Goal: Transaction & Acquisition: Purchase product/service

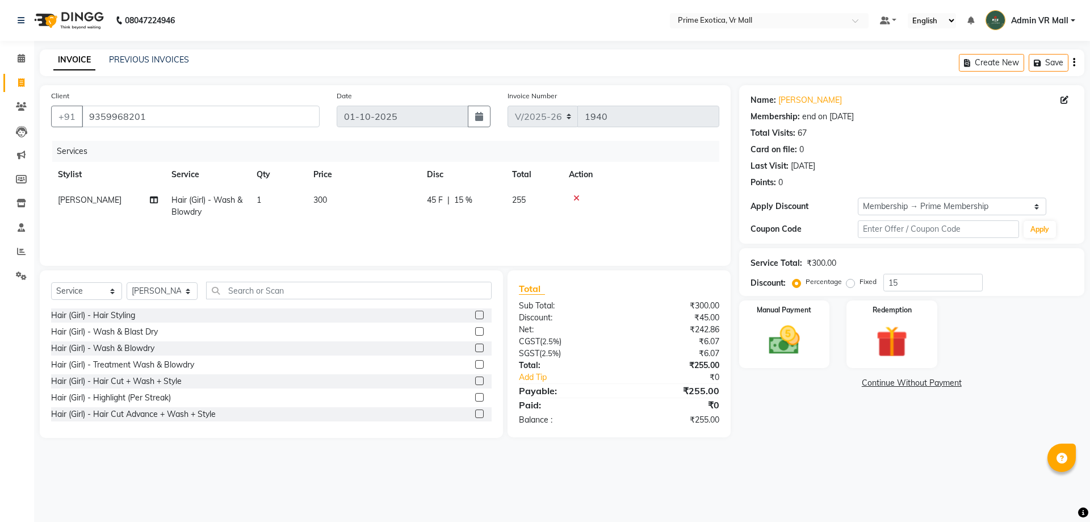
select select "6077"
select select "service"
select select "65217"
select select "1: Object"
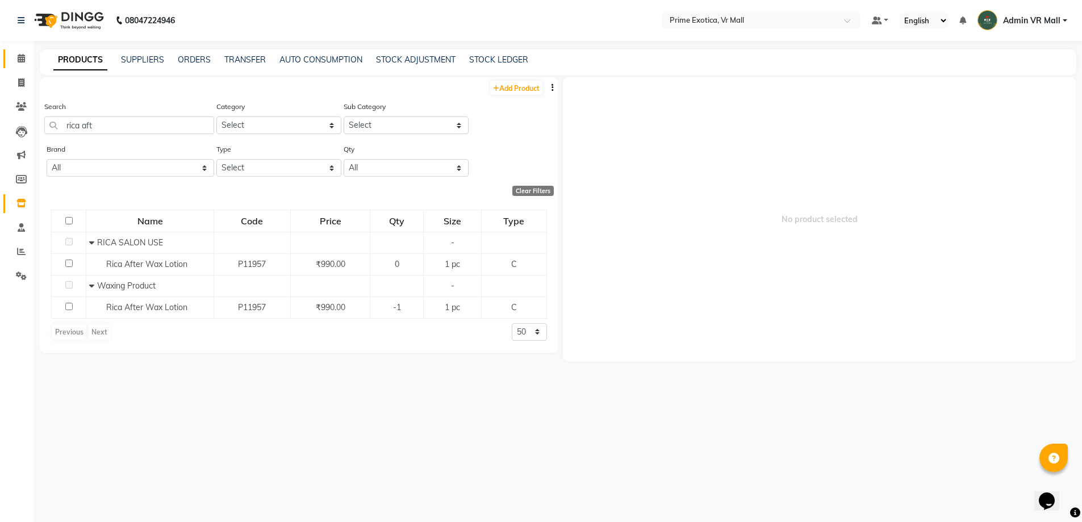
click at [9, 60] on link "Calendar" at bounding box center [16, 58] width 27 height 19
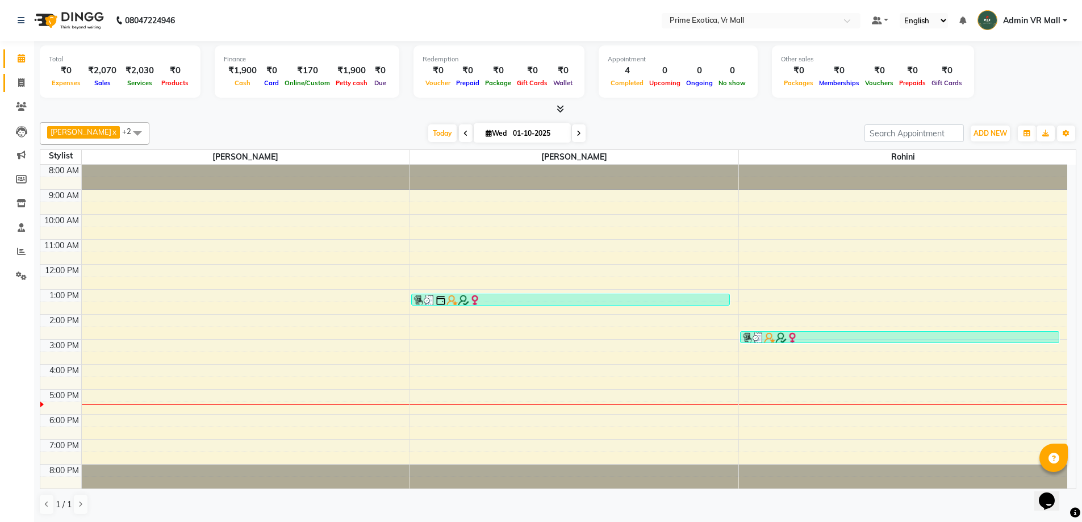
click at [11, 75] on link "Invoice" at bounding box center [16, 83] width 27 height 19
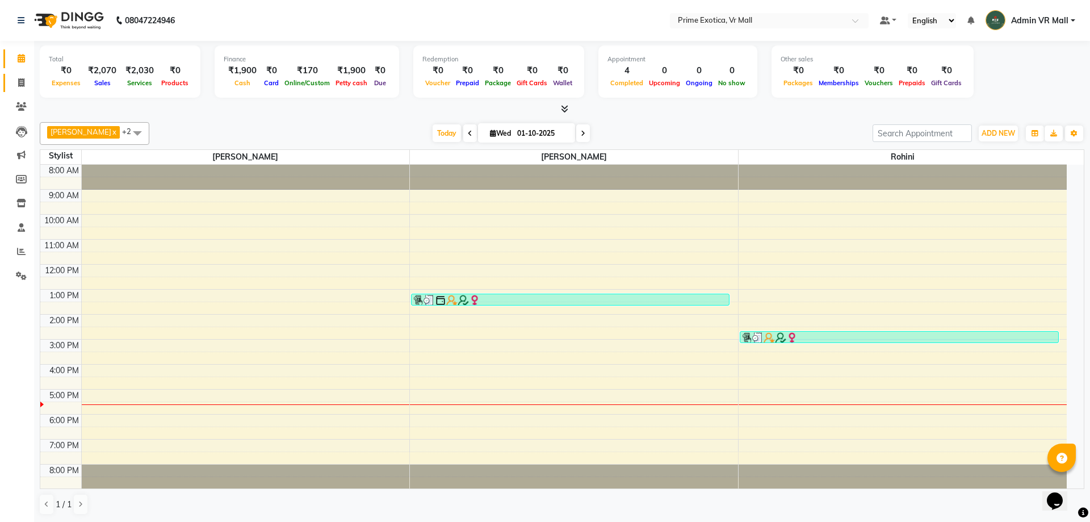
select select "6077"
select select "service"
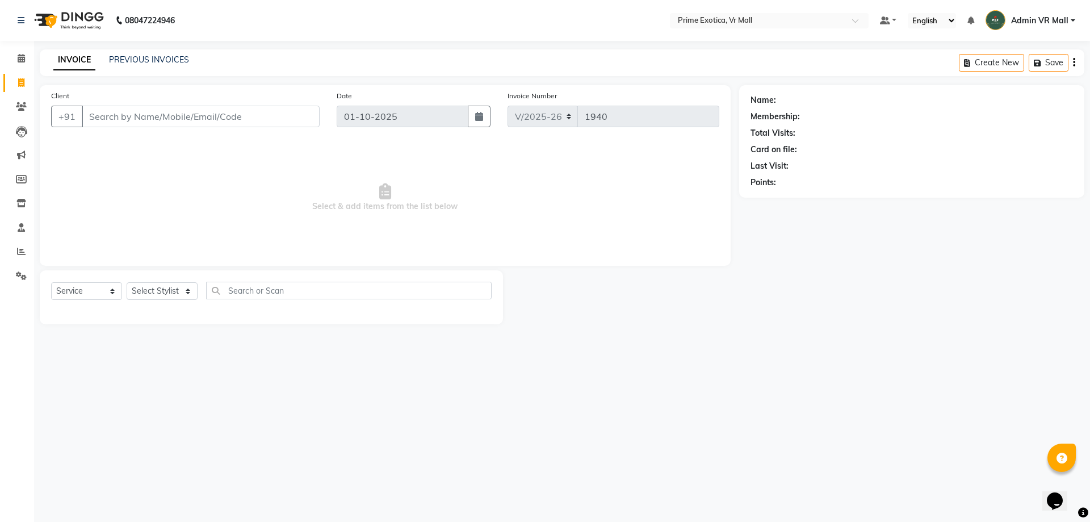
click at [136, 124] on input "Client" at bounding box center [201, 117] width 238 height 22
click at [161, 121] on input "Client" at bounding box center [201, 117] width 238 height 22
click at [163, 147] on ngb-highlight "992061 0030" at bounding box center [144, 142] width 59 height 11
type input "9920610030"
select select "1: Object"
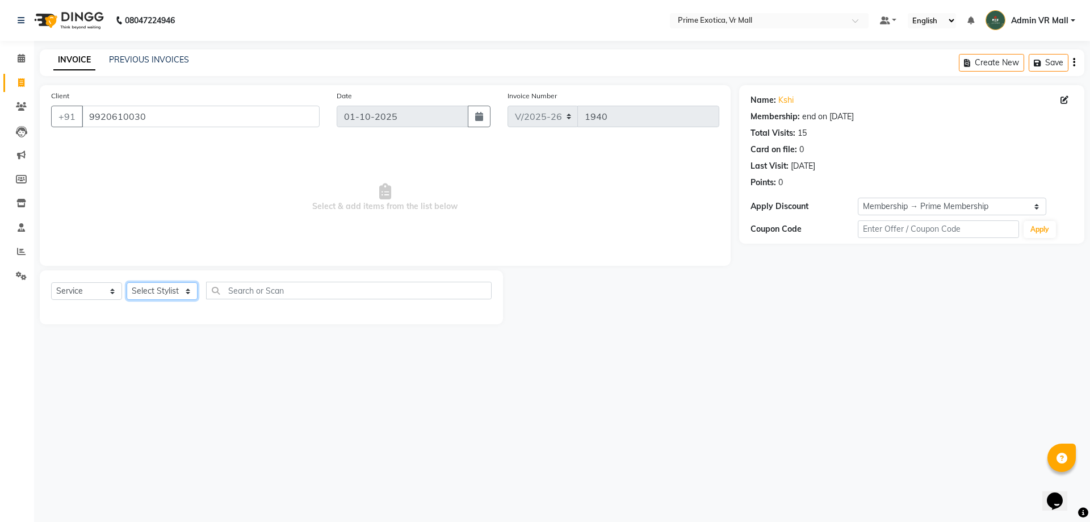
click at [194, 283] on select "Select Stylist abhijeet Admin VR Mall AKSHAY RAJENDRRA MANKAR ANGELA S JOHN Arc…" at bounding box center [162, 291] width 71 height 18
select select "62441"
click at [127, 282] on select "Select Stylist abhijeet Admin VR Mall AKSHAY RAJENDRRA MANKAR ANGELA S JOHN Arc…" at bounding box center [162, 291] width 71 height 18
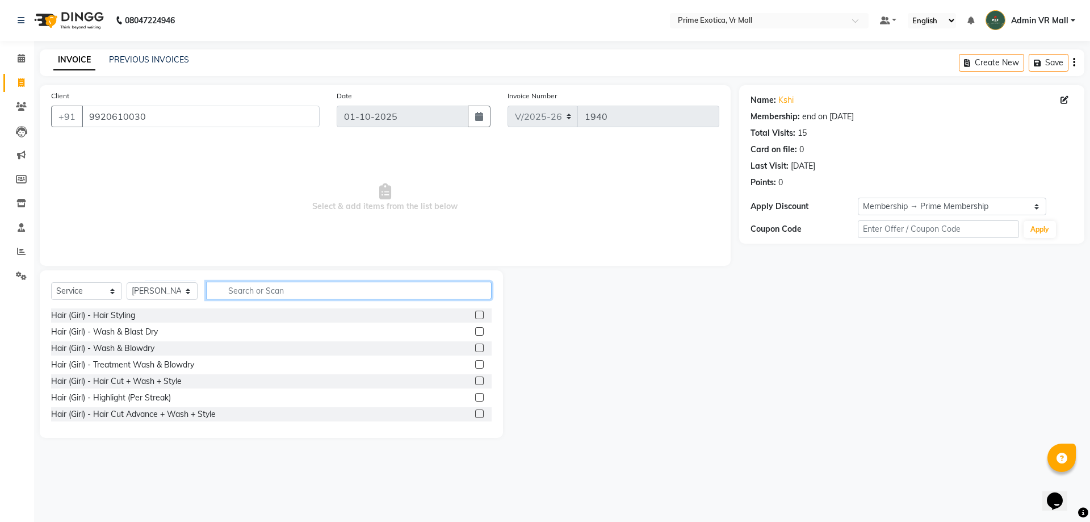
click at [240, 291] on input "text" at bounding box center [349, 291] width 286 height 18
type input "cut"
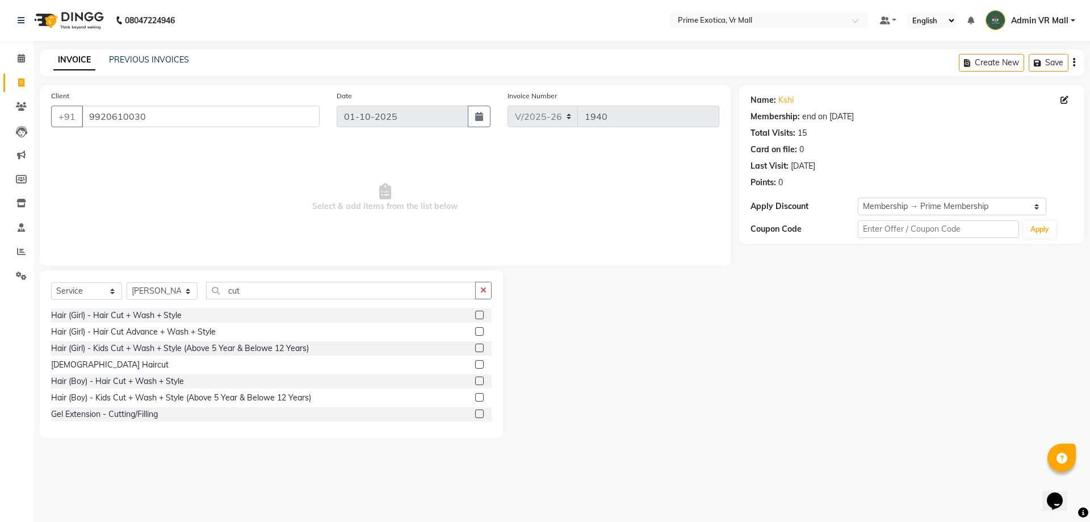
click at [475, 378] on label at bounding box center [479, 380] width 9 height 9
click at [475, 378] on input "checkbox" at bounding box center [478, 381] width 7 height 7
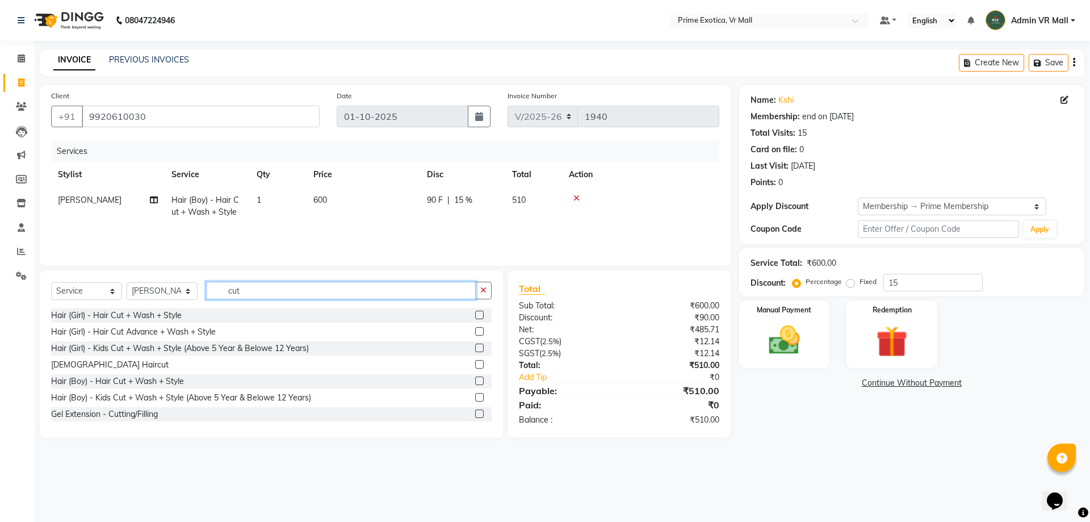
checkbox input "false"
click at [333, 290] on input "cut" at bounding box center [341, 291] width 270 height 18
type input "c"
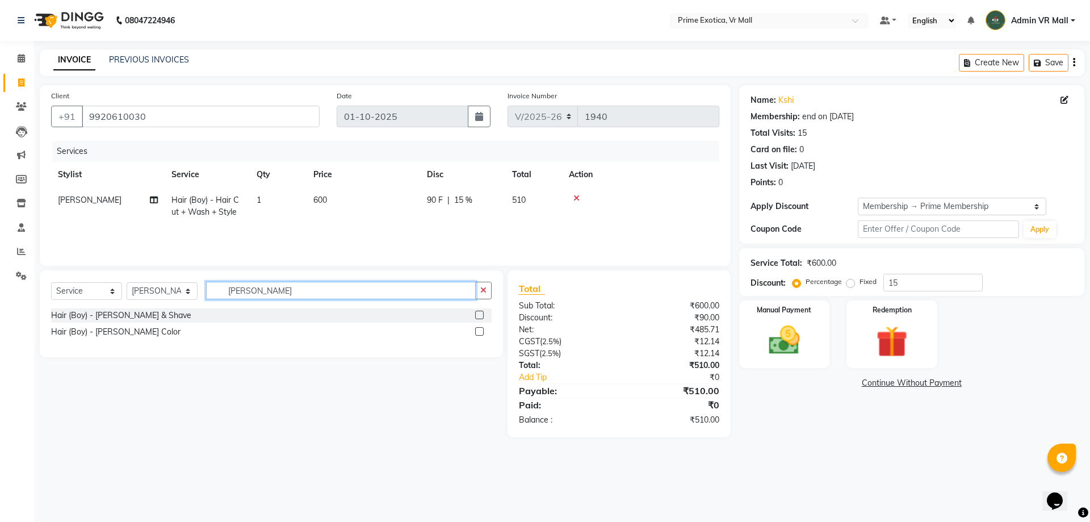
type input "beard"
click at [479, 316] on label at bounding box center [479, 315] width 9 height 9
click at [479, 316] on input "checkbox" at bounding box center [478, 315] width 7 height 7
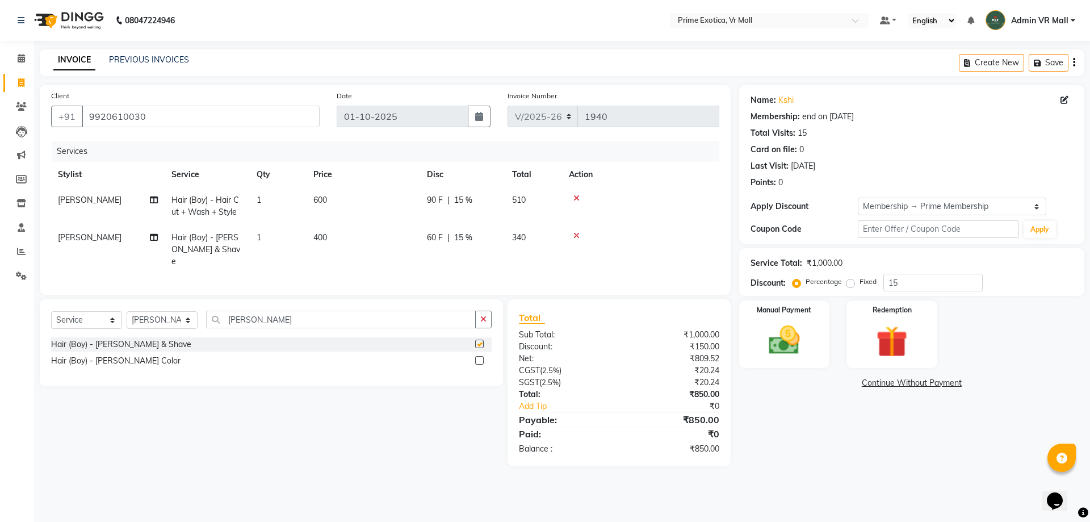
click at [420, 189] on td "90 F | 15 %" at bounding box center [462, 205] width 85 height 37
click at [420, 189] on td "600" at bounding box center [364, 205] width 114 height 37
checkbox input "false"
select select "62441"
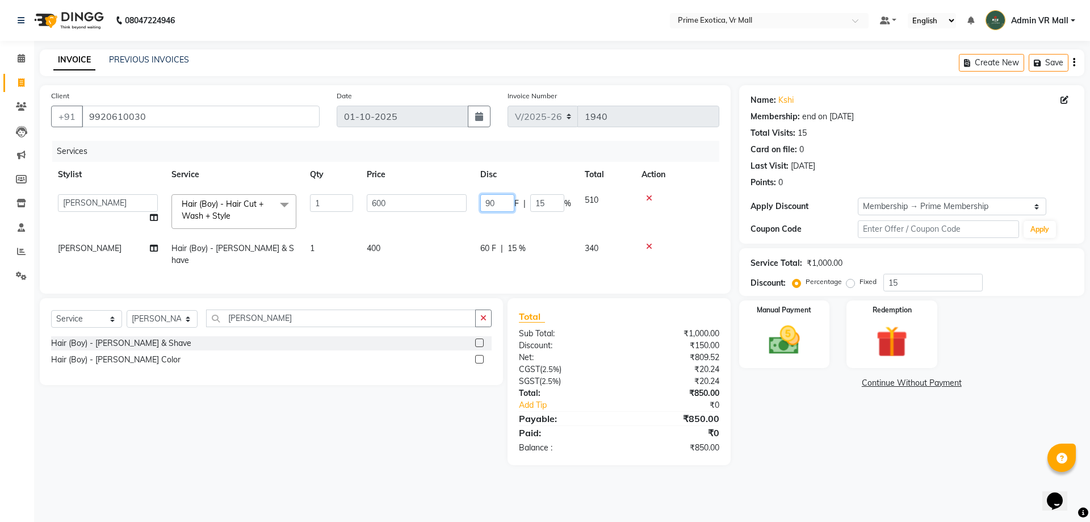
click at [503, 208] on input "90" at bounding box center [497, 203] width 34 height 18
type input "9"
type input "300"
click at [522, 249] on tr "AKSHAY RAJENDRRA MANKAR Hair (Boy) - Beard & Shave 1 400 60 F | 15 % 340" at bounding box center [385, 254] width 668 height 37
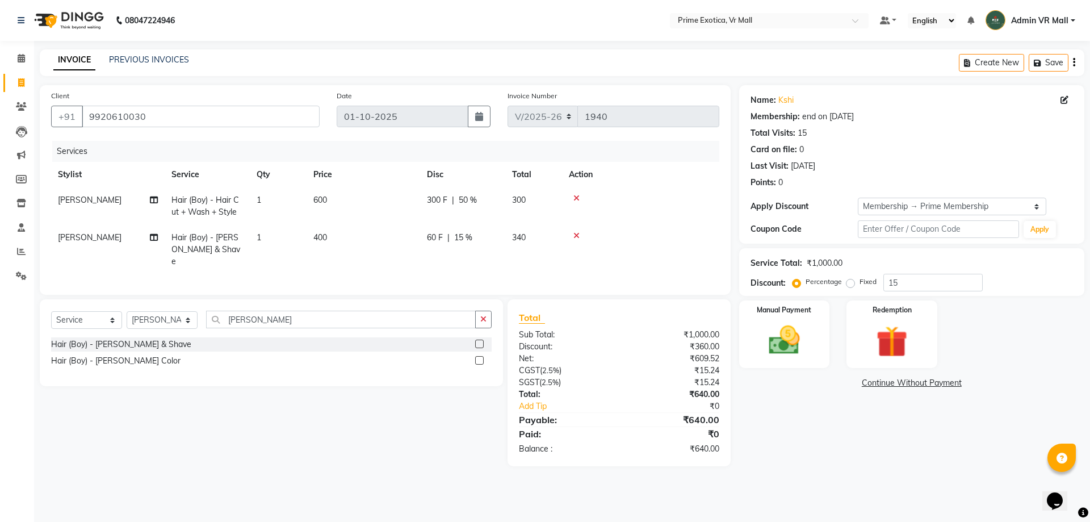
click at [439, 234] on span "60 F" at bounding box center [435, 238] width 16 height 12
select select "62441"
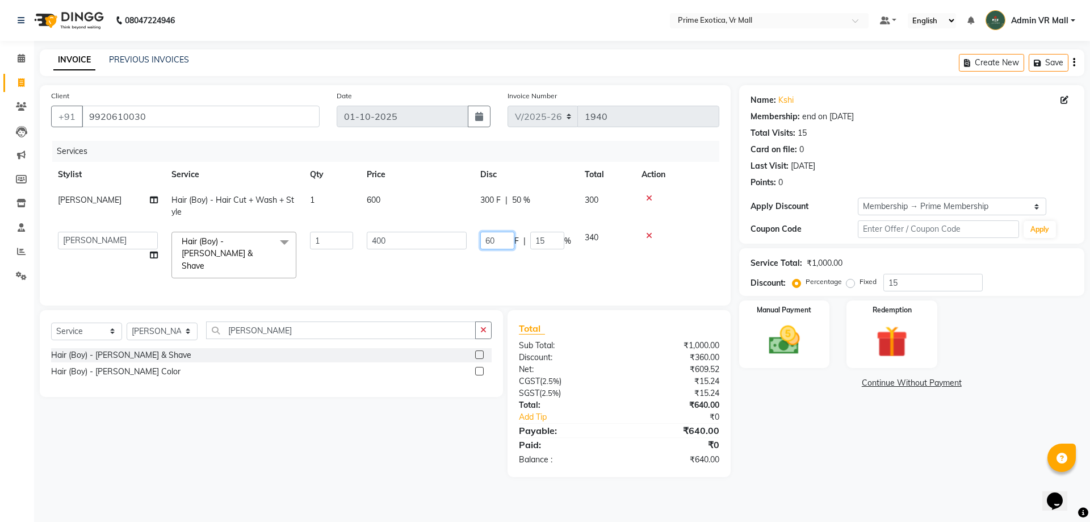
click at [507, 234] on input "60" at bounding box center [497, 241] width 34 height 18
type input "6"
type input "200"
click at [715, 225] on td at bounding box center [677, 255] width 85 height 60
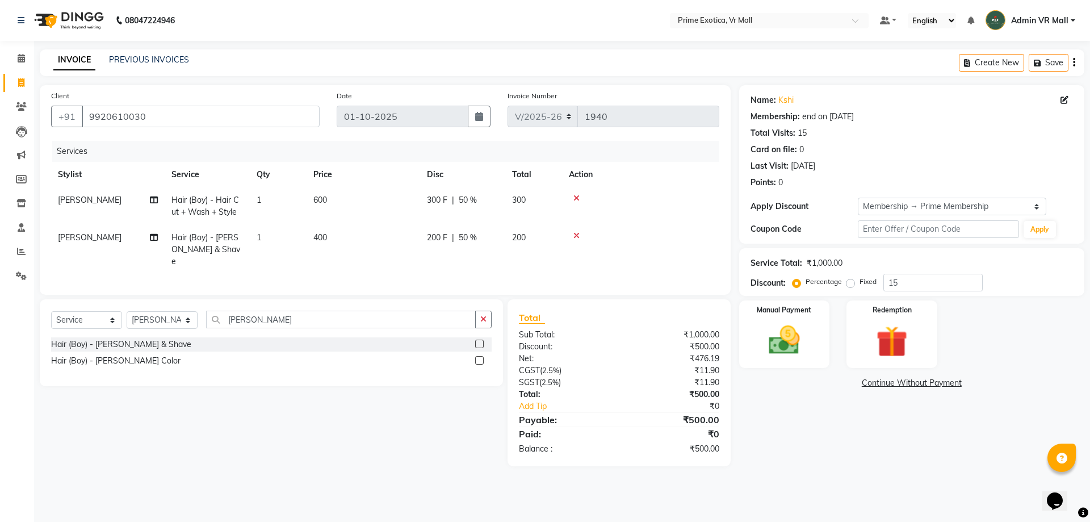
click at [717, 223] on td at bounding box center [640, 205] width 157 height 37
click at [457, 245] on td "200 F | 50 %" at bounding box center [462, 249] width 85 height 49
select select "62441"
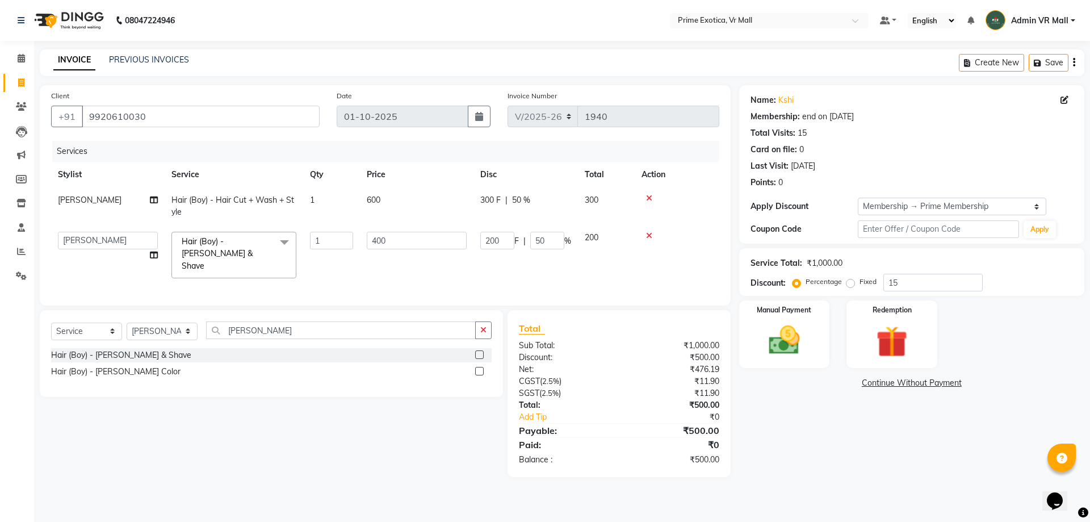
click at [525, 195] on span "50 %" at bounding box center [521, 200] width 18 height 12
select select "62441"
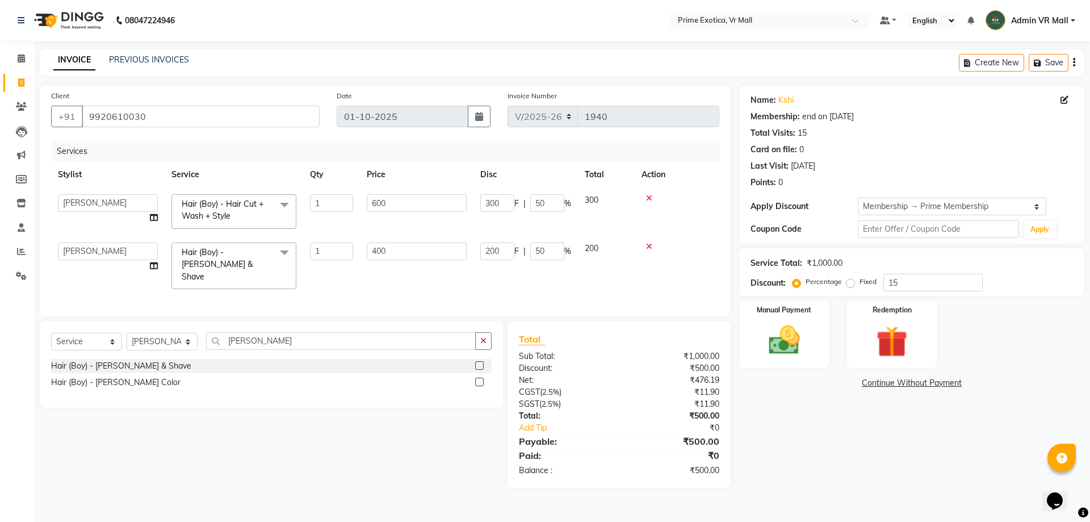
click at [566, 207] on span "%" at bounding box center [567, 204] width 7 height 12
click at [555, 206] on input "50" at bounding box center [547, 203] width 34 height 18
type input "5"
type input "15"
click at [554, 252] on td "200 F | 50 %" at bounding box center [526, 266] width 104 height 60
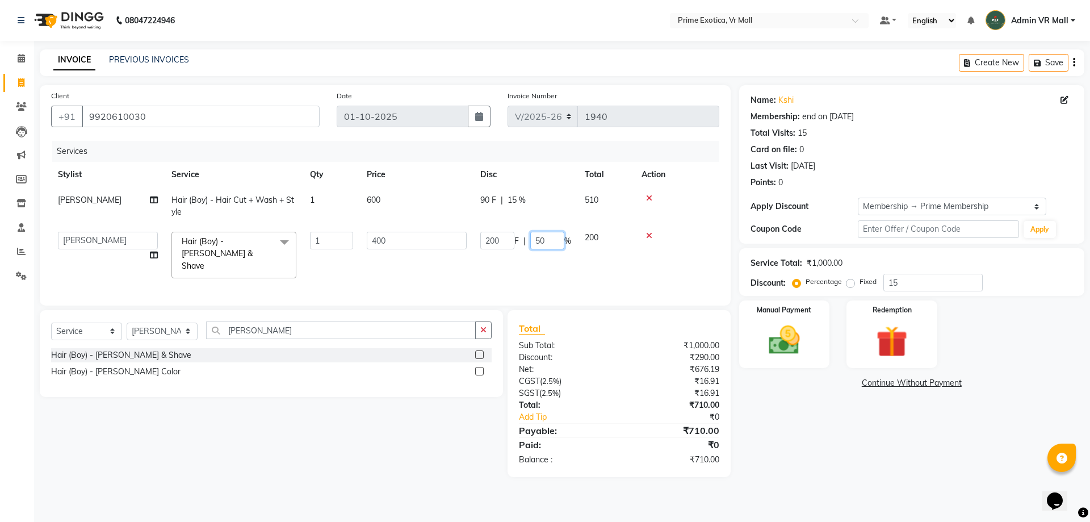
click at [546, 241] on input "50" at bounding box center [547, 241] width 34 height 18
type input "5"
type input "15"
click at [679, 244] on td at bounding box center [677, 255] width 85 height 60
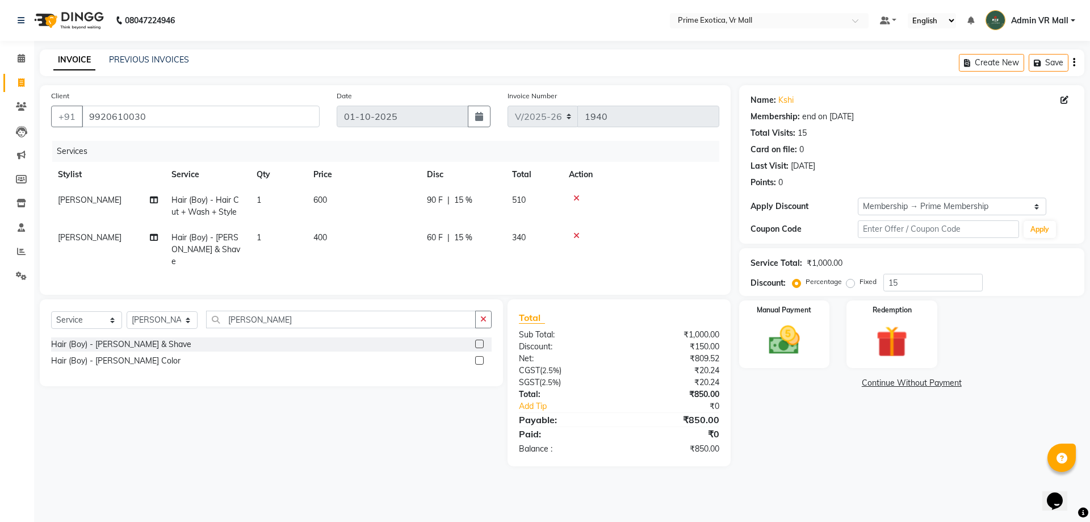
click at [337, 203] on td "600" at bounding box center [364, 205] width 114 height 37
select select "62441"
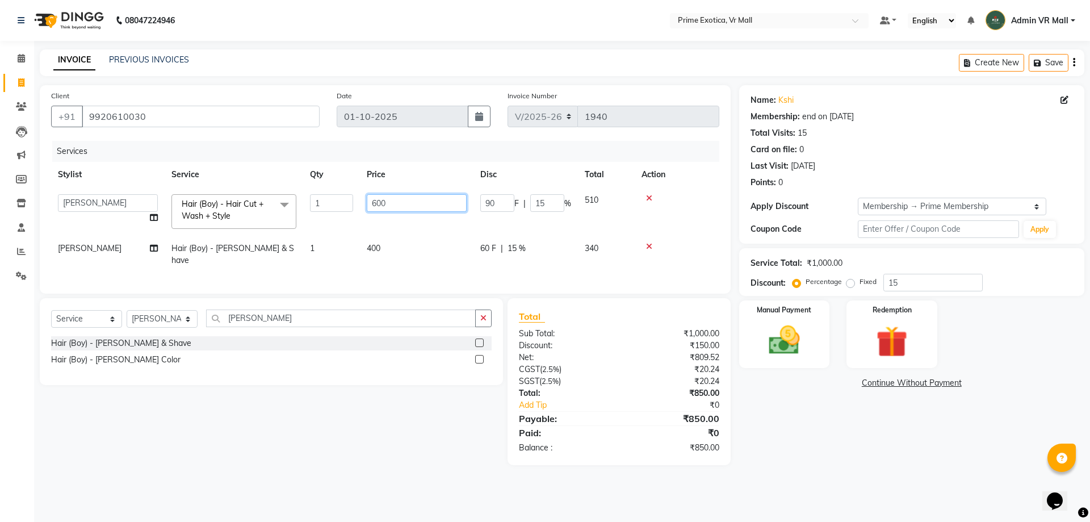
click at [408, 206] on input "600" at bounding box center [417, 203] width 100 height 18
type input "6"
type input "300"
click at [409, 208] on input "300" at bounding box center [417, 203] width 100 height 18
click at [404, 232] on tbody "abhijeet Admin VR Mall AKSHAY RAJENDRRA MANKAR ANGELA S JOHN Archana Gourkar ka…" at bounding box center [385, 230] width 668 height 86
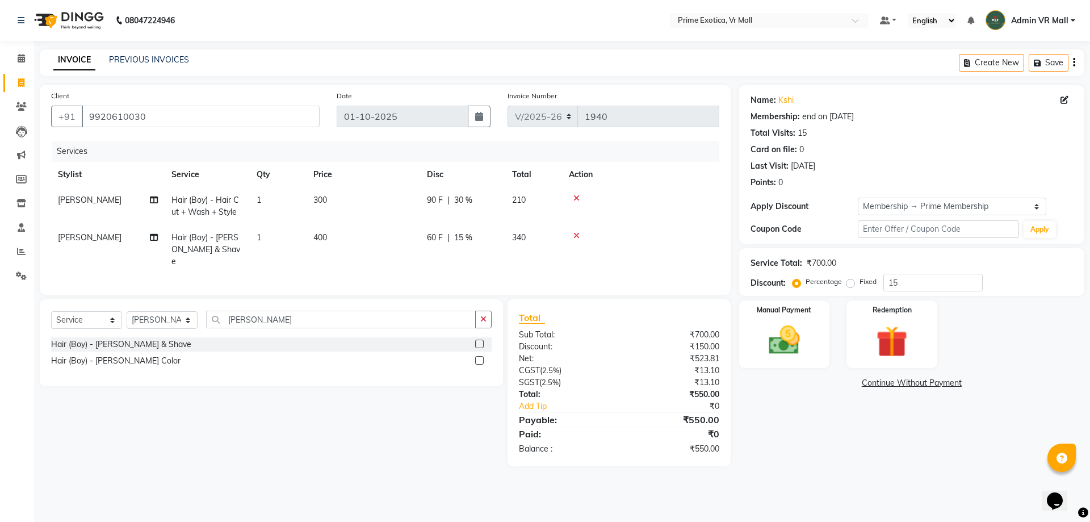
click at [395, 237] on td "400" at bounding box center [364, 249] width 114 height 49
select select "62441"
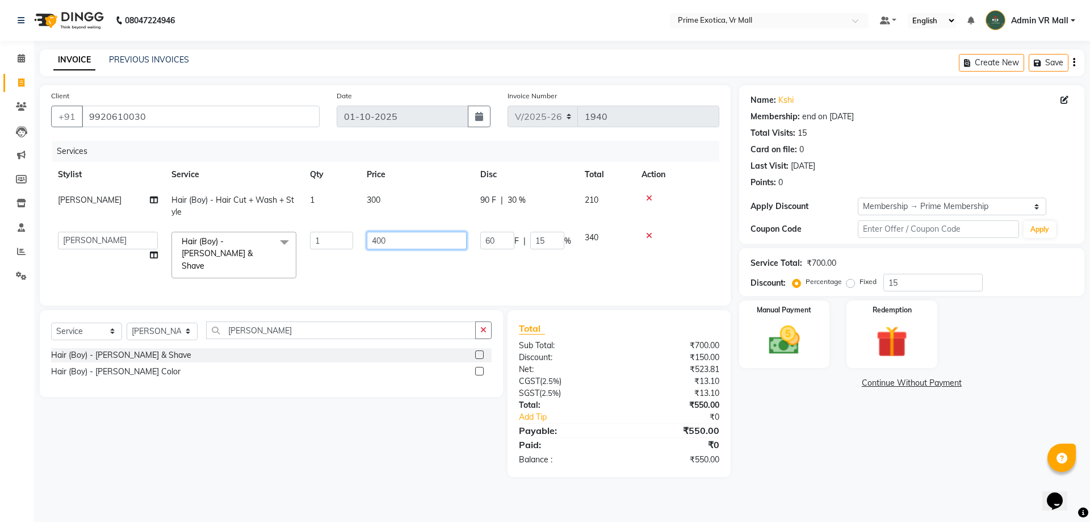
click at [416, 241] on input "400" at bounding box center [417, 241] width 100 height 18
type input "4"
type input "200"
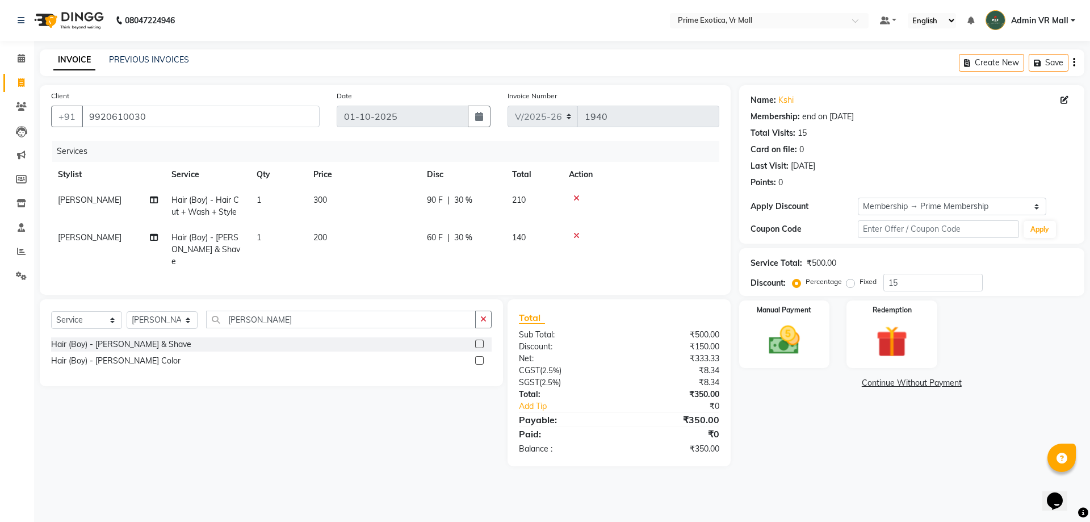
click at [679, 223] on td at bounding box center [640, 205] width 157 height 37
click at [444, 184] on th "Disc" at bounding box center [462, 175] width 85 height 26
click at [479, 198] on div "90 F | 30 %" at bounding box center [463, 200] width 72 height 12
select select "62441"
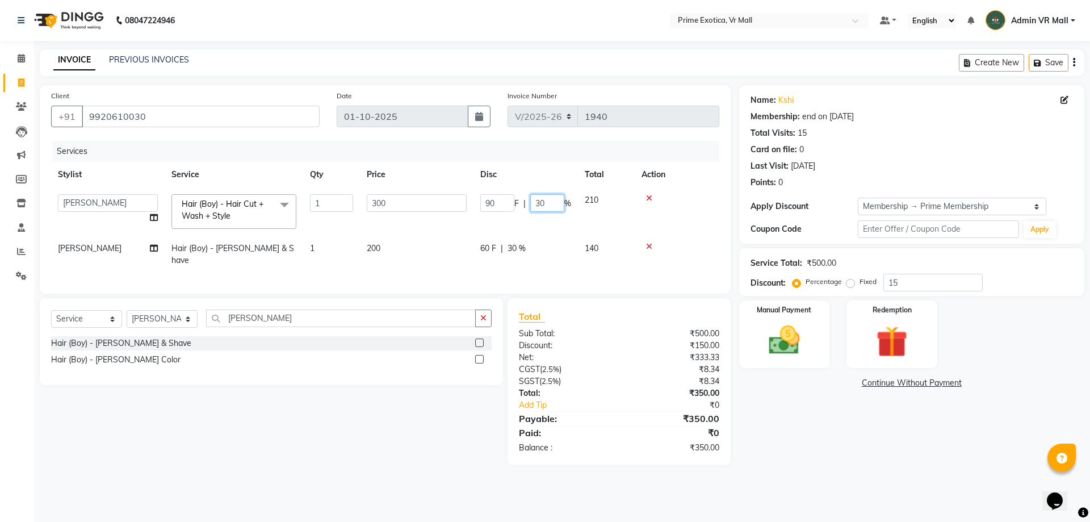
click at [545, 198] on input "30" at bounding box center [547, 203] width 34 height 18
type input "3"
type input "15"
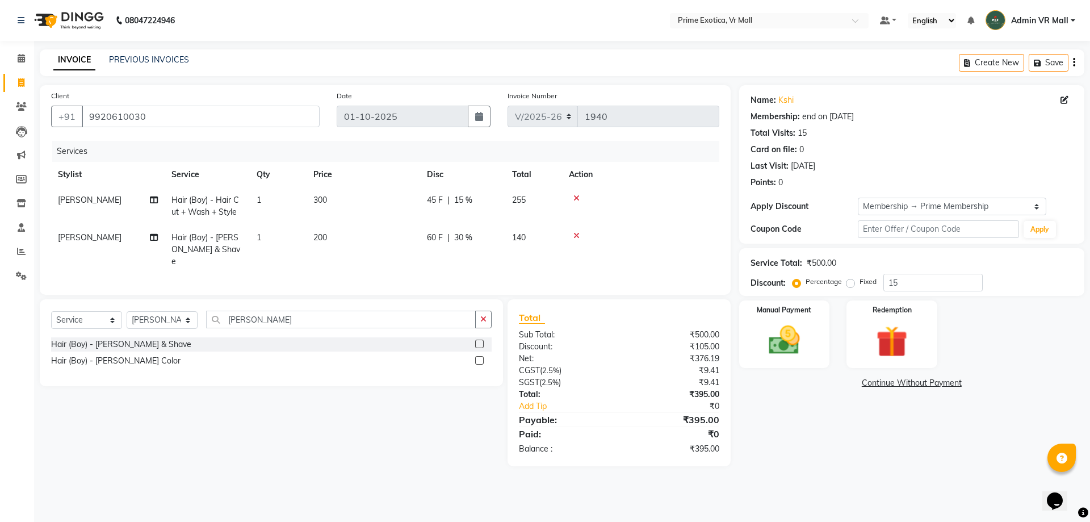
click at [556, 244] on tr "AKSHAY RAJENDRRA MANKAR Hair (Boy) - Beard & Shave 1 200 60 F | 30 % 140" at bounding box center [385, 249] width 668 height 49
click at [480, 241] on div "60 F | 30 %" at bounding box center [463, 238] width 72 height 12
click at [480, 241] on td "60 F | 30 %" at bounding box center [462, 249] width 85 height 49
select select "62441"
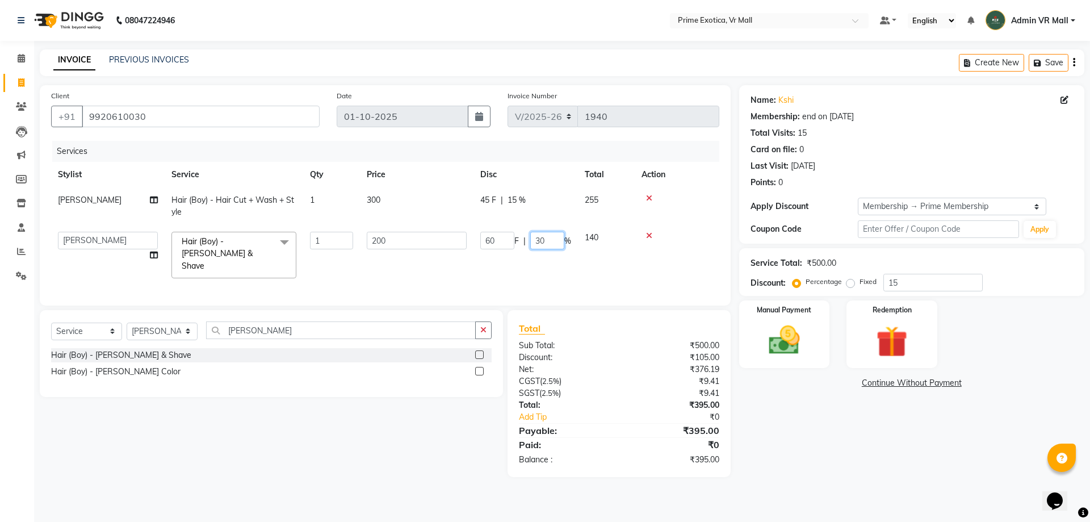
click at [552, 241] on input "30" at bounding box center [547, 241] width 34 height 18
type input "3"
type input "15"
click at [685, 245] on td at bounding box center [677, 255] width 85 height 60
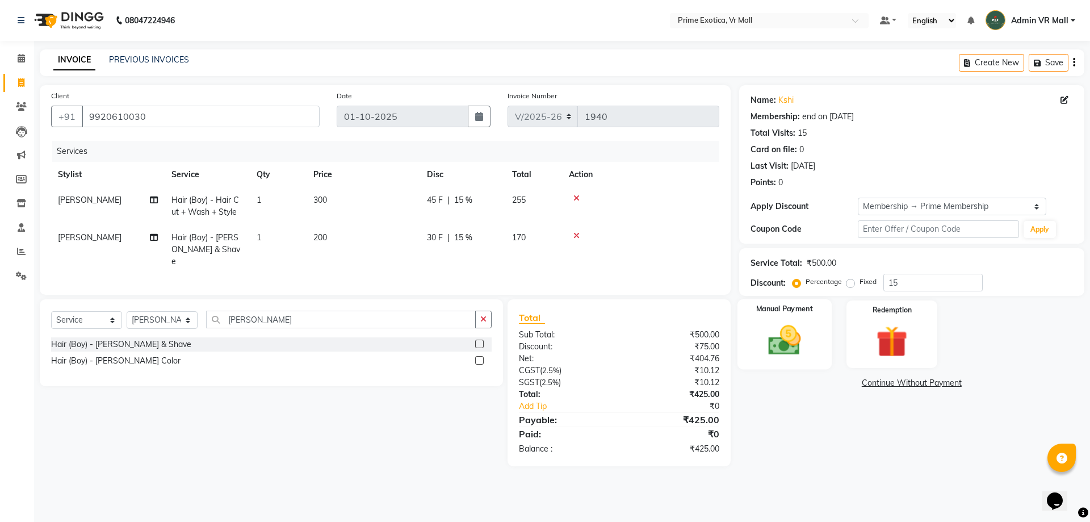
click at [782, 345] on img at bounding box center [784, 339] width 53 height 37
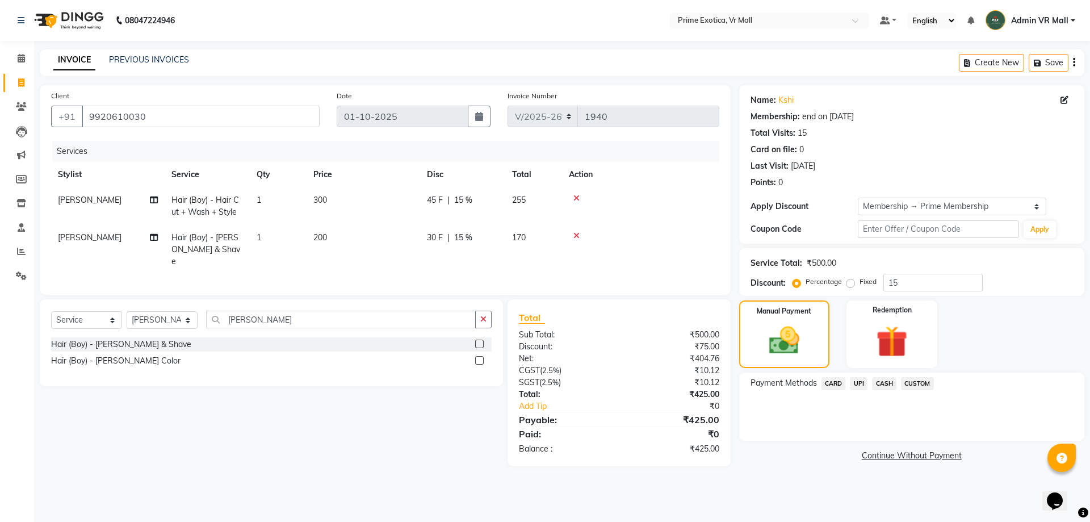
click at [888, 385] on span "CASH" at bounding box center [884, 383] width 24 height 13
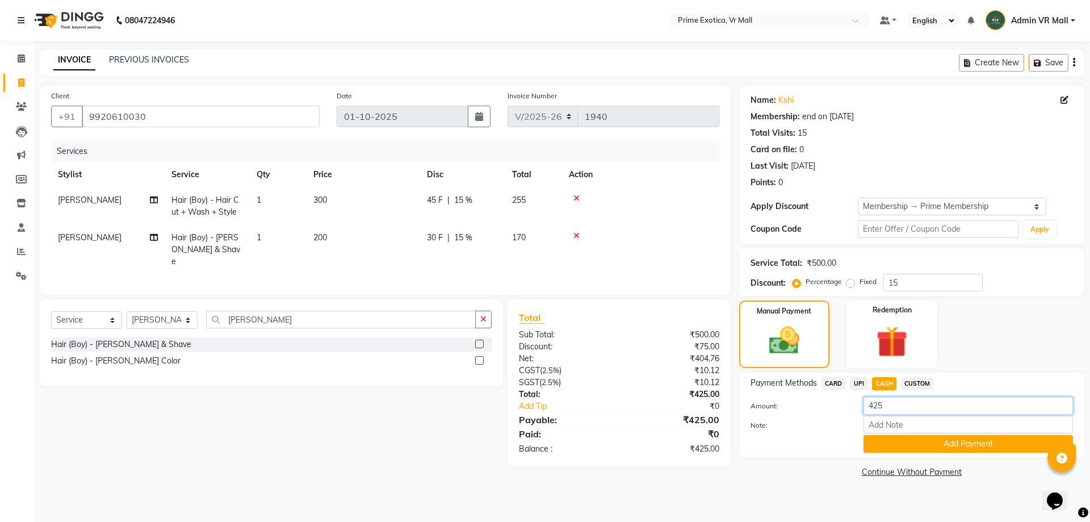
click at [894, 405] on input "425" at bounding box center [969, 406] width 210 height 18
type input "4"
type input "500"
click at [900, 443] on button "Add Payment" at bounding box center [969, 444] width 210 height 18
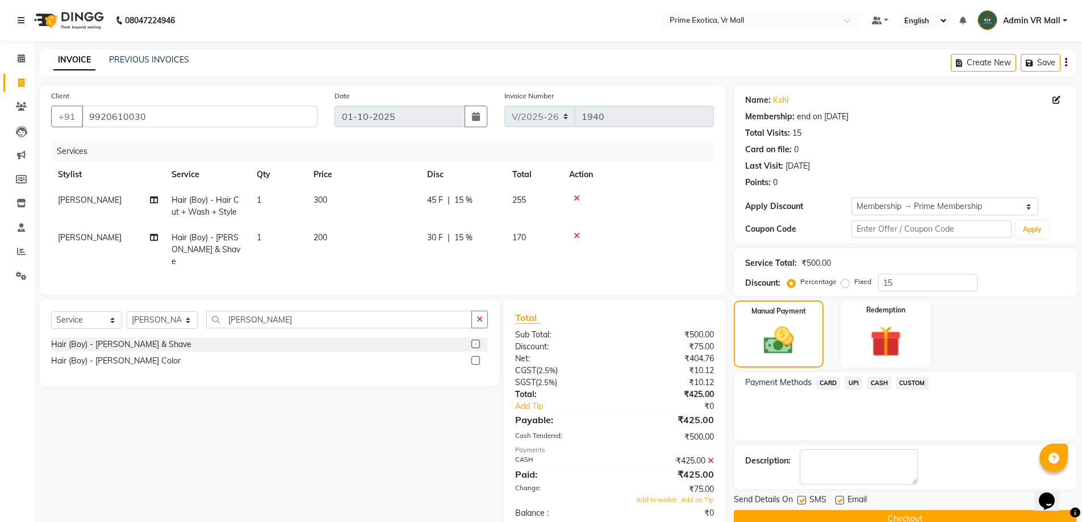
scroll to position [23, 0]
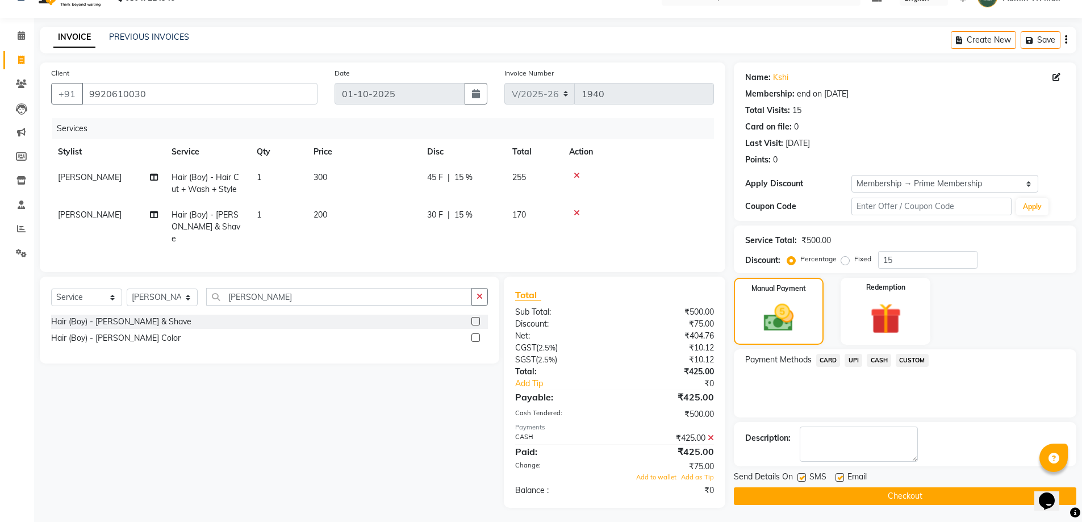
click at [709, 434] on icon at bounding box center [710, 438] width 6 height 8
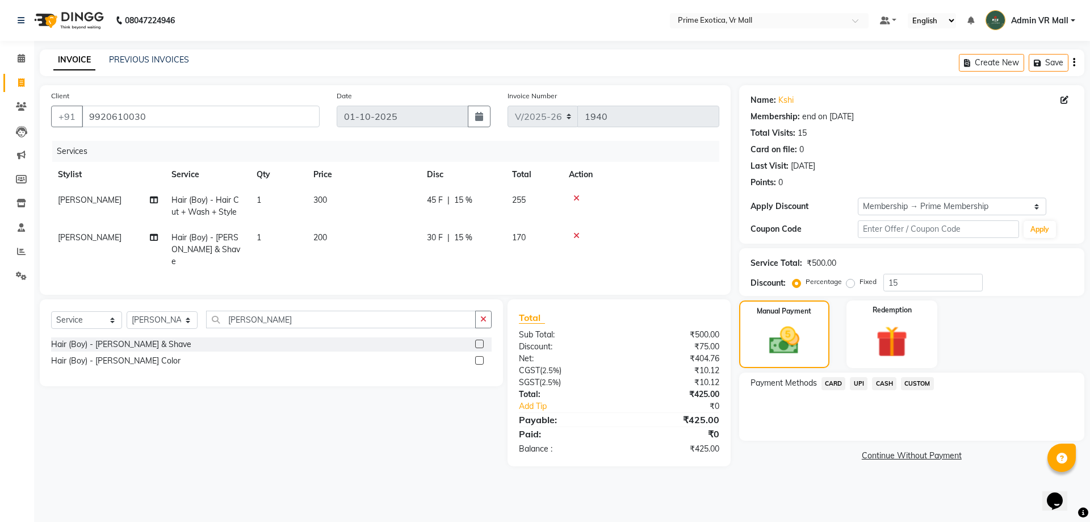
click at [865, 388] on span "UPI" at bounding box center [859, 383] width 18 height 13
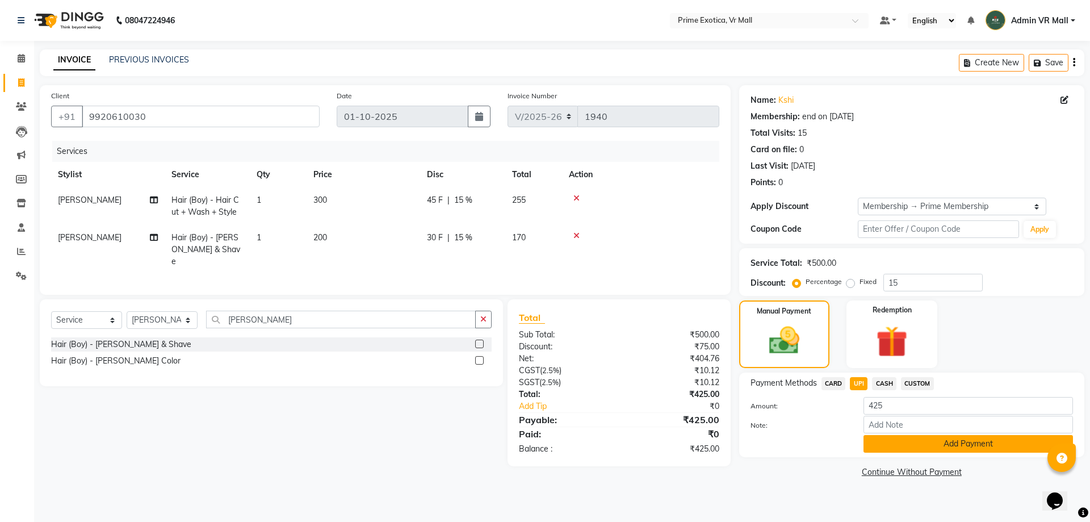
click at [897, 441] on button "Add Payment" at bounding box center [969, 444] width 210 height 18
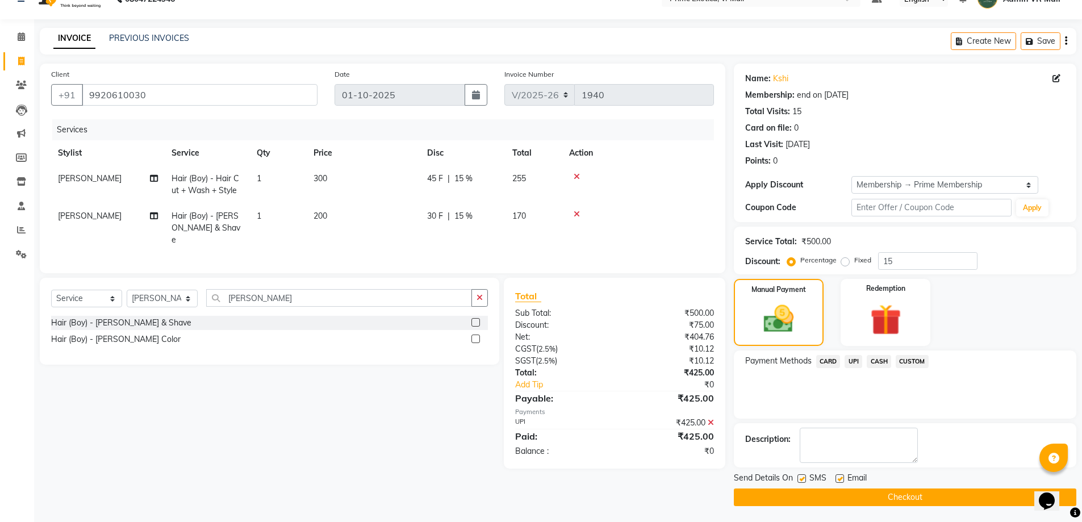
scroll to position [23, 0]
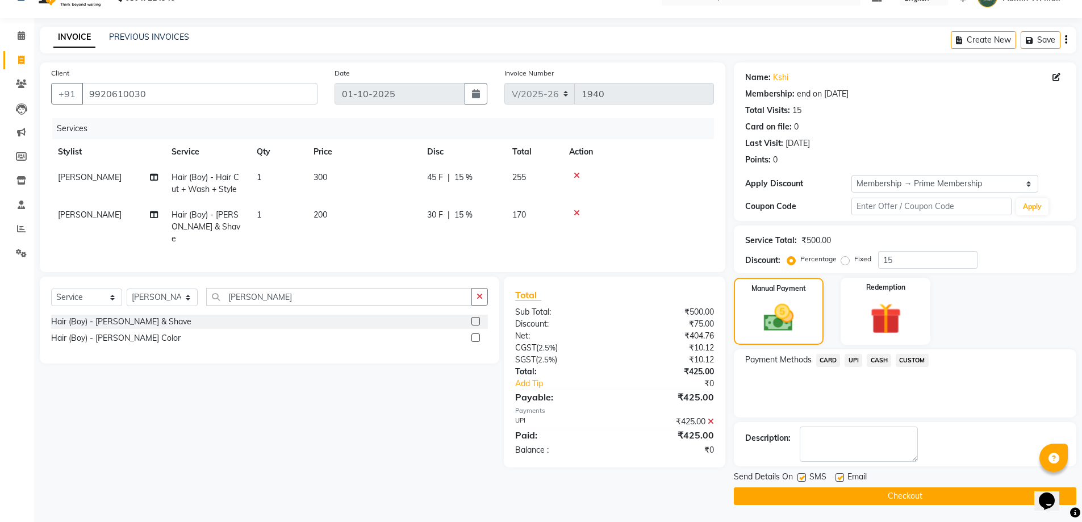
click at [891, 497] on button "Checkout" at bounding box center [905, 496] width 342 height 18
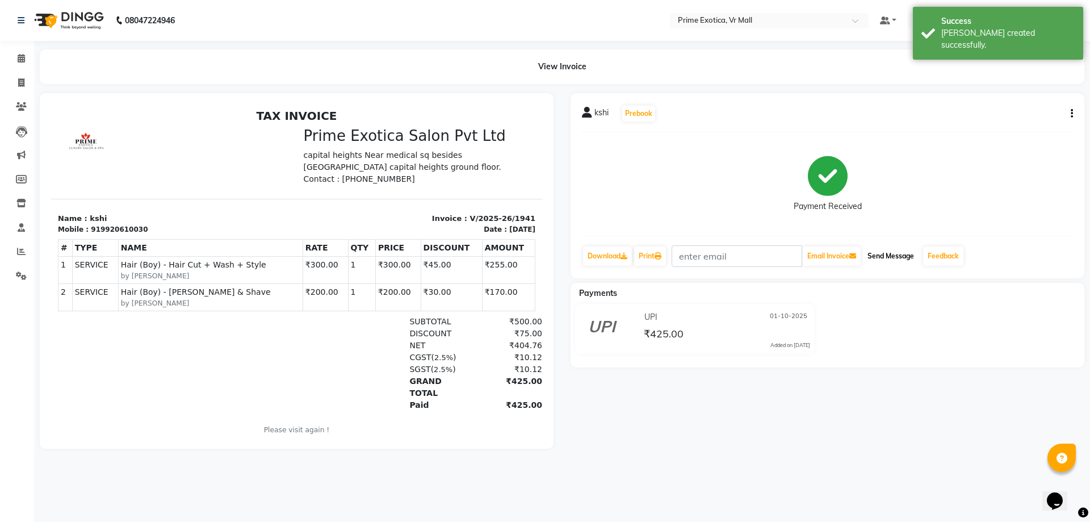
click at [895, 256] on button "Send Message" at bounding box center [891, 255] width 56 height 19
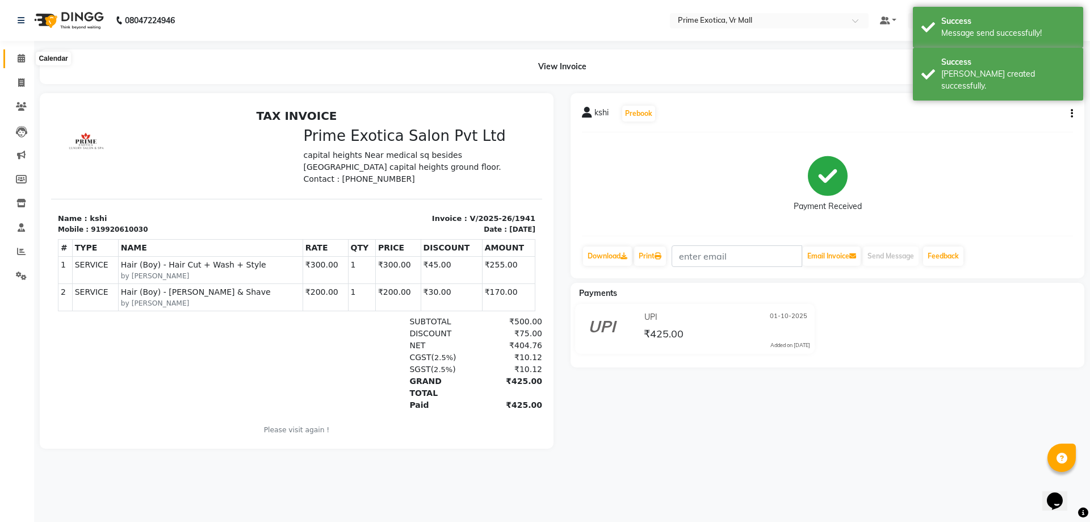
click at [24, 56] on icon at bounding box center [21, 58] width 7 height 9
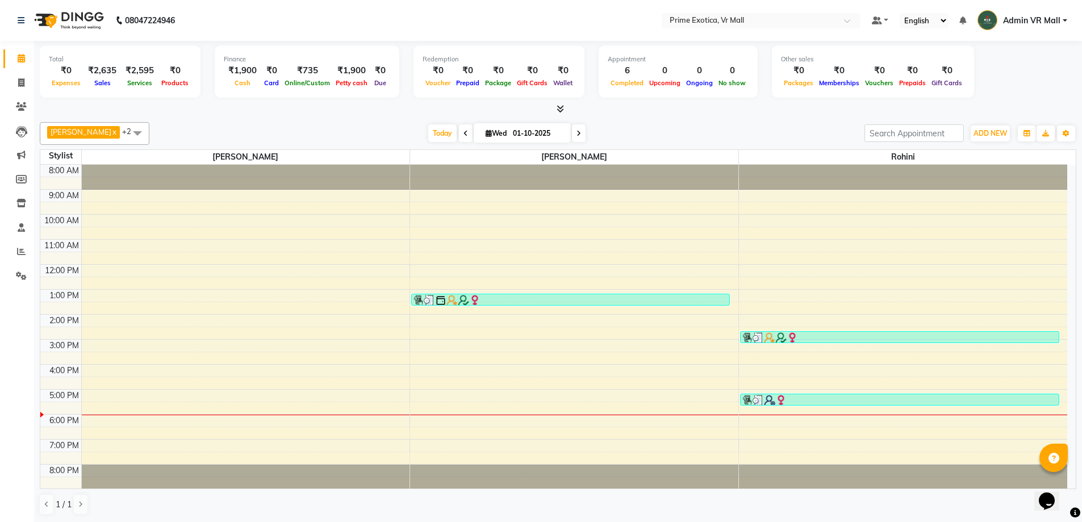
scroll to position [1, 0]
click at [15, 80] on span at bounding box center [21, 82] width 20 height 13
select select "service"
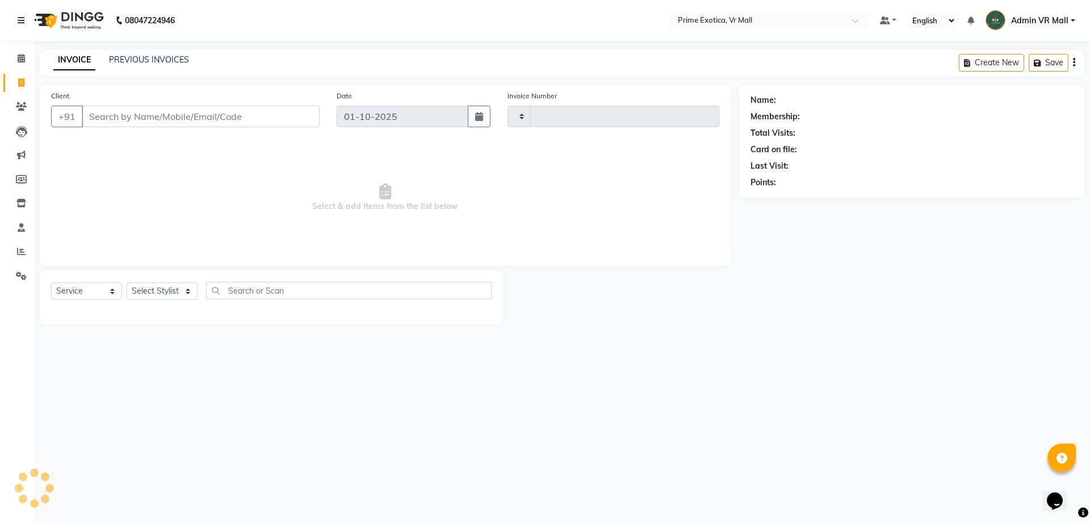
type input "1943"
select select "6077"
click at [175, 290] on select "Select Stylist abhijeet Admin VR Mall AKSHAY RAJENDRRA MANKAR ANGELA S JOHN Arc…" at bounding box center [162, 291] width 71 height 18
select select "62441"
click at [127, 282] on select "Select Stylist abhijeet Admin VR Mall AKSHAY RAJENDRRA MANKAR ANGELA S JOHN Arc…" at bounding box center [162, 291] width 71 height 18
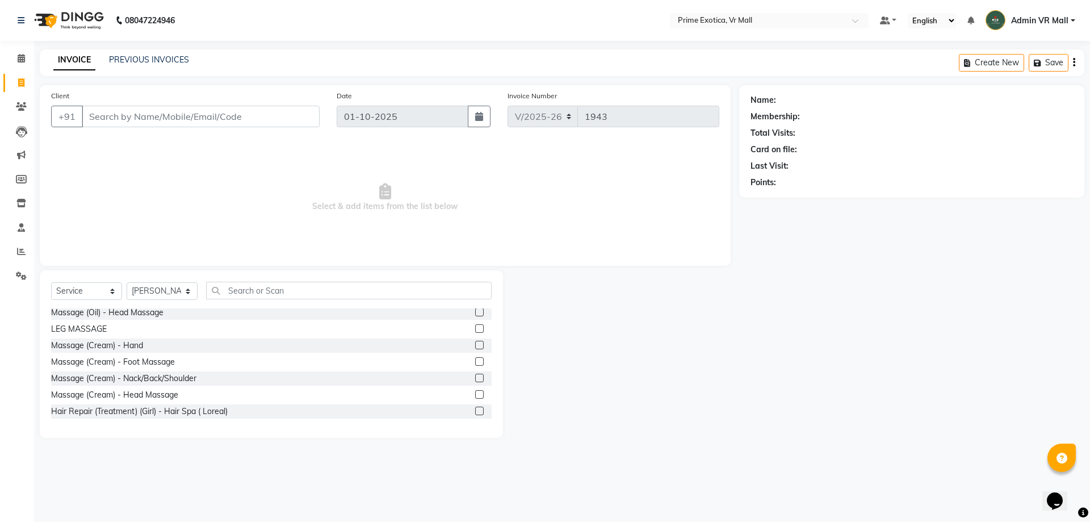
scroll to position [265, 0]
click at [475, 395] on label at bounding box center [479, 395] width 9 height 9
click at [475, 395] on input "checkbox" at bounding box center [478, 395] width 7 height 7
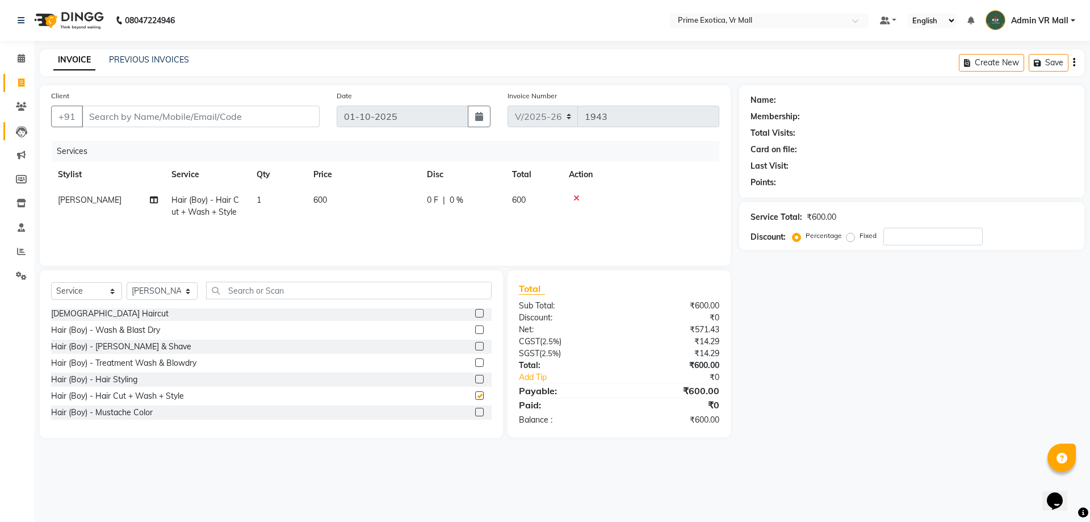
checkbox input "false"
click at [359, 211] on td "600" at bounding box center [364, 205] width 114 height 37
select select "62441"
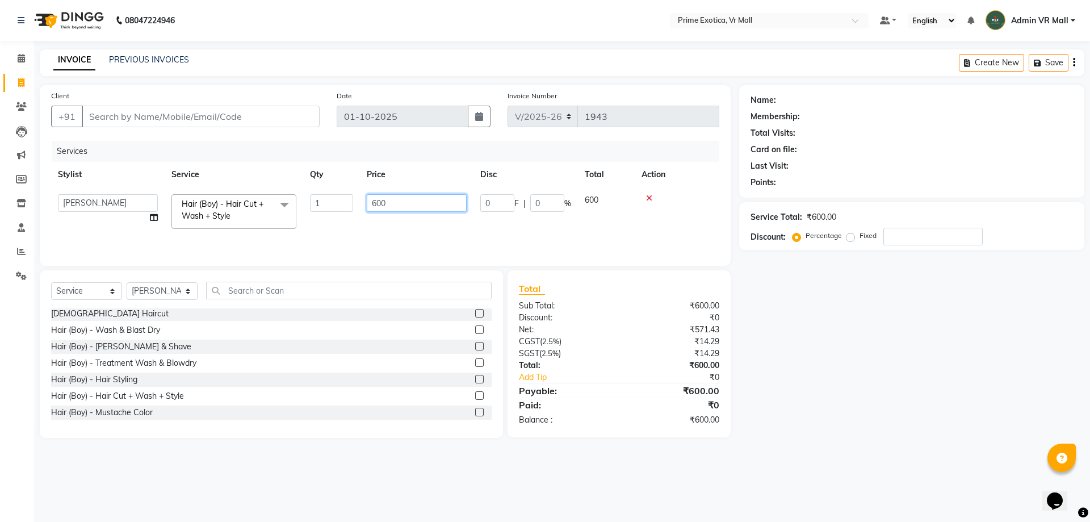
click at [396, 208] on input "600" at bounding box center [417, 203] width 100 height 18
drag, startPoint x: 396, startPoint y: 208, endPoint x: 390, endPoint y: 201, distance: 9.2
click at [395, 204] on input "600" at bounding box center [417, 203] width 100 height 18
type input "6"
type input "300"
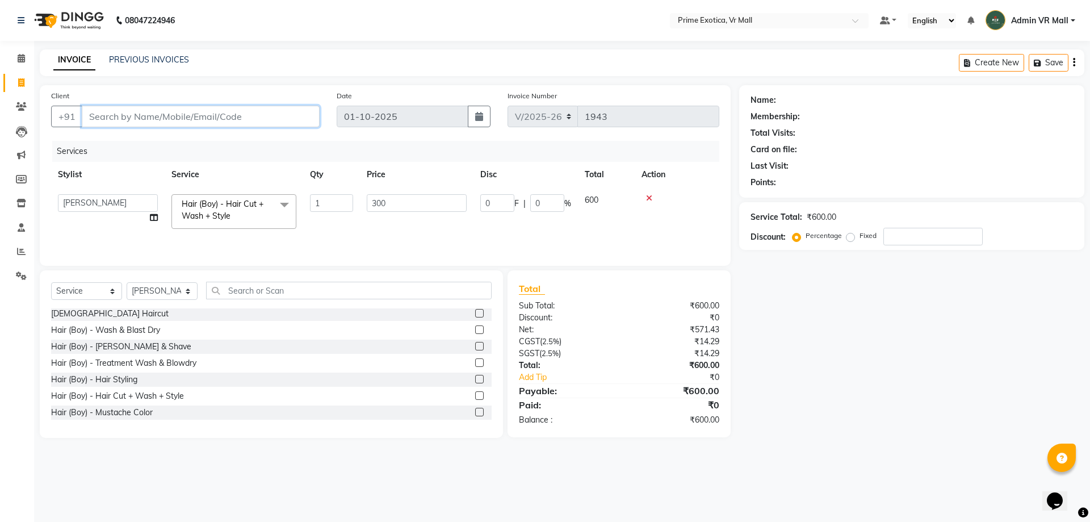
click at [133, 112] on input "Client" at bounding box center [201, 117] width 238 height 22
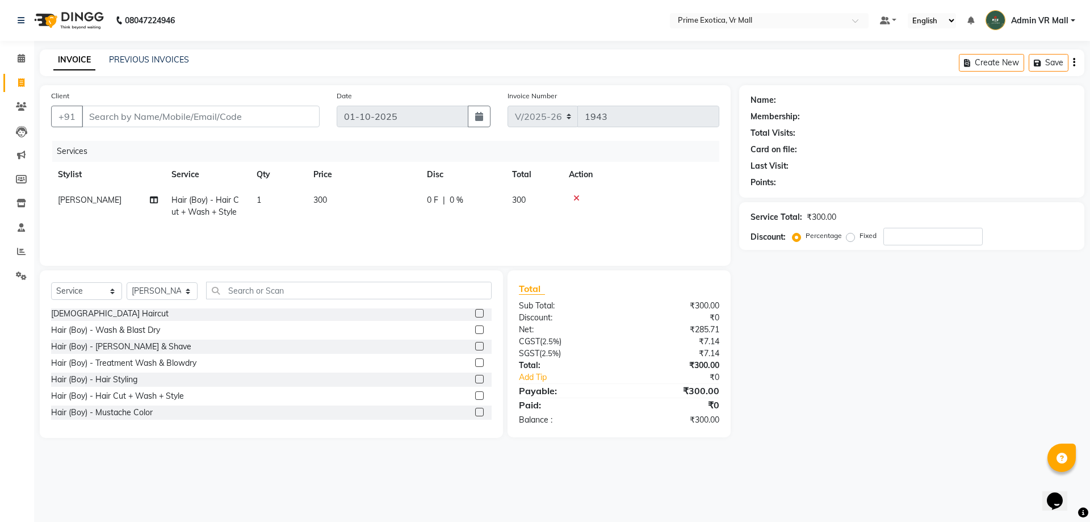
click at [573, 202] on td at bounding box center [640, 205] width 157 height 37
click at [578, 199] on icon at bounding box center [576, 198] width 6 height 8
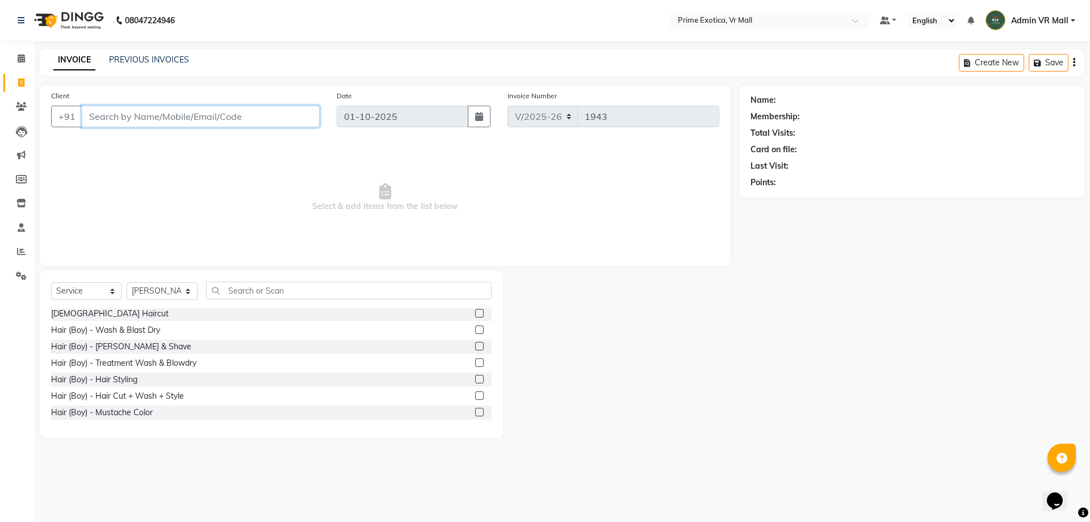
click at [162, 118] on input "Client" at bounding box center [201, 117] width 238 height 22
click at [165, 117] on input "Client" at bounding box center [201, 117] width 238 height 22
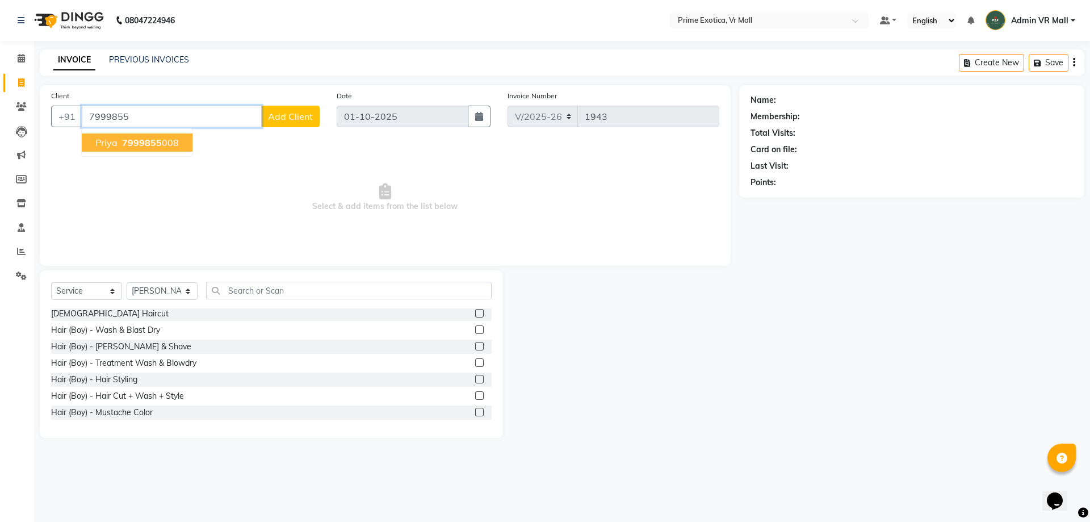
click at [167, 143] on ngb-highlight "7999855 008" at bounding box center [149, 142] width 59 height 11
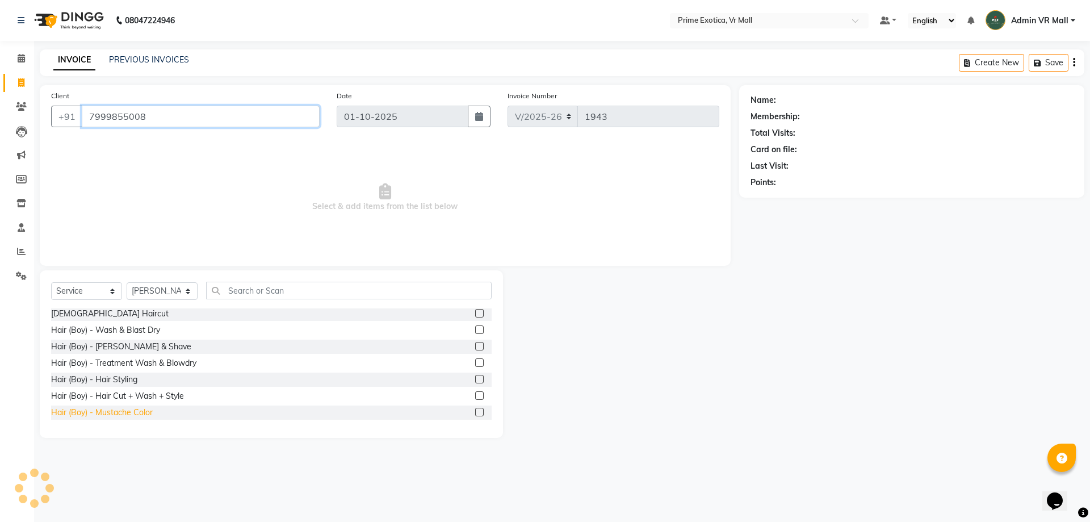
type input "7999855008"
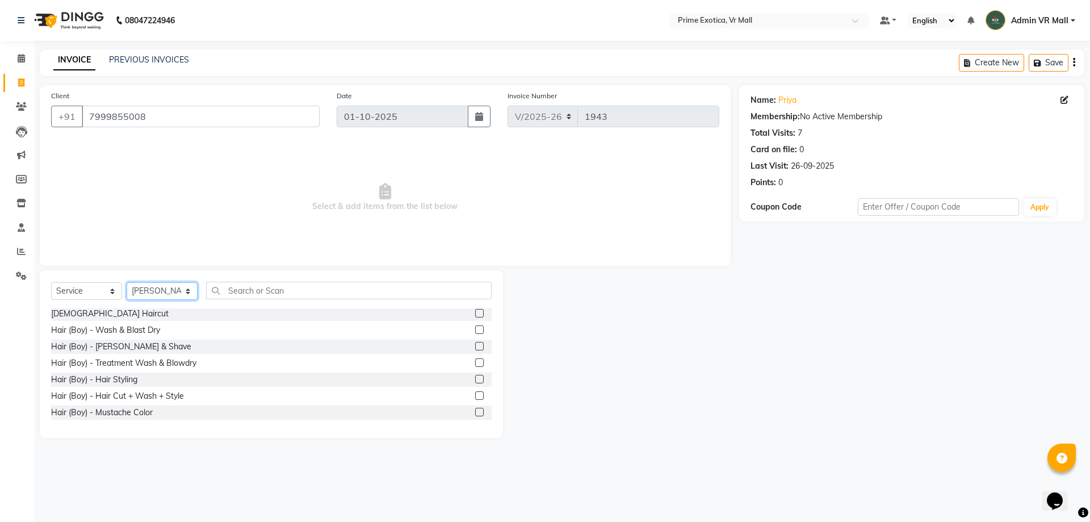
click at [182, 283] on select "Select Stylist abhijeet Admin VR Mall AKSHAY RAJENDRRA MANKAR ANGELA S JOHN Arc…" at bounding box center [162, 291] width 71 height 18
select select "65217"
click at [127, 282] on select "Select Stylist abhijeet Admin VR Mall AKSHAY RAJENDRRA MANKAR ANGELA S JOHN Arc…" at bounding box center [162, 291] width 71 height 18
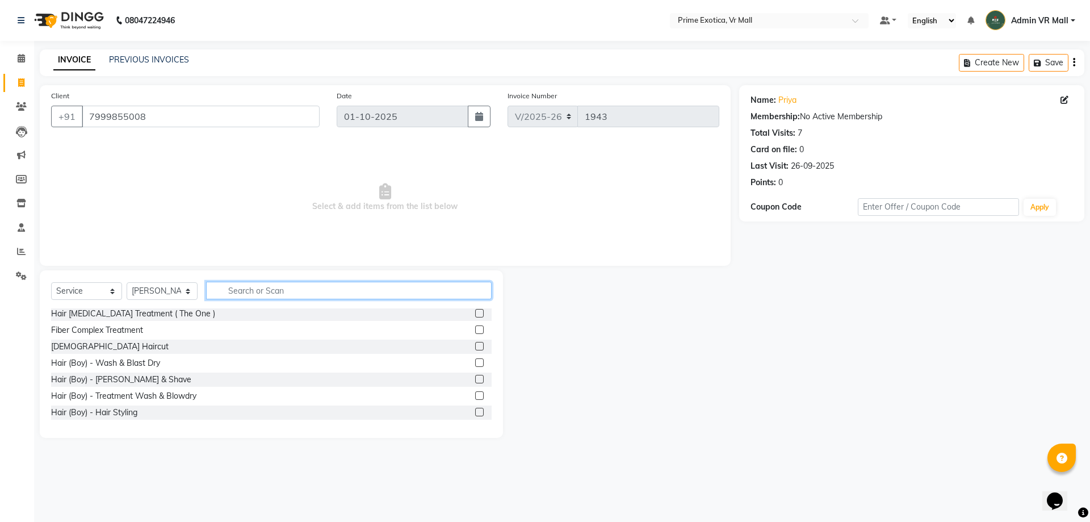
click at [264, 284] on input "text" at bounding box center [349, 291] width 286 height 18
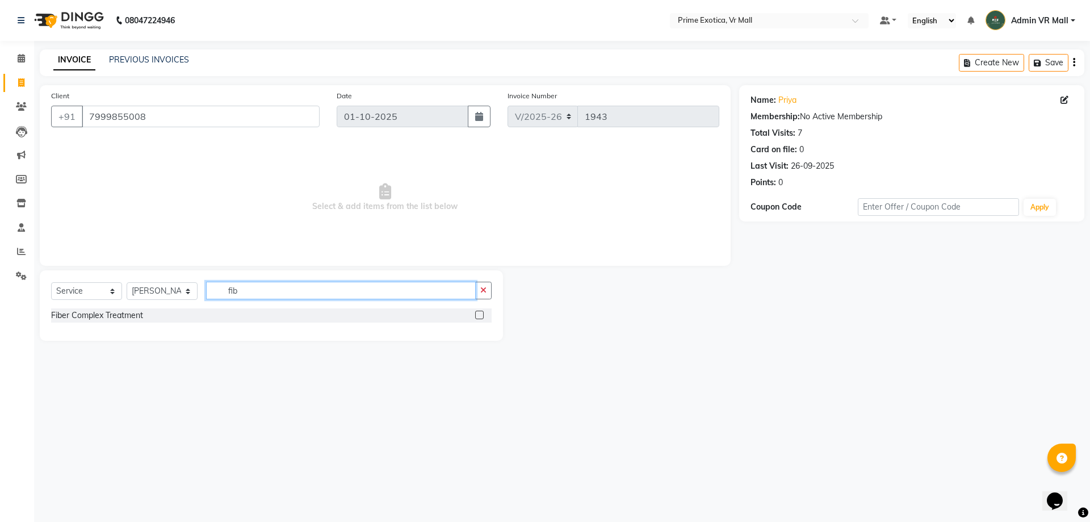
type input "fib"
click at [480, 311] on label at bounding box center [479, 315] width 9 height 9
click at [480, 312] on input "checkbox" at bounding box center [478, 315] width 7 height 7
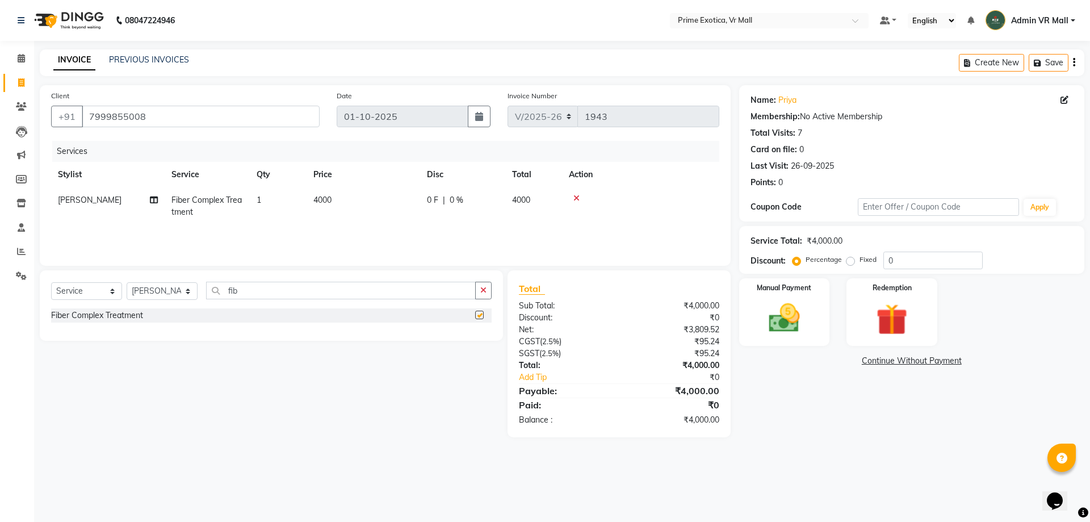
checkbox input "false"
click at [411, 202] on td "4000" at bounding box center [364, 205] width 114 height 37
select select "65217"
click at [494, 204] on input "0" at bounding box center [497, 203] width 34 height 18
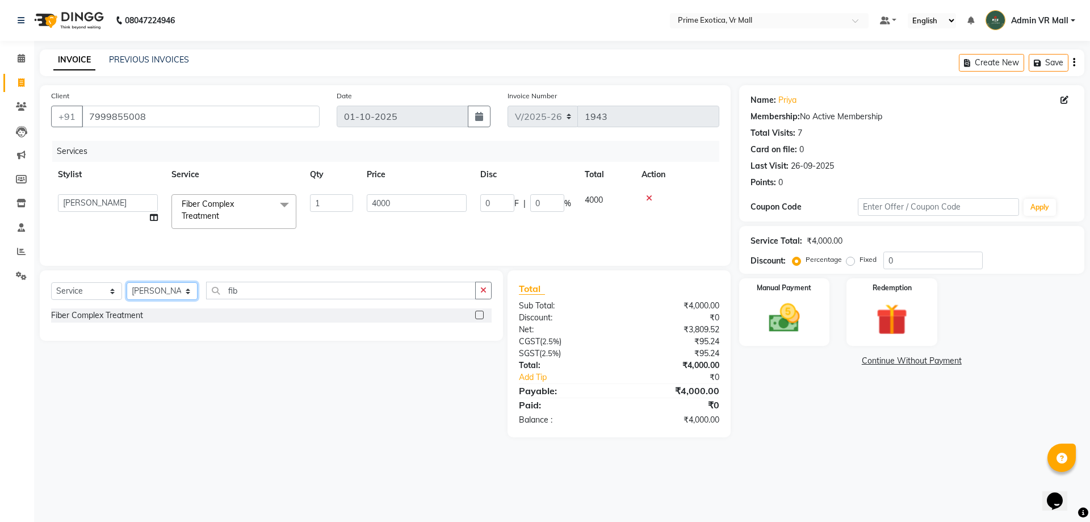
click at [157, 288] on select "Select Stylist abhijeet Admin VR Mall AKSHAY RAJENDRRA MANKAR ANGELA S JOHN Arc…" at bounding box center [162, 291] width 71 height 18
select select "83309"
click at [127, 282] on select "Select Stylist abhijeet Admin VR Mall AKSHAY RAJENDRRA MANKAR ANGELA S JOHN Arc…" at bounding box center [162, 291] width 71 height 18
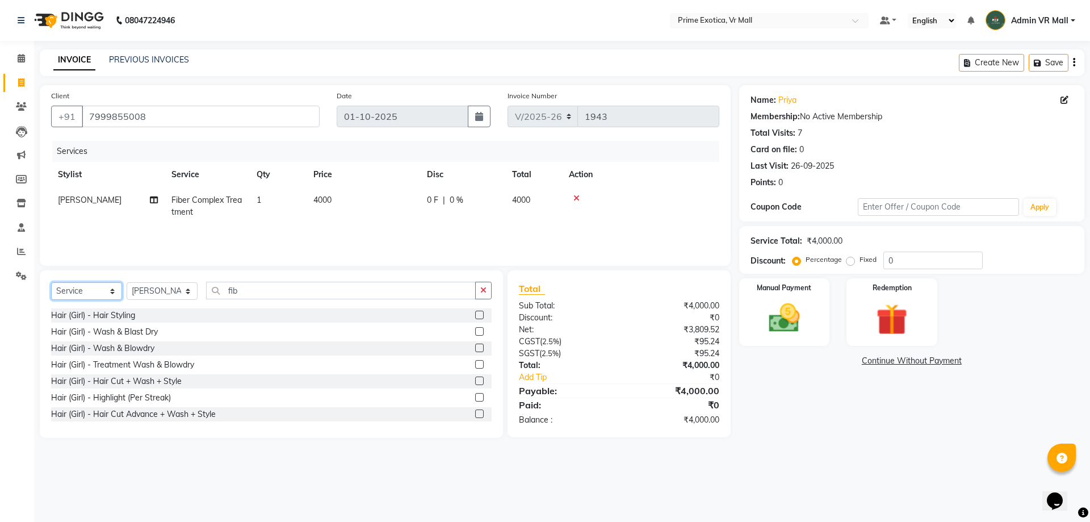
click at [94, 295] on select "Select Service Product Membership Package Voucher Prepaid Gift Card" at bounding box center [86, 291] width 71 height 18
click at [51, 282] on select "Select Service Product Membership Package Voucher Prepaid Gift Card" at bounding box center [86, 291] width 71 height 18
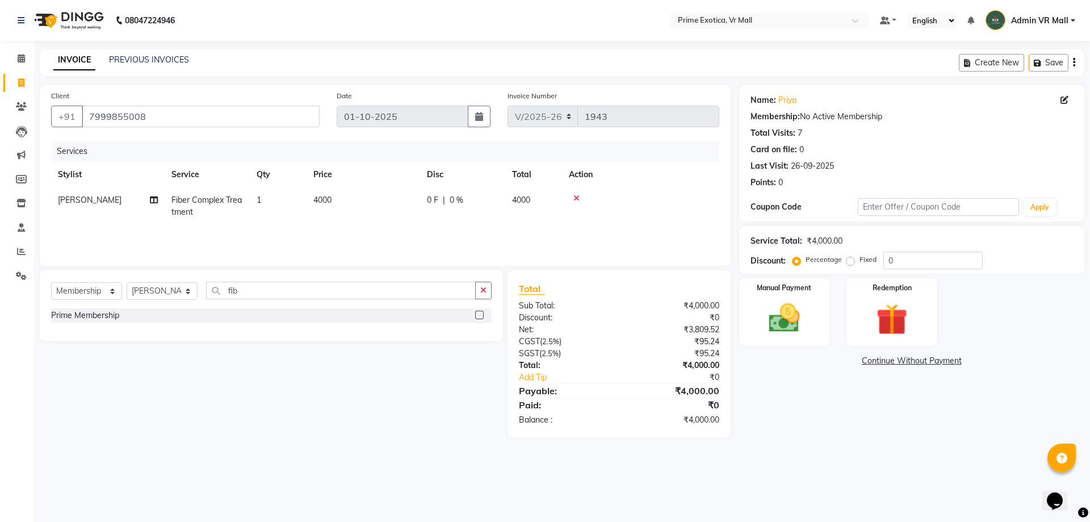
click at [483, 315] on label at bounding box center [479, 315] width 9 height 9
click at [483, 315] on input "checkbox" at bounding box center [478, 315] width 7 height 7
select select "select"
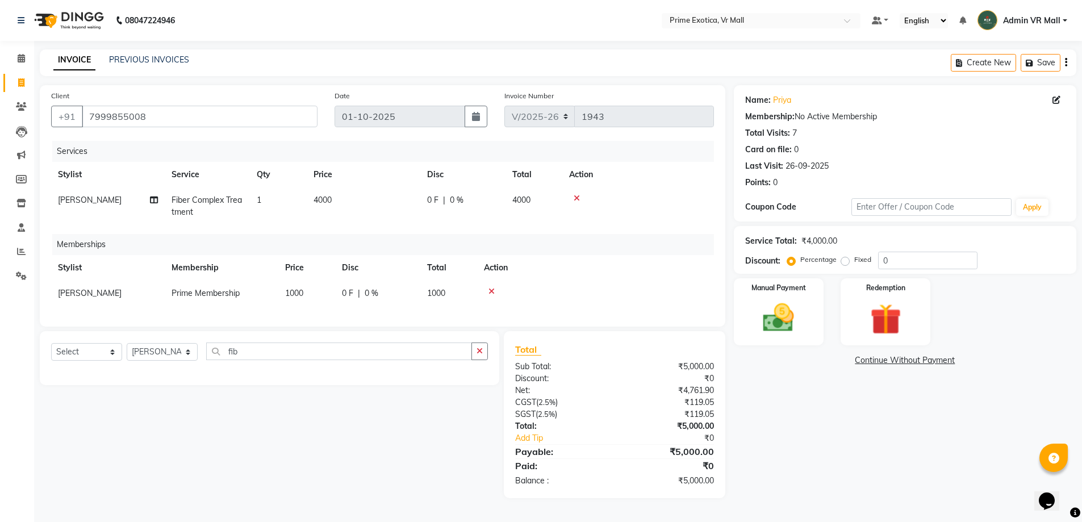
click at [488, 237] on div "Memberships" at bounding box center [387, 244] width 670 height 21
click at [906, 273] on div "Service Total: ₹4,000.00 Discount: Percentage Fixed 0" at bounding box center [905, 250] width 342 height 48
click at [907, 262] on input "0" at bounding box center [927, 261] width 99 height 18
click at [423, 223] on td "0 F | 0 %" at bounding box center [462, 205] width 85 height 37
select select "65217"
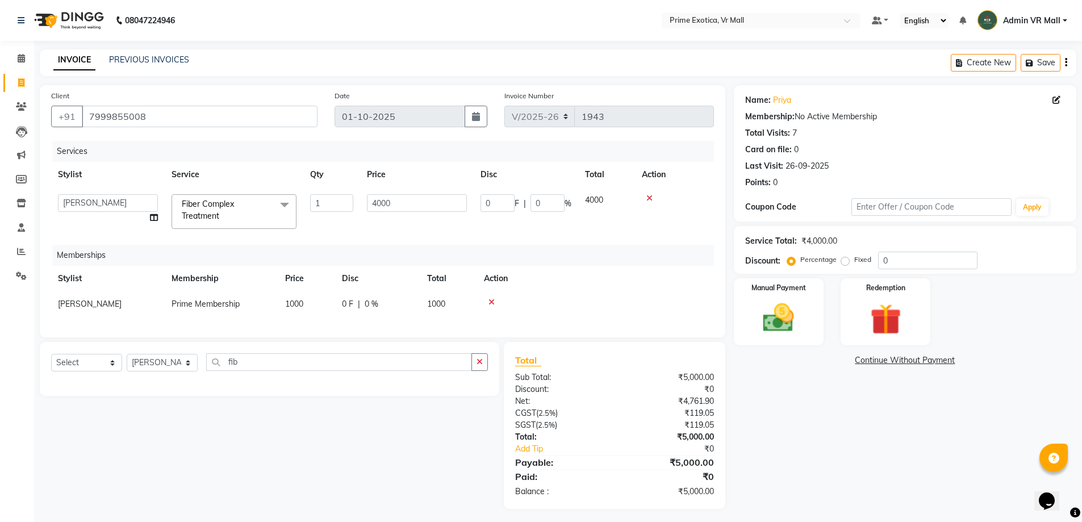
click at [495, 220] on td "0 F | 0 %" at bounding box center [526, 211] width 104 height 48
click at [503, 203] on input "0" at bounding box center [497, 203] width 34 height 18
type input "1875"
drag, startPoint x: 701, startPoint y: 198, endPoint x: 686, endPoint y: 207, distance: 17.5
click at [702, 198] on div at bounding box center [674, 198] width 65 height 8
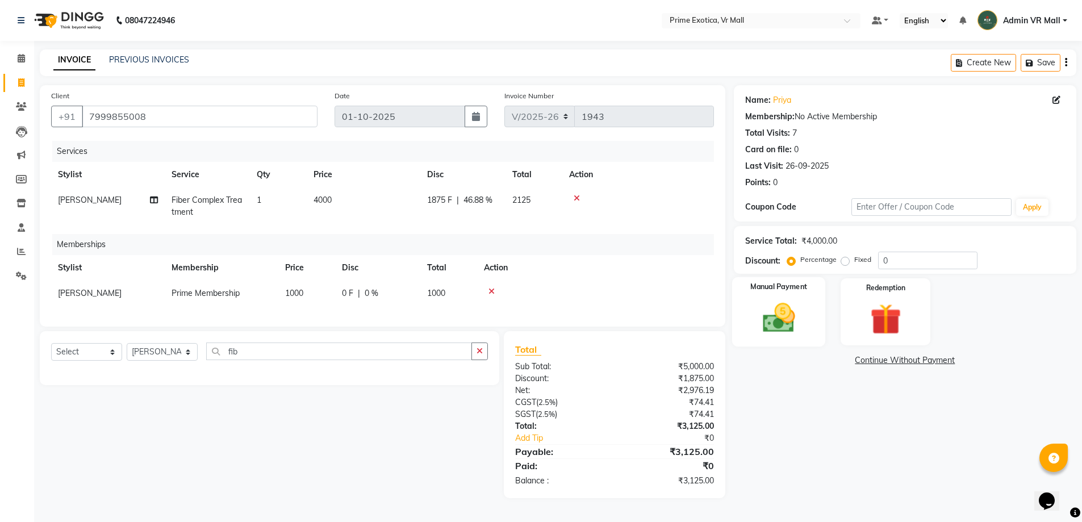
click at [792, 340] on div "Manual Payment" at bounding box center [778, 312] width 94 height 70
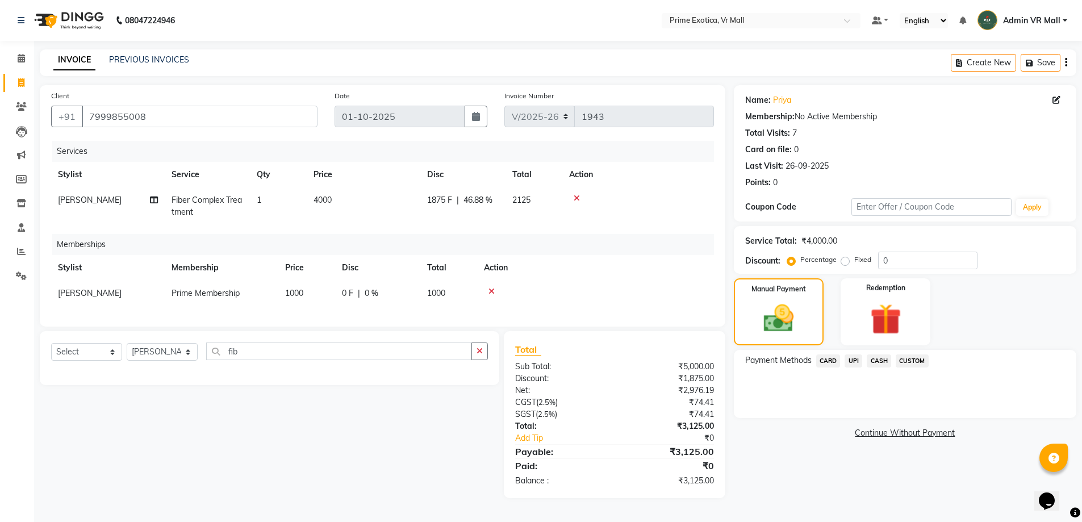
click at [852, 360] on span "UPI" at bounding box center [853, 360] width 18 height 13
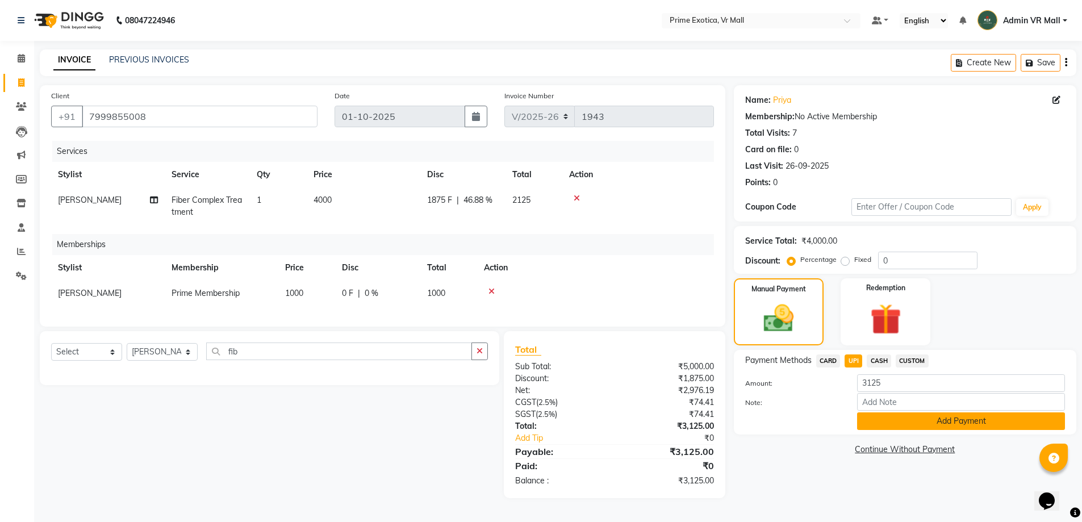
click at [905, 425] on button "Add Payment" at bounding box center [961, 421] width 208 height 18
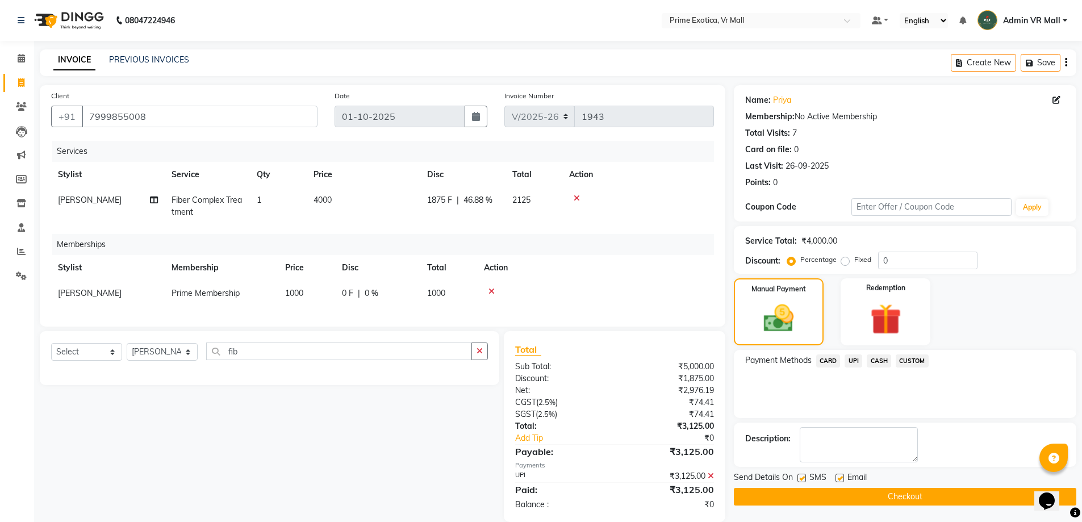
click at [908, 494] on button "Checkout" at bounding box center [905, 497] width 342 height 18
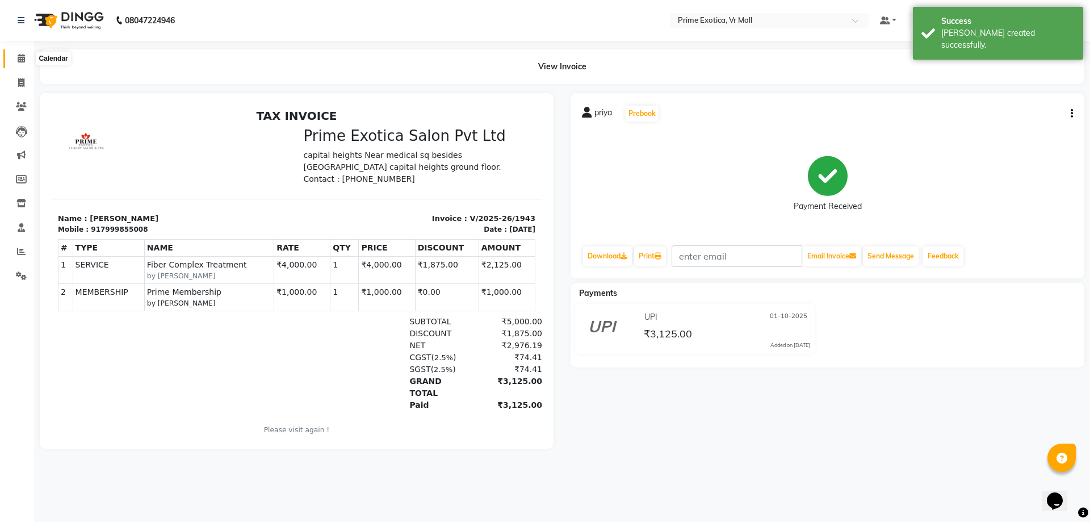
click at [15, 62] on span at bounding box center [21, 58] width 20 height 13
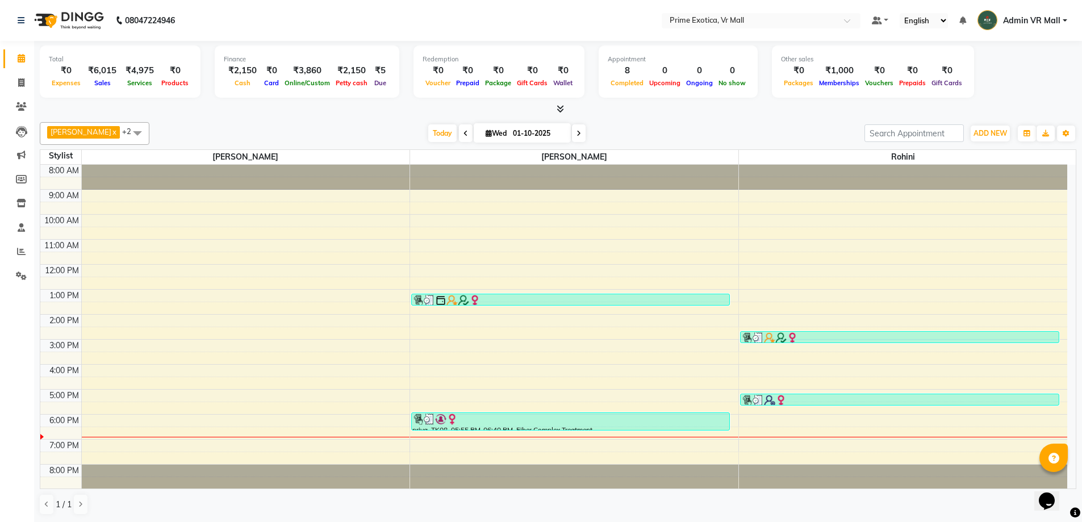
drag, startPoint x: 171, startPoint y: 132, endPoint x: 105, endPoint y: 271, distance: 153.9
click at [171, 131] on div "Today Wed 01-10-2025" at bounding box center [507, 133] width 704 height 17
click at [20, 79] on icon at bounding box center [21, 82] width 6 height 9
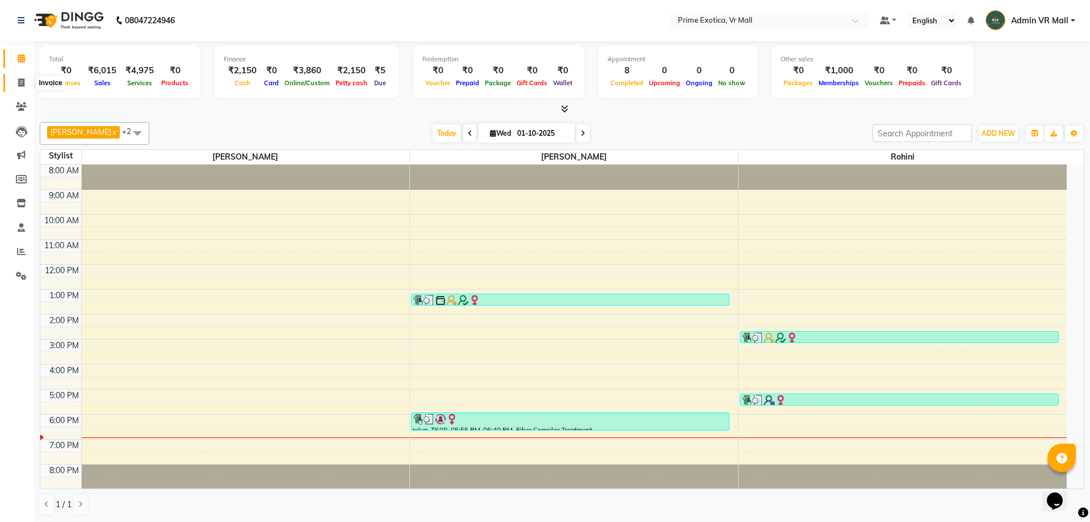
select select "6077"
select select "service"
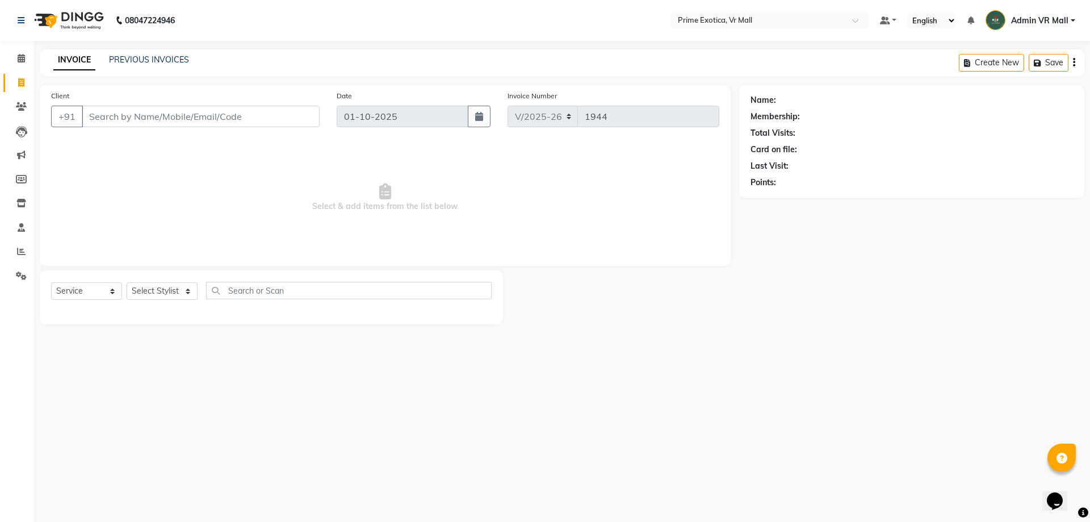
click at [158, 312] on div at bounding box center [271, 310] width 441 height 5
click at [155, 296] on select "Select Stylist abhijeet Admin VR Mall AKSHAY RAJENDRRA MANKAR ANGELA S JOHN Arc…" at bounding box center [162, 291] width 71 height 18
click at [149, 292] on select "Select Stylist abhijeet Admin VR Mall AKSHAY RAJENDRRA MANKAR ANGELA S JOHN Arc…" at bounding box center [162, 291] width 71 height 18
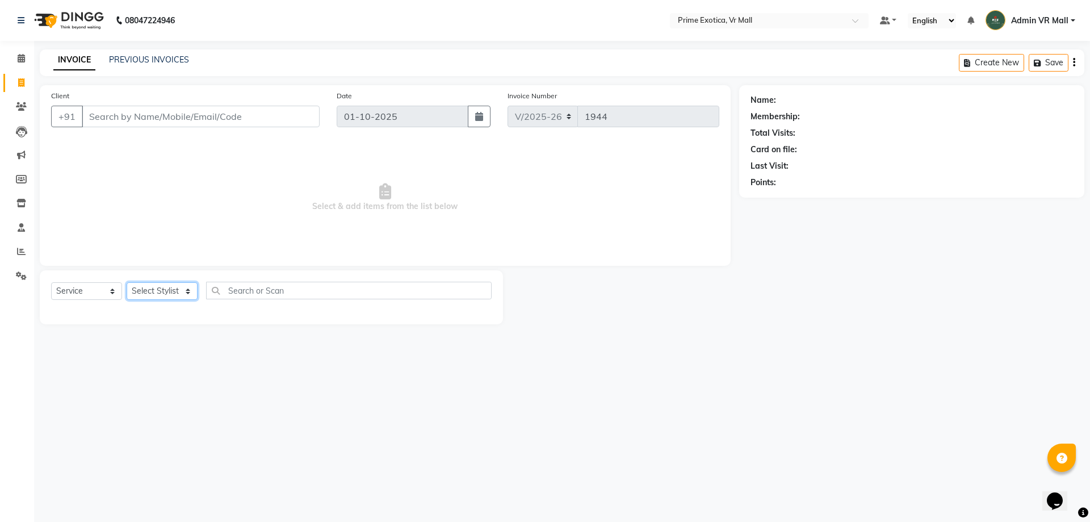
click at [153, 291] on select "Select Stylist abhijeet Admin VR Mall AKSHAY RAJENDRRA MANKAR ANGELA S JOHN Arc…" at bounding box center [162, 291] width 71 height 18
select select "69613"
click at [127, 282] on select "Select Stylist abhijeet Admin VR Mall AKSHAY RAJENDRRA MANKAR ANGELA S JOHN Arc…" at bounding box center [162, 291] width 71 height 18
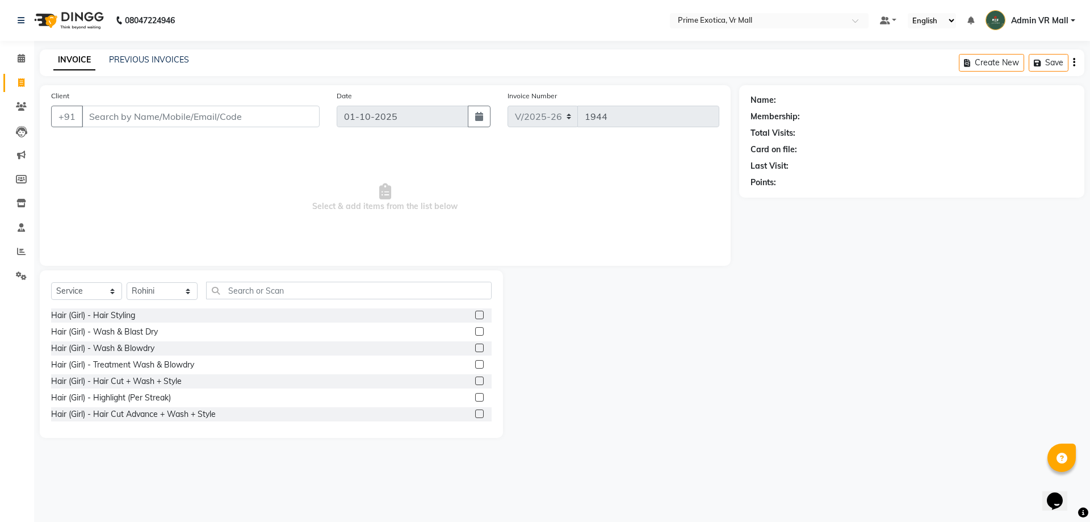
click at [475, 333] on label at bounding box center [479, 331] width 9 height 9
click at [475, 333] on input "checkbox" at bounding box center [478, 331] width 7 height 7
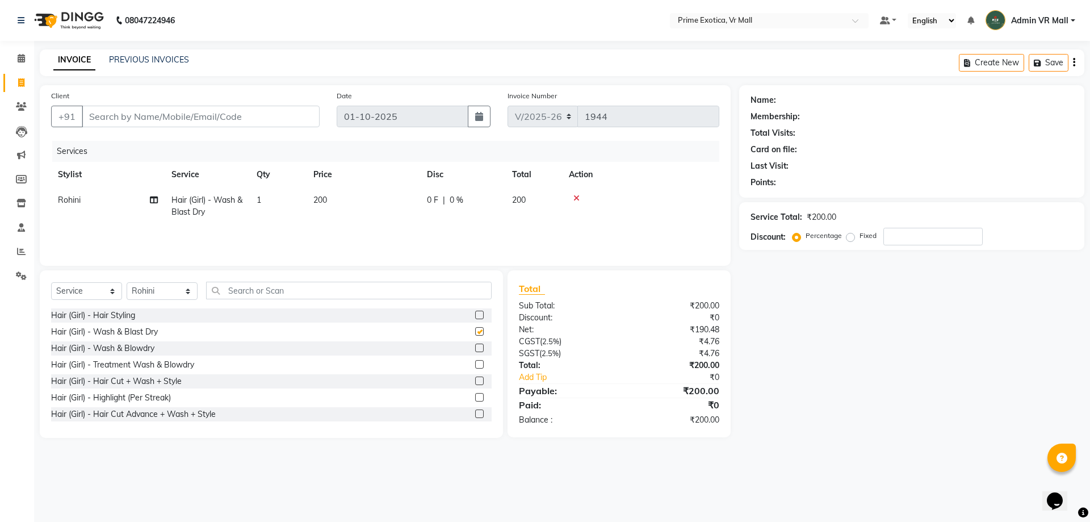
checkbox input "false"
click at [219, 118] on input "Client" at bounding box center [201, 117] width 238 height 22
type input "9"
type input "0"
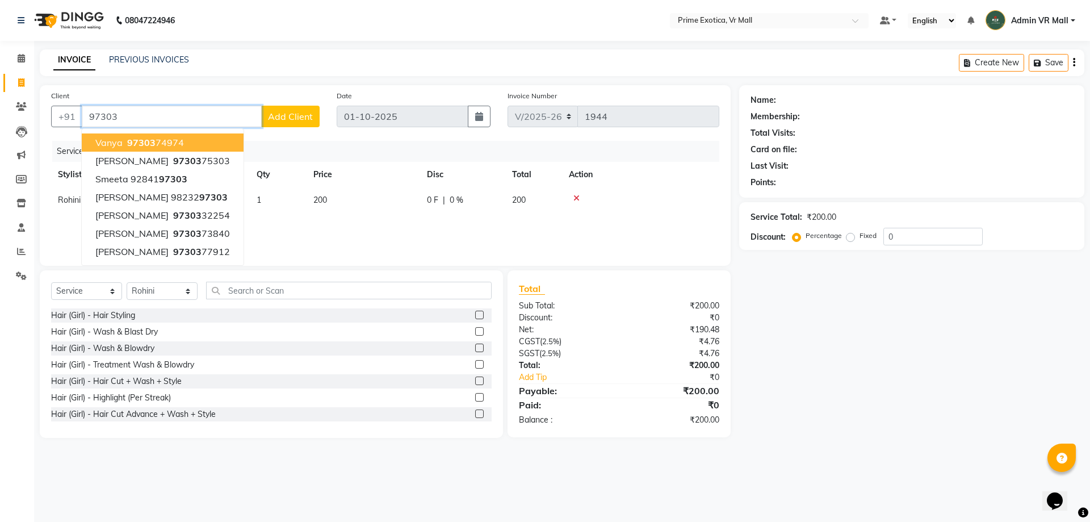
click at [223, 141] on button "vanya 97303 74974" at bounding box center [163, 142] width 162 height 18
type input "9730374974"
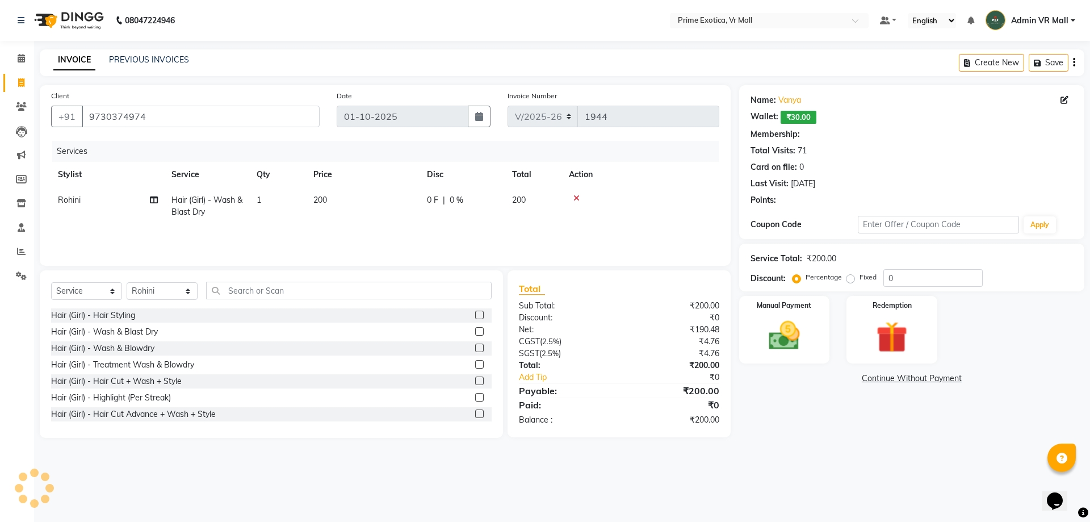
select select "1: Object"
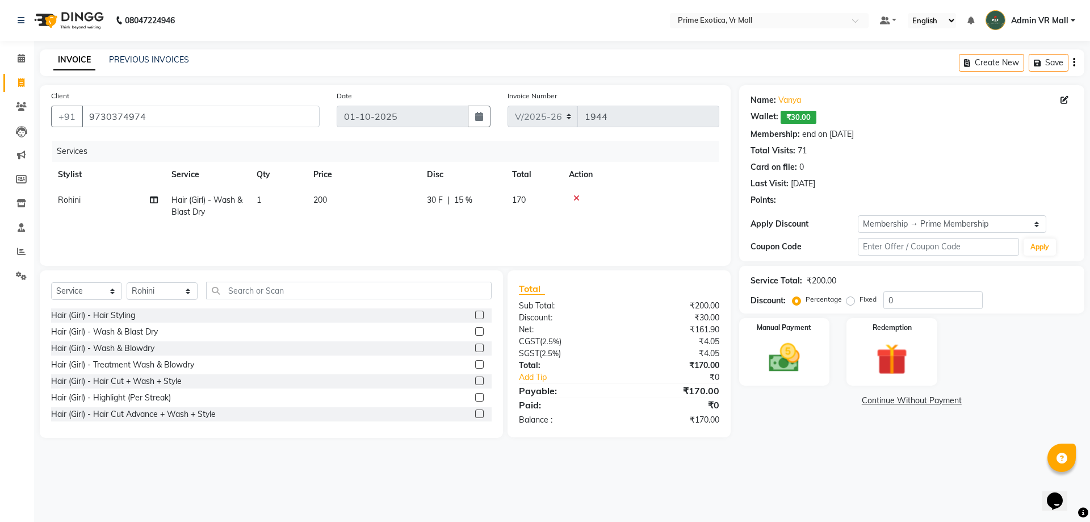
type input "15"
click at [789, 354] on img at bounding box center [784, 357] width 53 height 37
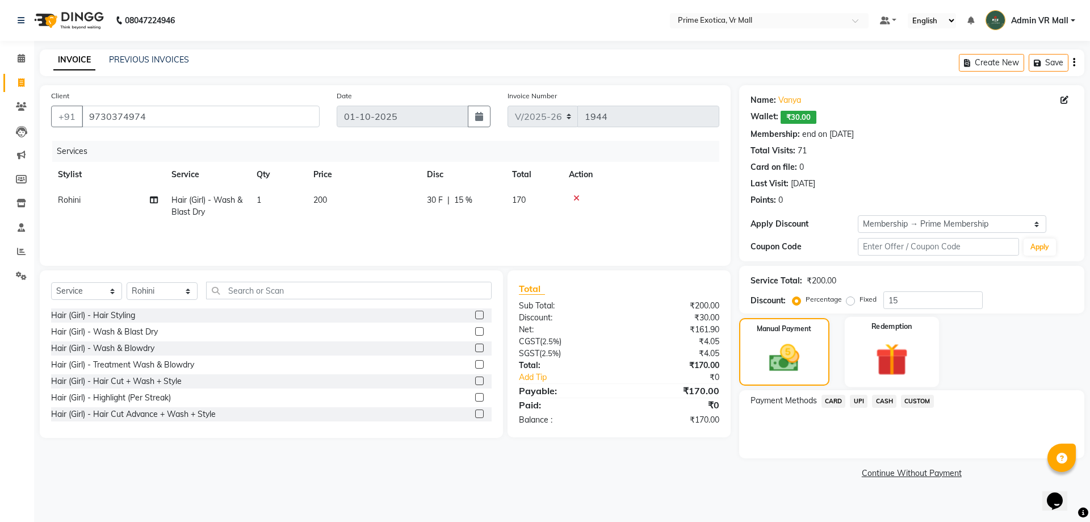
click at [887, 355] on img at bounding box center [891, 359] width 53 height 40
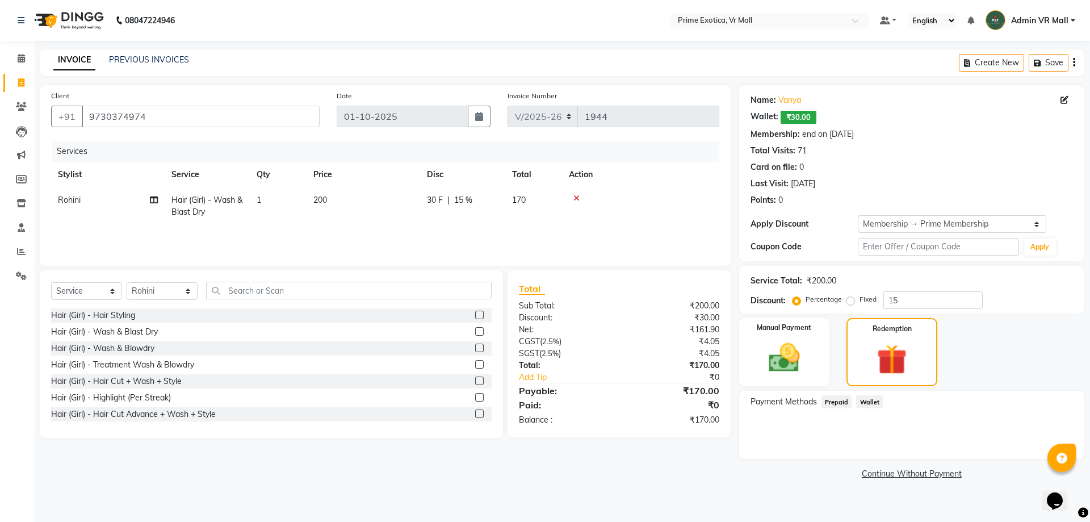
click at [866, 397] on span "Wallet" at bounding box center [869, 401] width 27 height 13
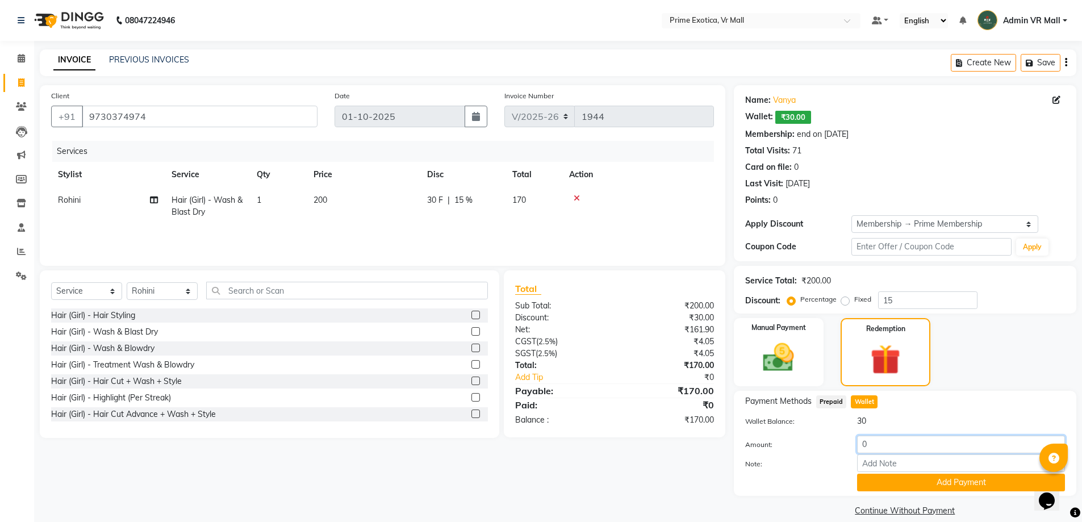
click at [878, 443] on input "0" at bounding box center [961, 445] width 208 height 18
type input "30"
click at [884, 483] on button "Add Payment" at bounding box center [961, 483] width 208 height 18
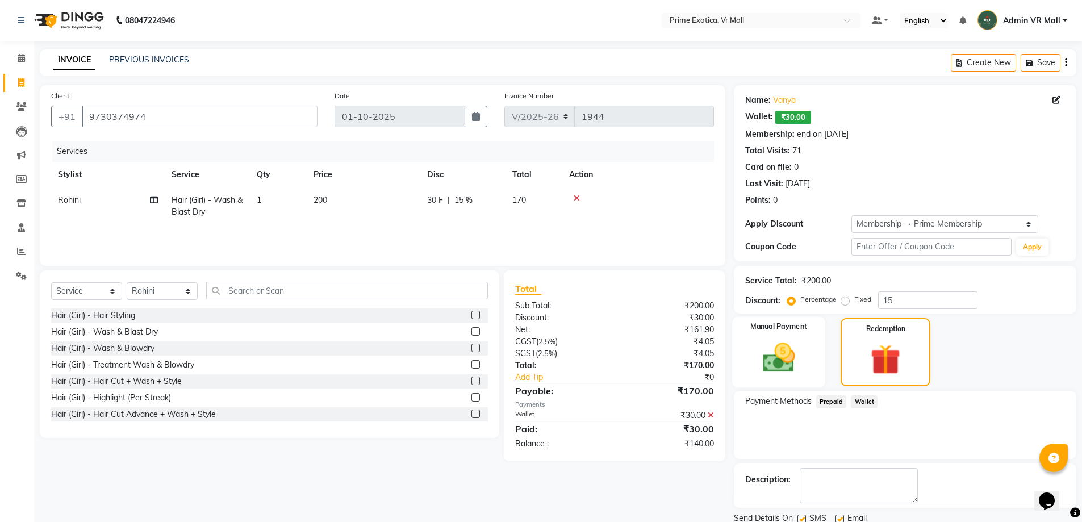
click at [764, 328] on label "Manual Payment" at bounding box center [778, 326] width 57 height 11
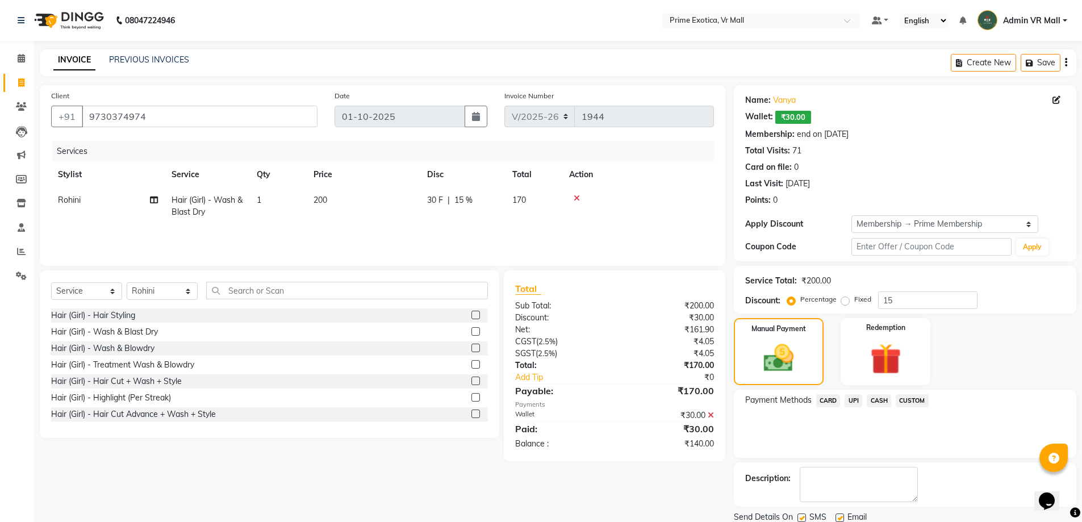
click at [857, 402] on span "UPI" at bounding box center [853, 400] width 18 height 13
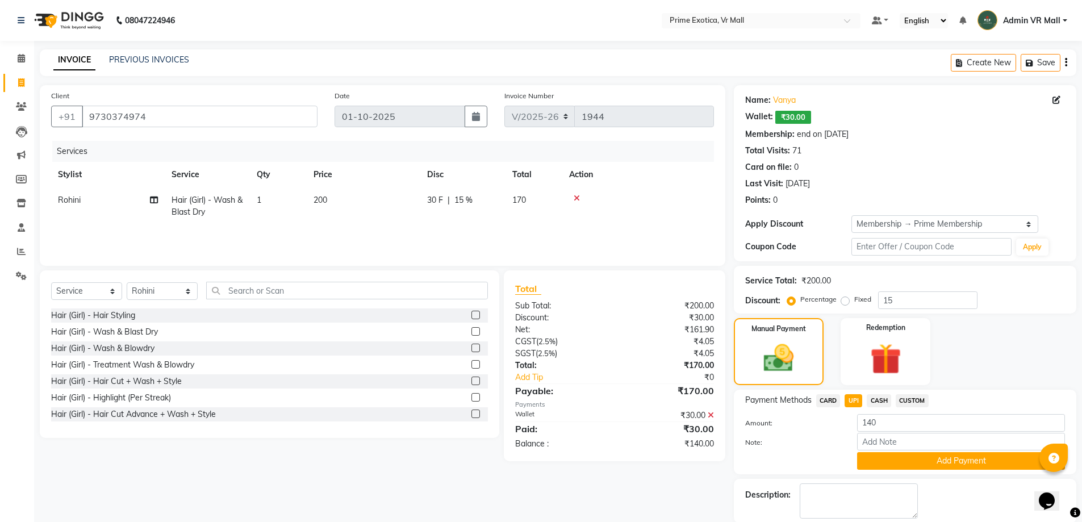
drag, startPoint x: 338, startPoint y: 229, endPoint x: 384, endPoint y: 215, distance: 48.5
click at [338, 229] on div "Services Stylist Service Qty Price Disc Total Action Rohini Hair (Girl) - Wash …" at bounding box center [382, 198] width 663 height 114
click at [938, 454] on button "Add Payment" at bounding box center [961, 461] width 208 height 18
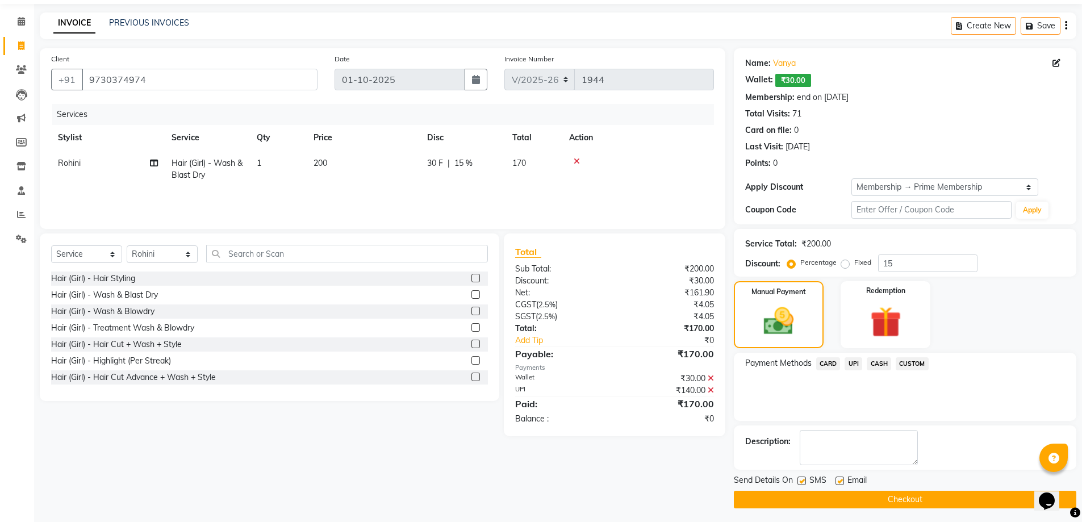
scroll to position [40, 0]
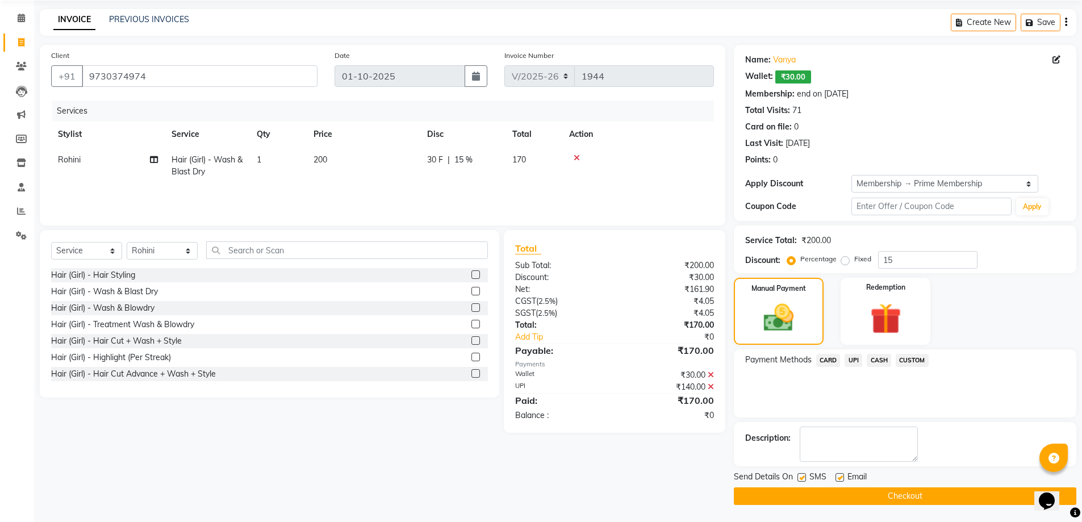
click at [764, 498] on button "Checkout" at bounding box center [905, 496] width 342 height 18
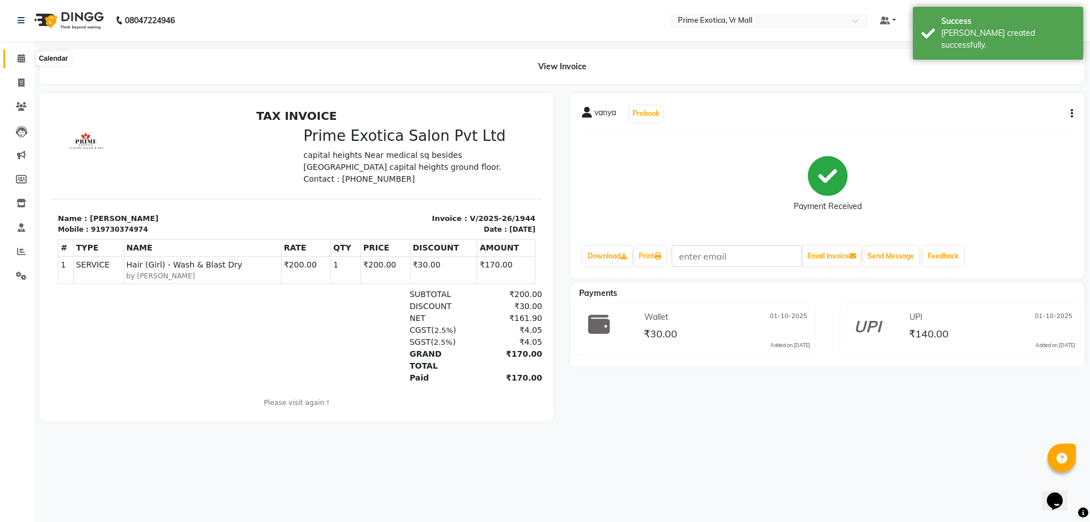
click at [22, 59] on icon at bounding box center [21, 58] width 7 height 9
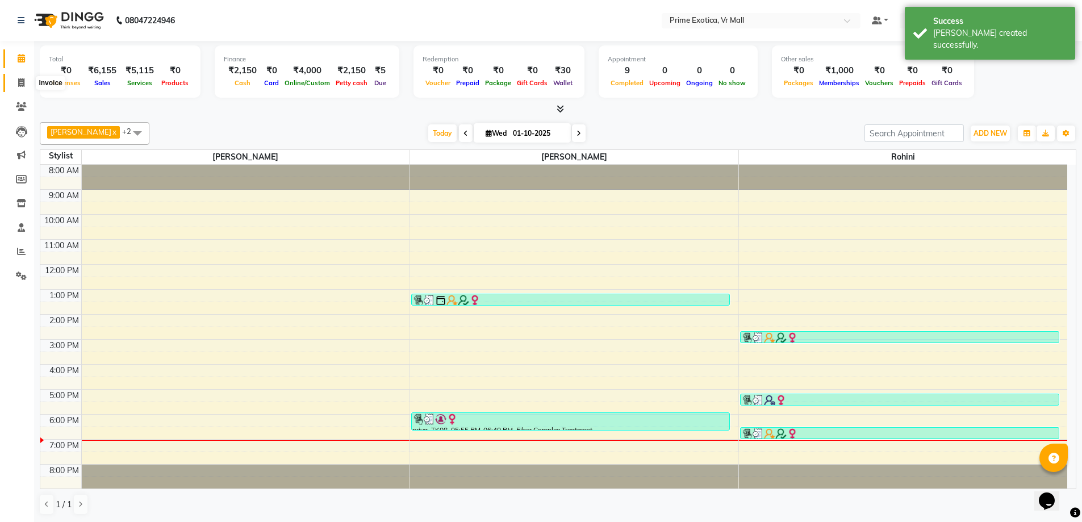
click at [11, 87] on span at bounding box center [21, 83] width 20 height 13
select select "6077"
select select "service"
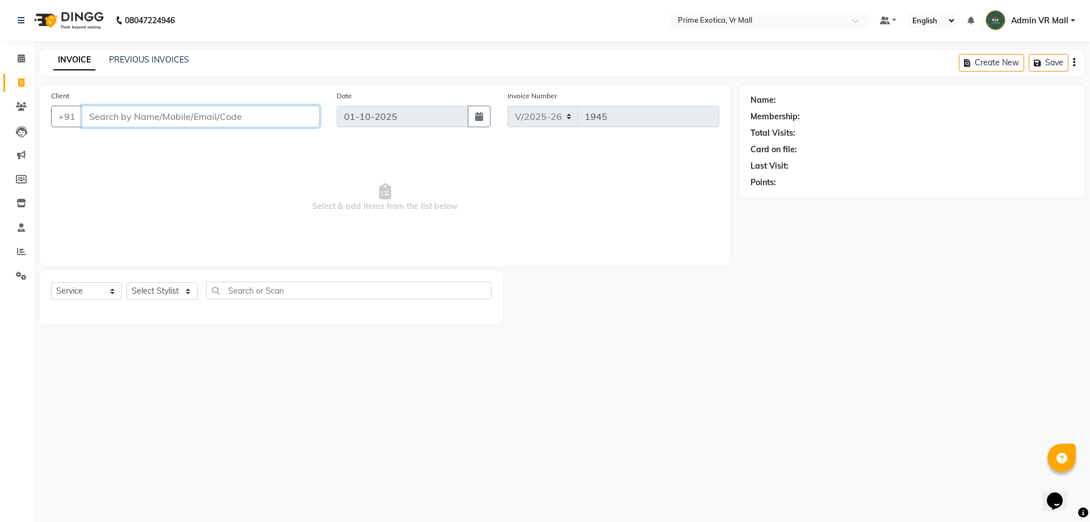
click at [94, 123] on input "Client" at bounding box center [201, 117] width 238 height 22
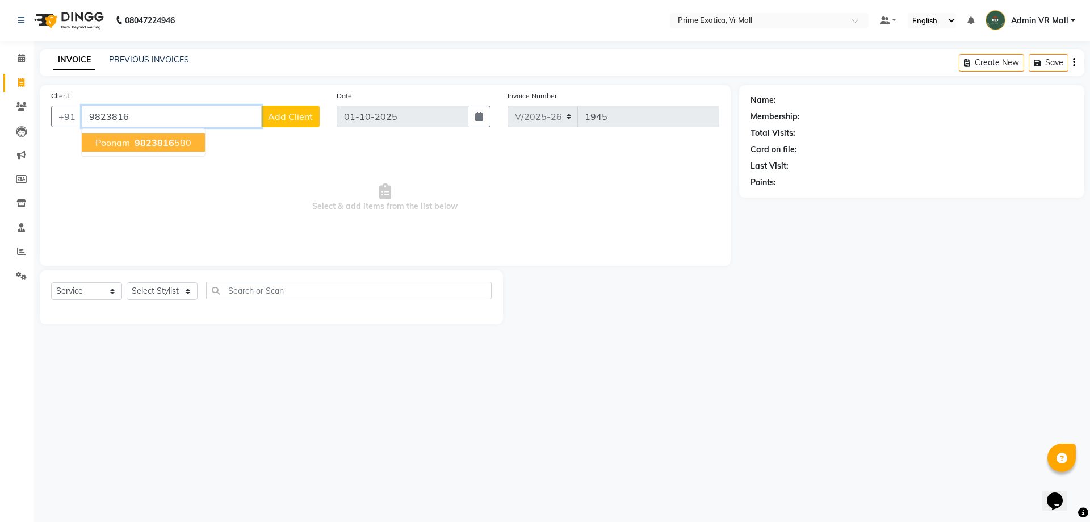
click at [115, 141] on span "Poonam" at bounding box center [112, 142] width 35 height 11
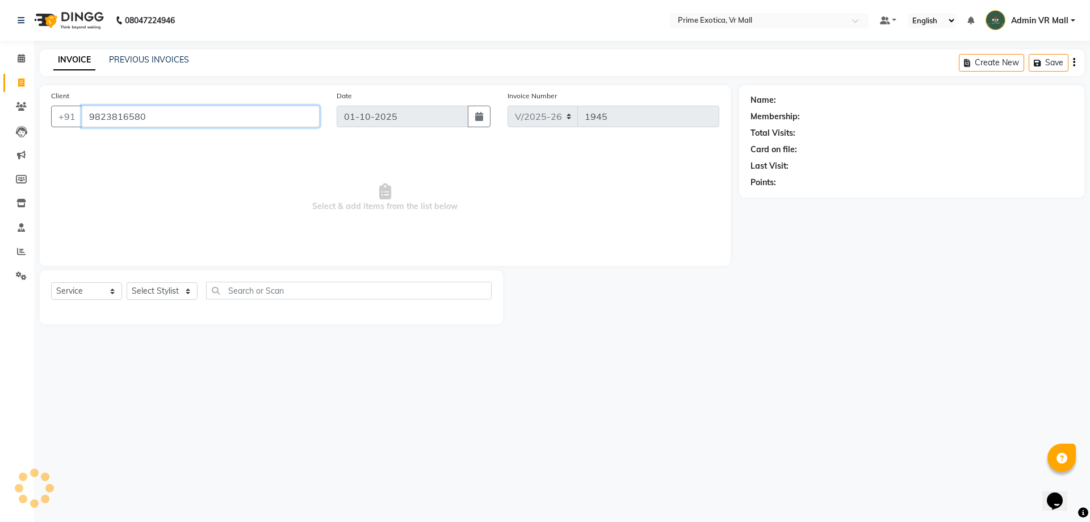
type input "9823816580"
select select "1: Object"
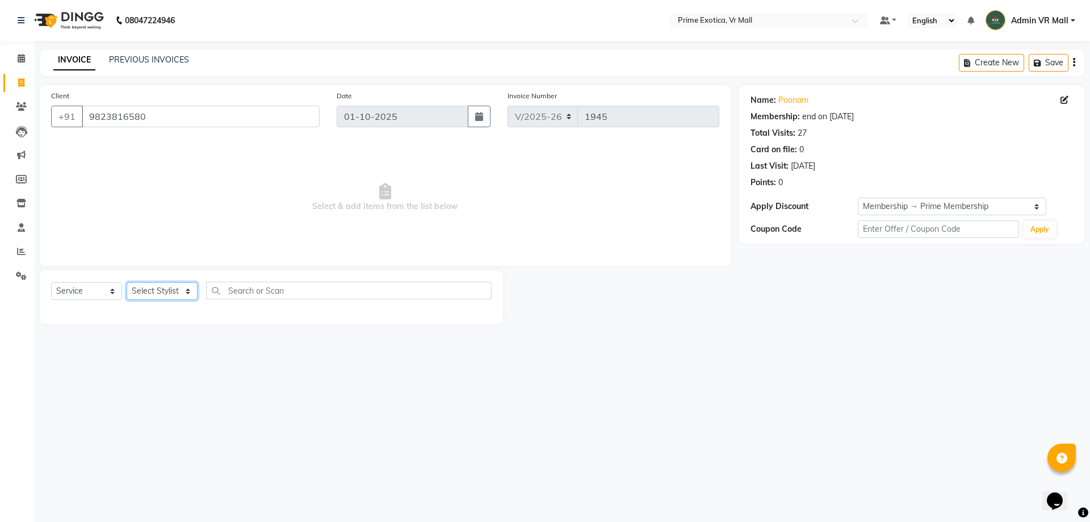
click at [152, 289] on select "Select Stylist abhijeet Admin VR Mall AKSHAY RAJENDRRA MANKAR ANGELA S JOHN Arc…" at bounding box center [162, 291] width 71 height 18
select select "62441"
click at [127, 282] on select "Select Stylist abhijeet Admin VR Mall AKSHAY RAJENDRRA MANKAR ANGELA S JOHN Arc…" at bounding box center [162, 291] width 71 height 18
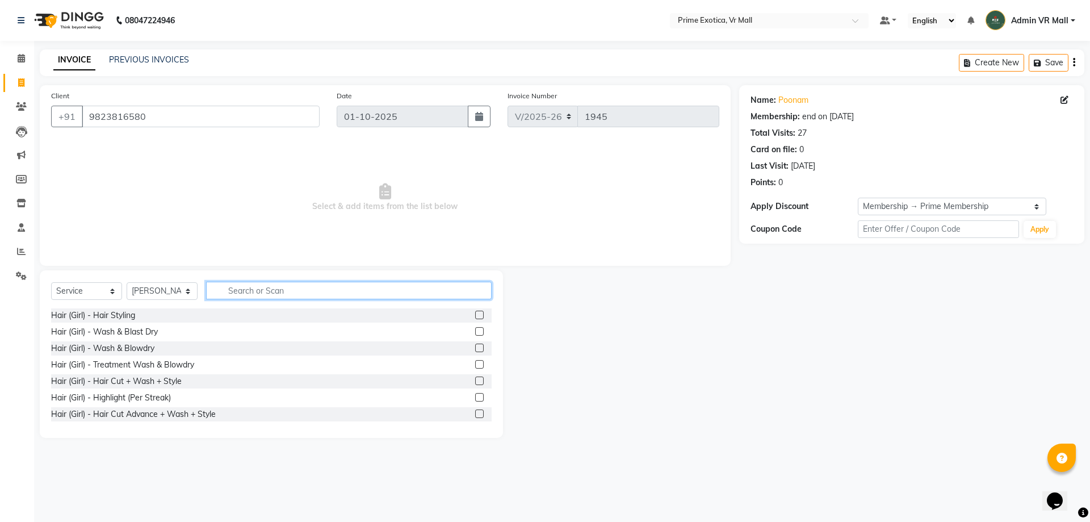
click at [294, 292] on input "text" at bounding box center [349, 291] width 286 height 18
click at [475, 345] on label at bounding box center [479, 348] width 9 height 9
click at [475, 345] on input "checkbox" at bounding box center [478, 348] width 7 height 7
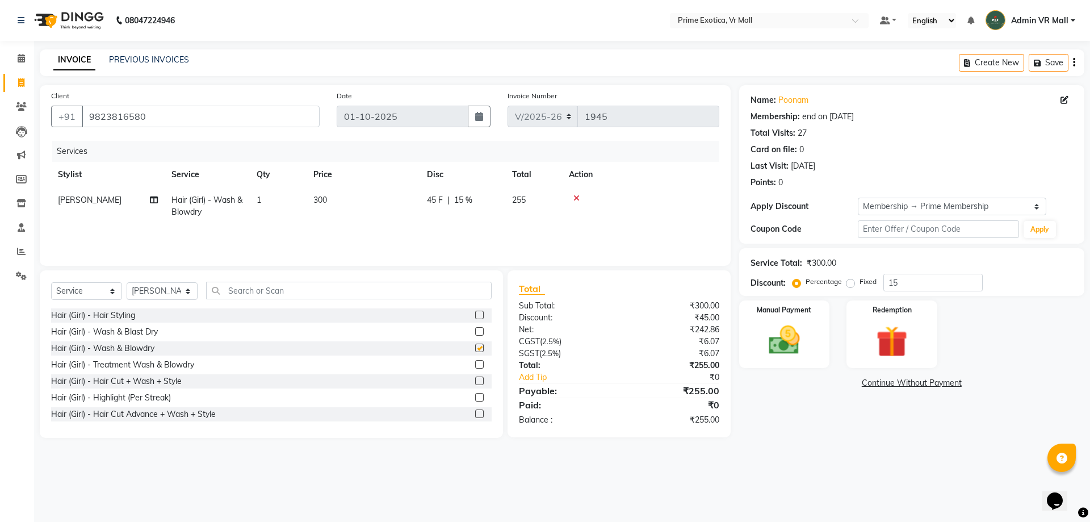
checkbox input "false"
click at [784, 344] on img at bounding box center [784, 339] width 53 height 37
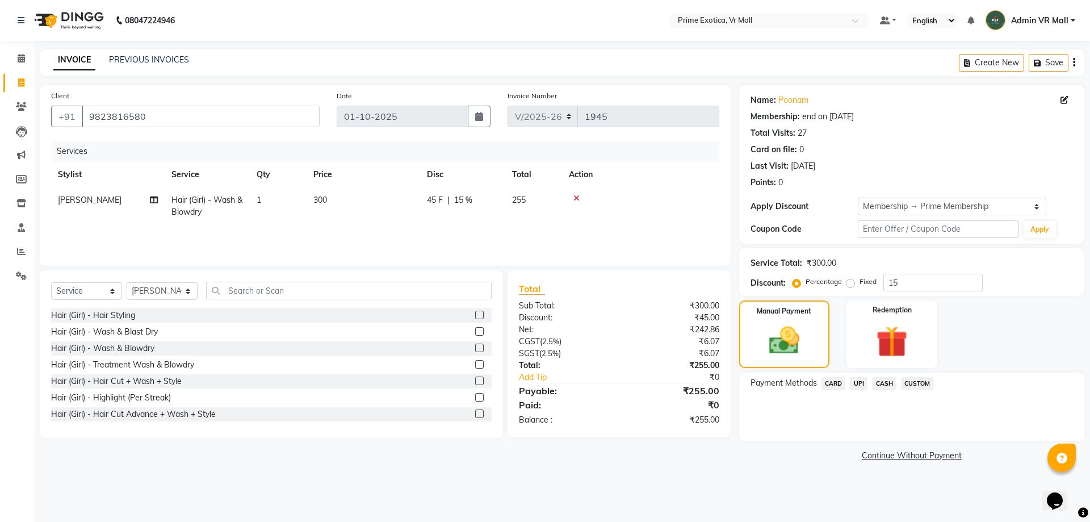
click at [861, 382] on span "UPI" at bounding box center [859, 383] width 18 height 13
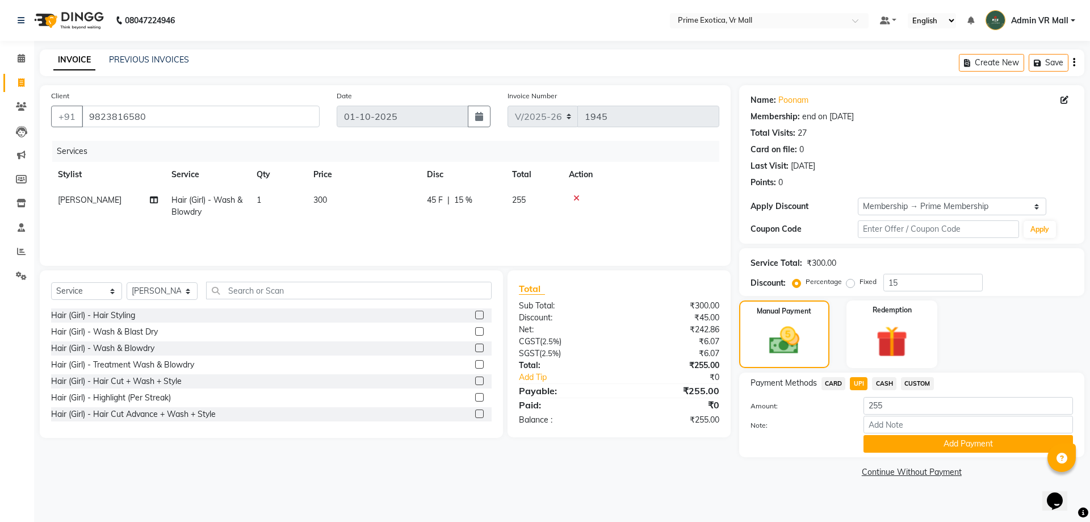
click at [893, 442] on button "Add Payment" at bounding box center [969, 444] width 210 height 18
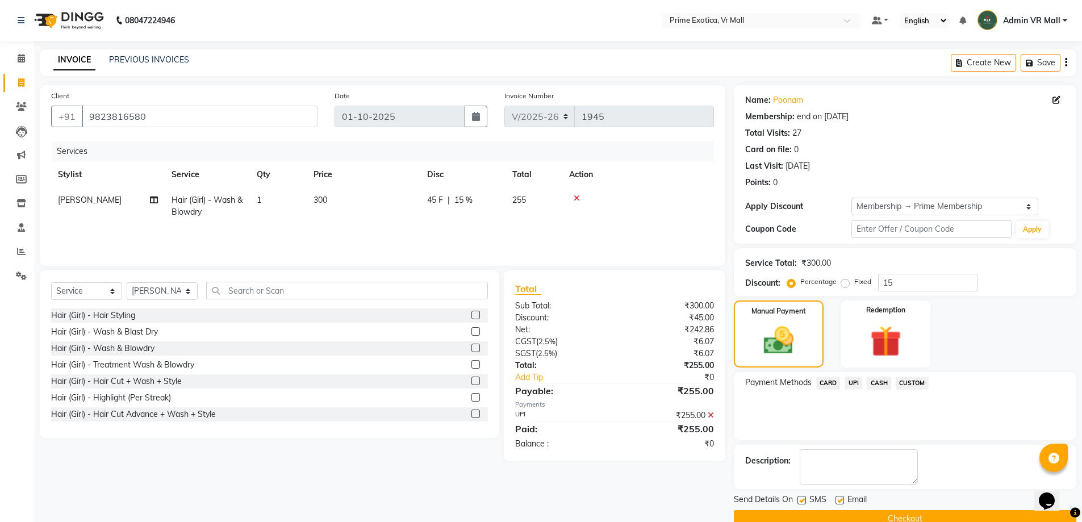
scroll to position [23, 0]
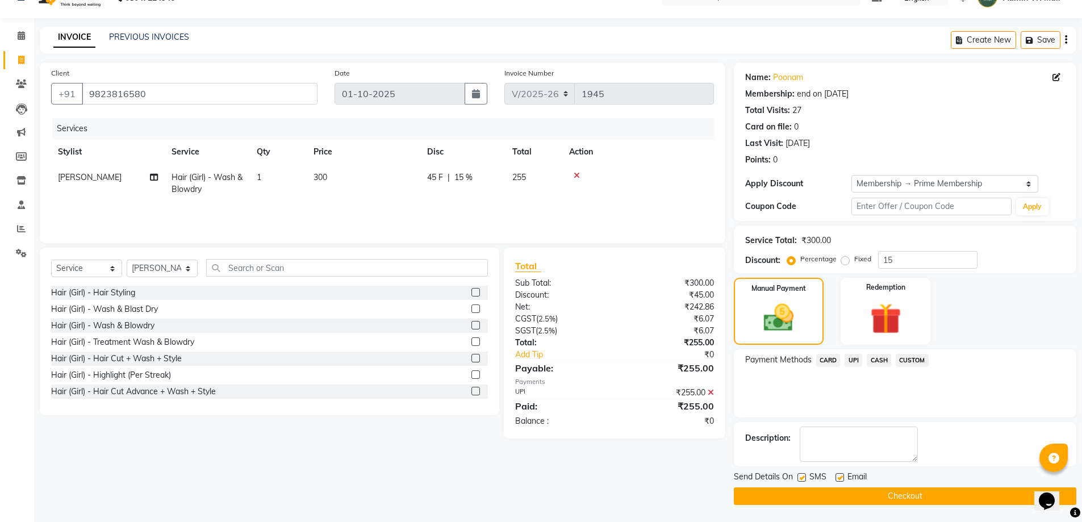
click at [890, 495] on button "Checkout" at bounding box center [905, 496] width 342 height 18
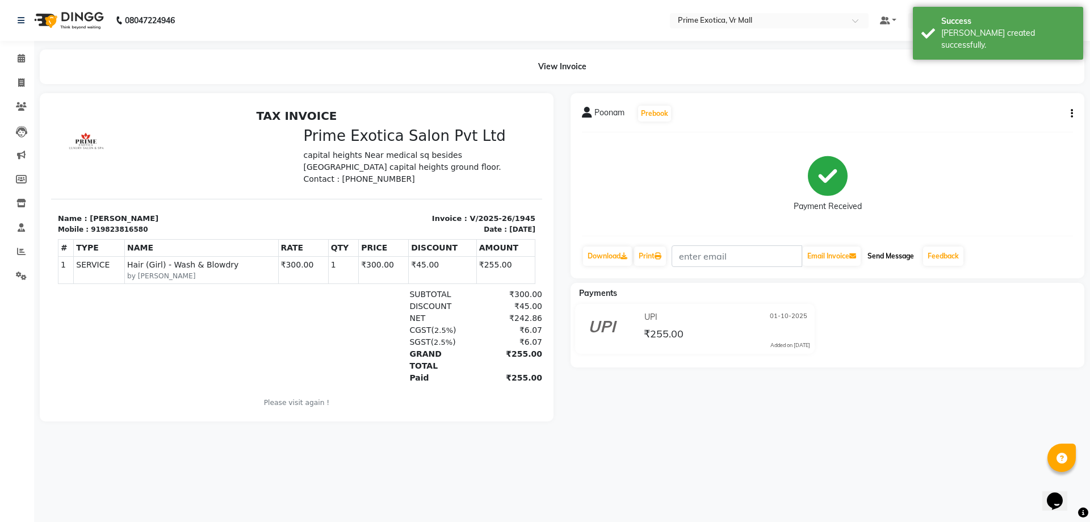
click at [908, 253] on button "Send Message" at bounding box center [891, 255] width 56 height 19
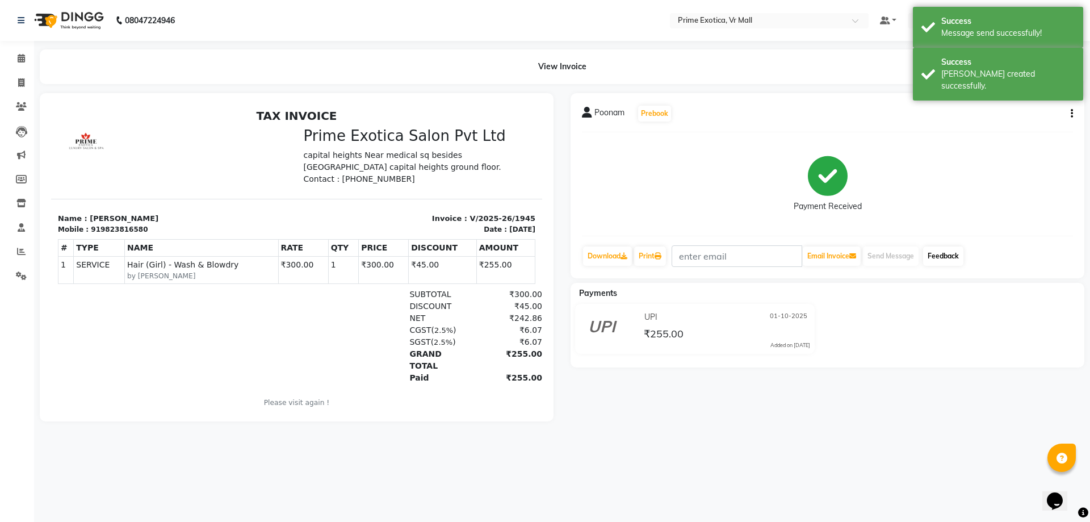
click at [944, 254] on link "Feedback" at bounding box center [943, 255] width 40 height 19
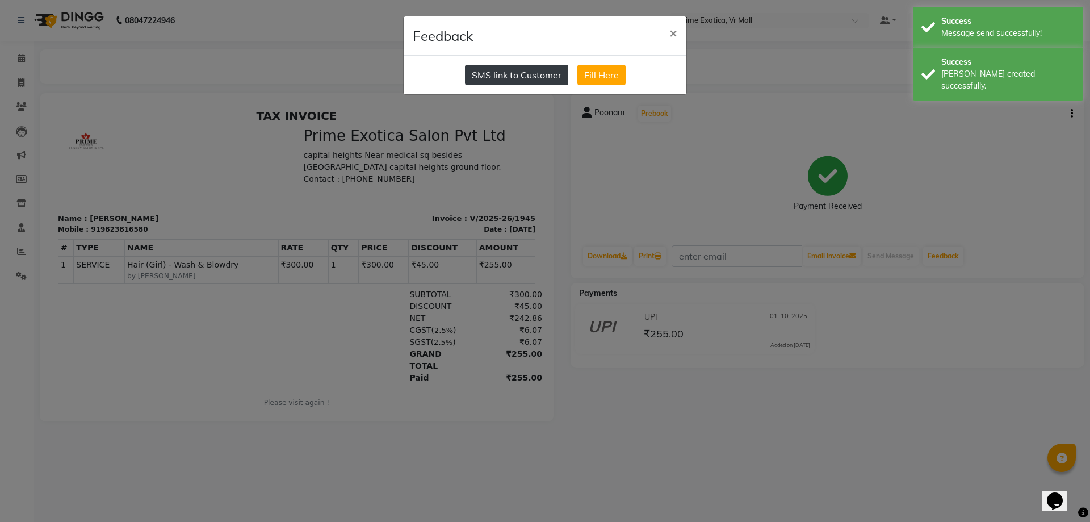
click at [502, 77] on button "SMS link to Customer" at bounding box center [516, 75] width 103 height 20
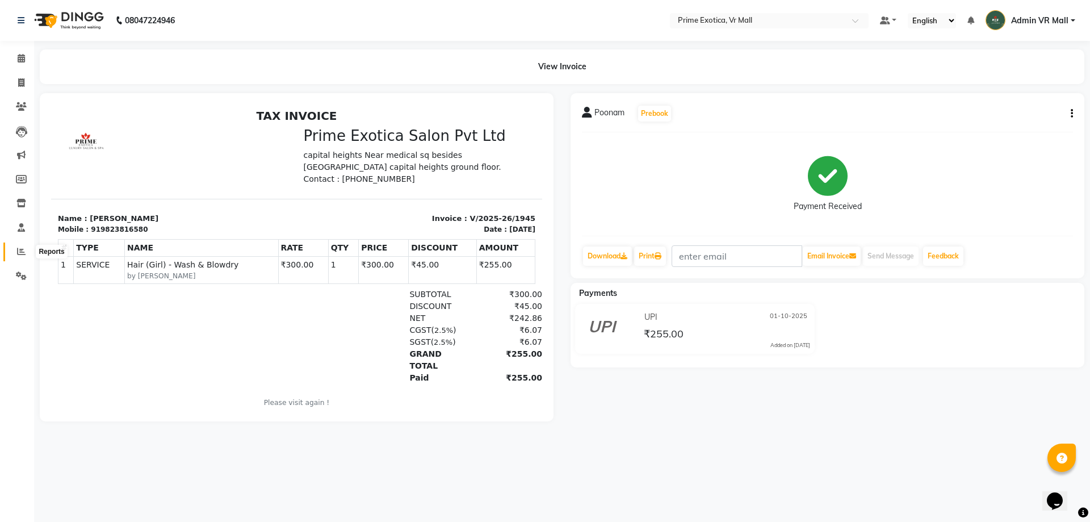
click at [25, 253] on icon at bounding box center [21, 251] width 9 height 9
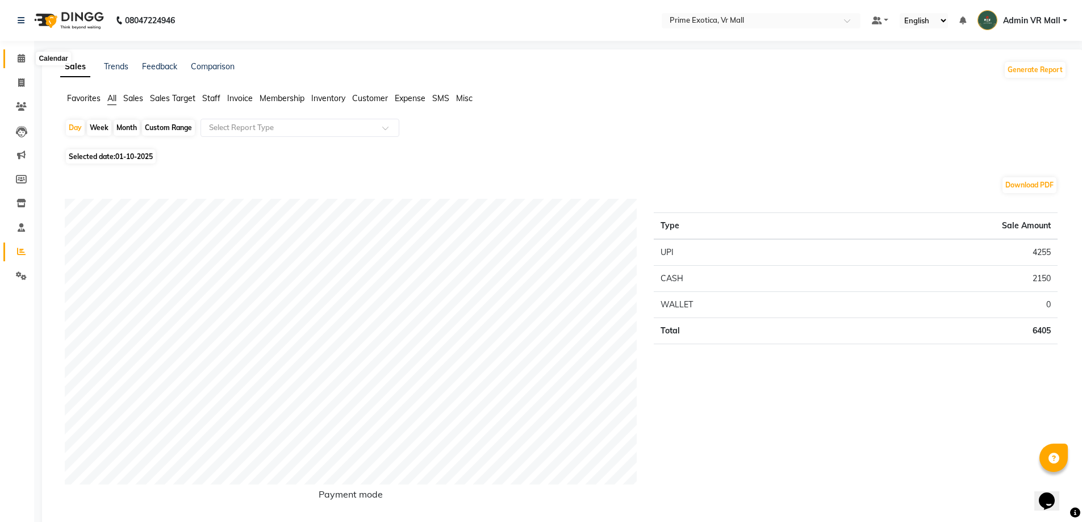
click at [21, 64] on span at bounding box center [21, 58] width 20 height 13
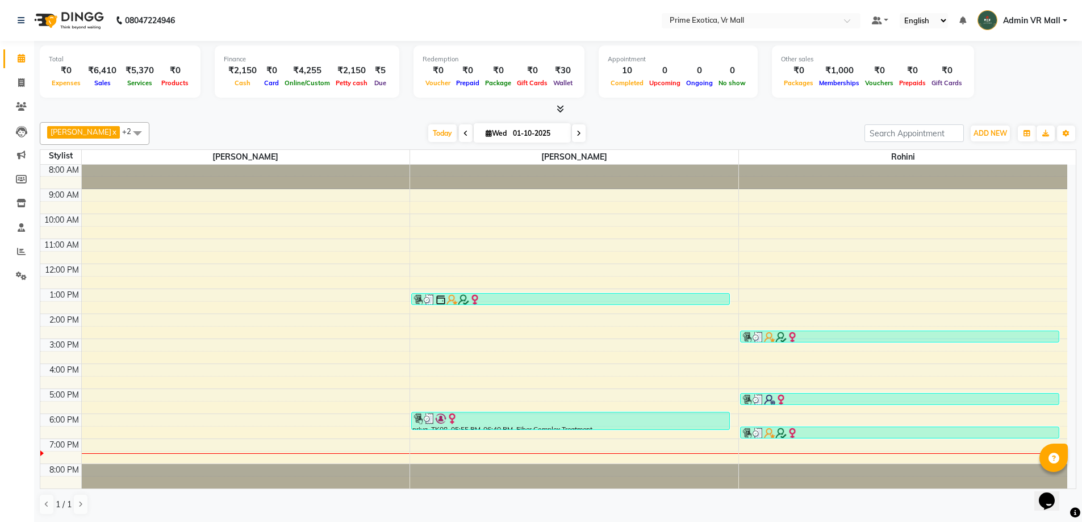
scroll to position [1, 0]
click at [71, 127] on span "[PERSON_NAME]" at bounding box center [81, 131] width 61 height 9
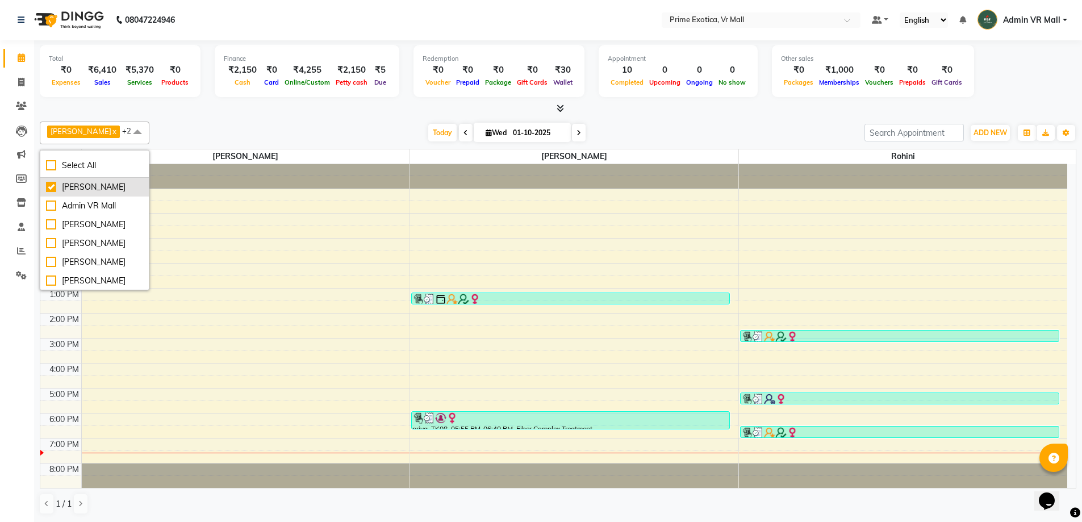
click at [57, 190] on div "[PERSON_NAME]" at bounding box center [94, 187] width 97 height 12
checkbox input "true"
click at [51, 249] on div "[PERSON_NAME]" at bounding box center [94, 243] width 97 height 12
checkbox input "true"
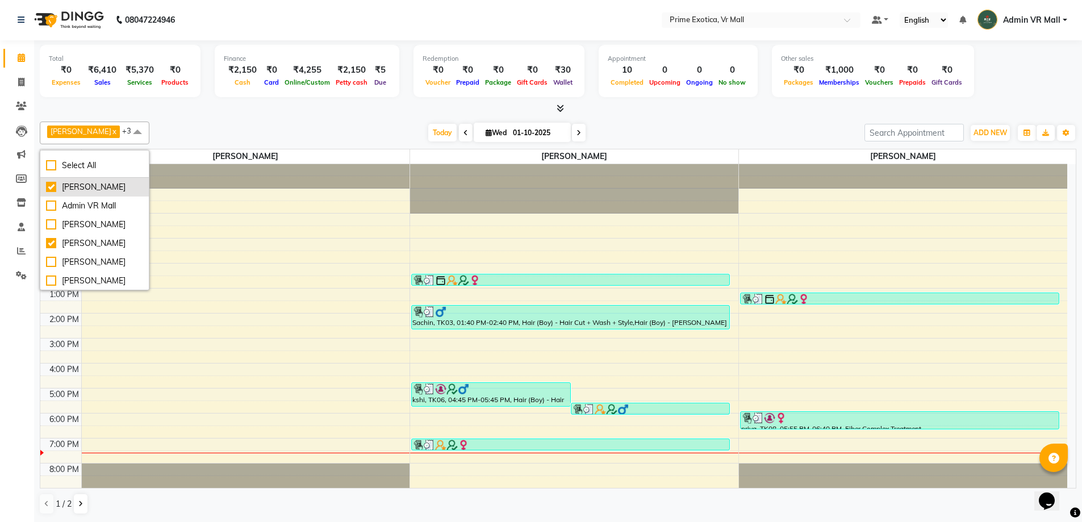
click at [58, 192] on div "[PERSON_NAME]" at bounding box center [94, 187] width 97 height 12
click at [54, 193] on div "[PERSON_NAME]" at bounding box center [94, 187] width 97 height 12
checkbox input "false"
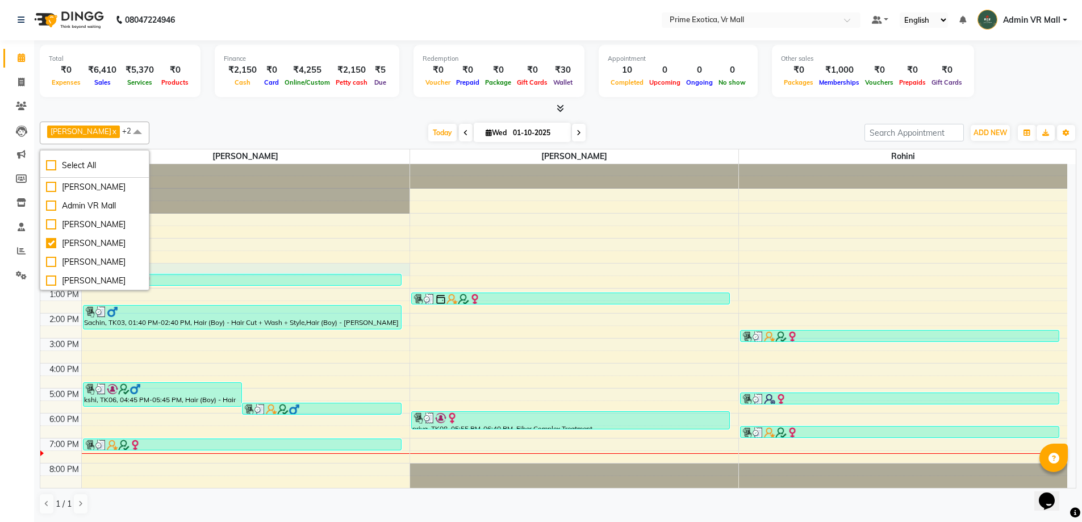
click at [267, 267] on div "8:00 AM 9:00 AM 10:00 AM 11:00 AM 12:00 PM 1:00 PM 2:00 PM 3:00 PM 4:00 PM 5:00…" at bounding box center [553, 326] width 1027 height 324
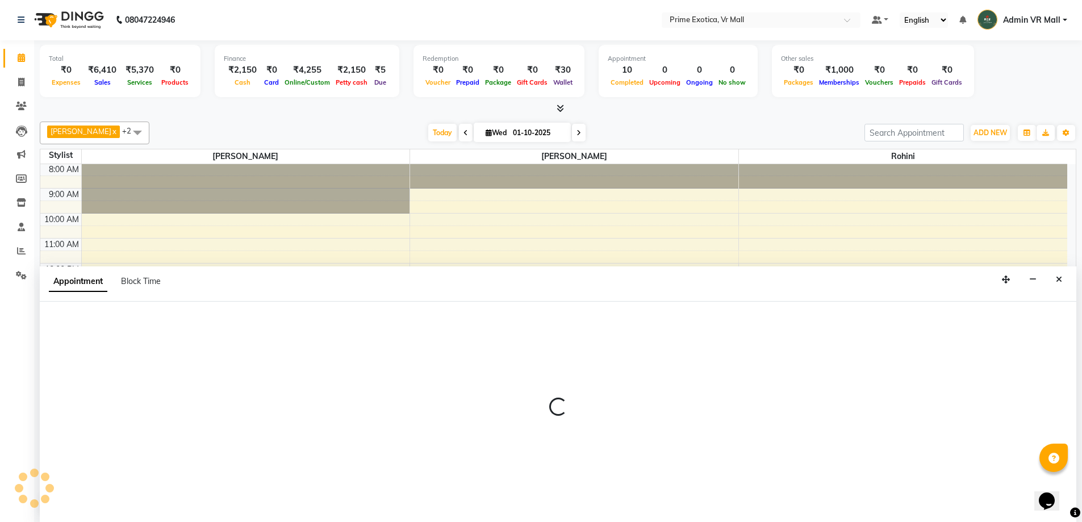
select select "62441"
select select "720"
select select "tentative"
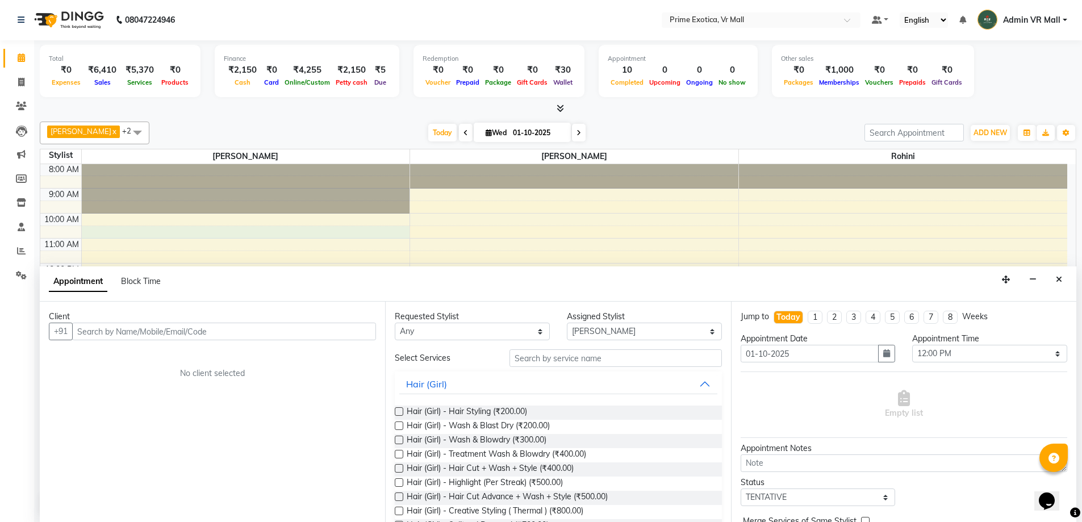
click at [299, 231] on div "8:00 AM 9:00 AM 10:00 AM 11:00 AM 12:00 PM 1:00 PM 2:00 PM 3:00 PM 4:00 PM 5:00…" at bounding box center [553, 326] width 1027 height 324
click at [1060, 277] on icon "Close" at bounding box center [1059, 279] width 6 height 8
click at [1060, 277] on div "8:00 AM 9:00 AM 10:00 AM 11:00 AM 12:00 PM 1:00 PM 2:00 PM 3:00 PM 4:00 PM 5:00…" at bounding box center [553, 326] width 1027 height 324
select select "69613"
select select "tentative"
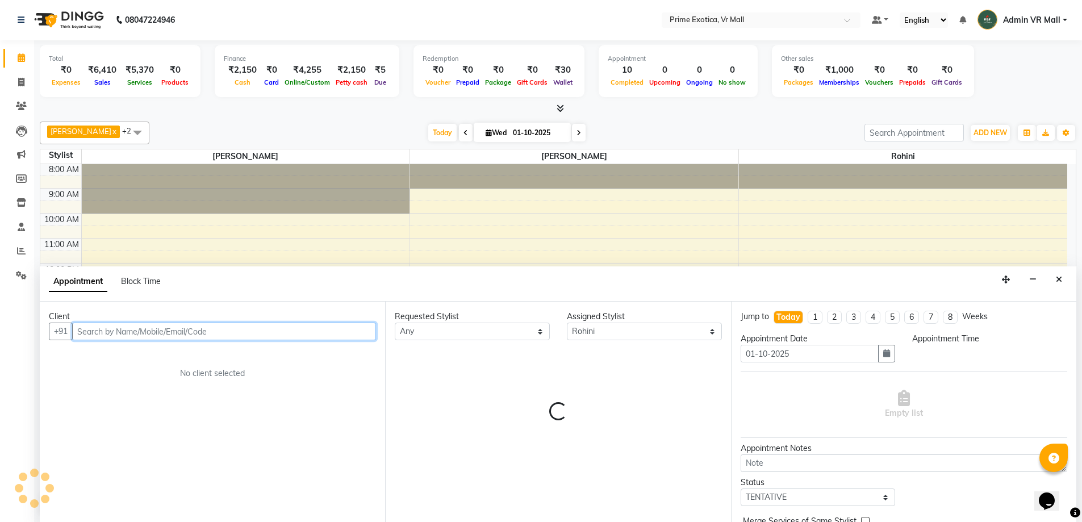
select select "750"
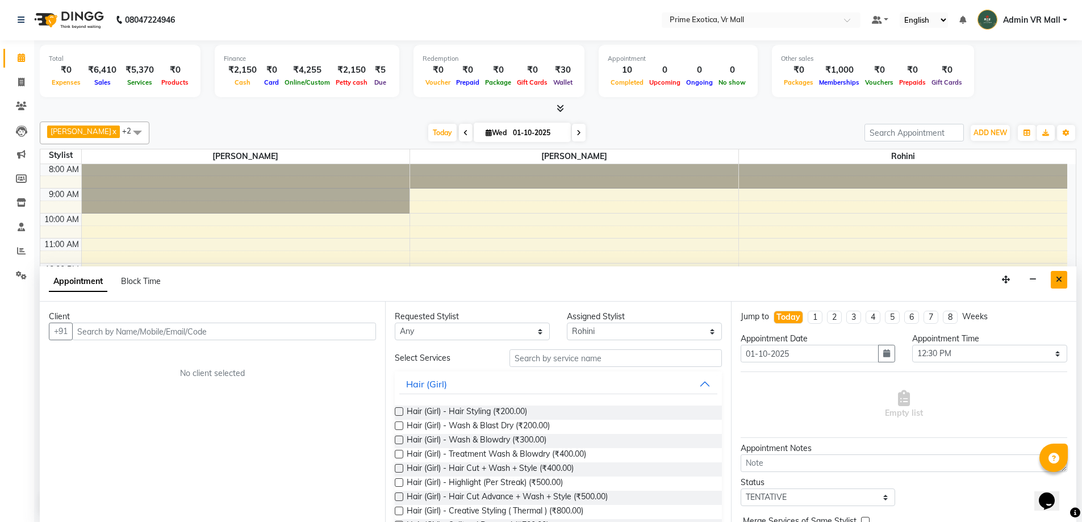
click at [1060, 277] on icon "Close" at bounding box center [1059, 279] width 6 height 8
click at [1060, 277] on div "8:00 AM 9:00 AM 10:00 AM 11:00 AM 12:00 PM 1:00 PM 2:00 PM 3:00 PM 4:00 PM 5:00…" at bounding box center [553, 326] width 1027 height 324
select select "69613"
select select "750"
select select "tentative"
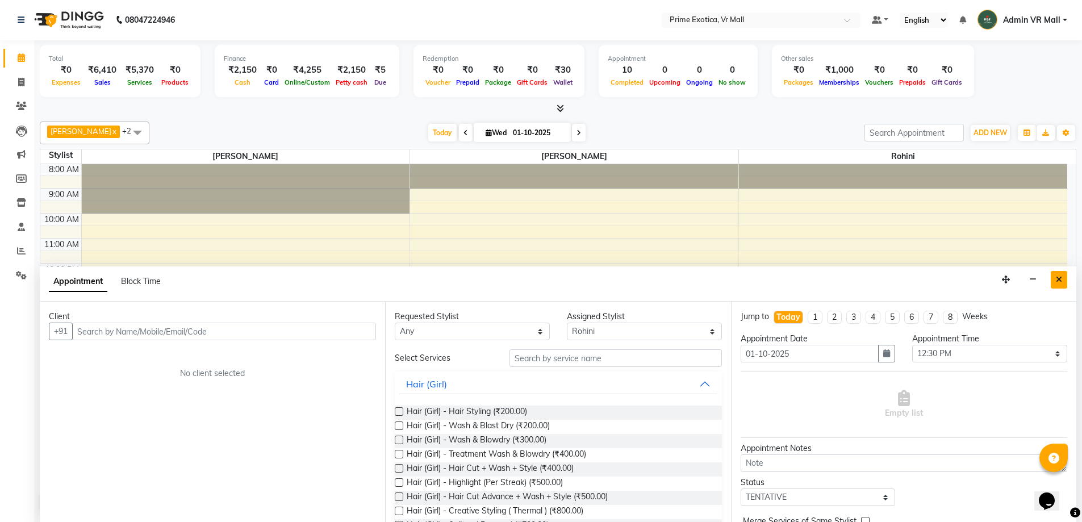
click at [1059, 278] on icon "Close" at bounding box center [1059, 279] width 6 height 8
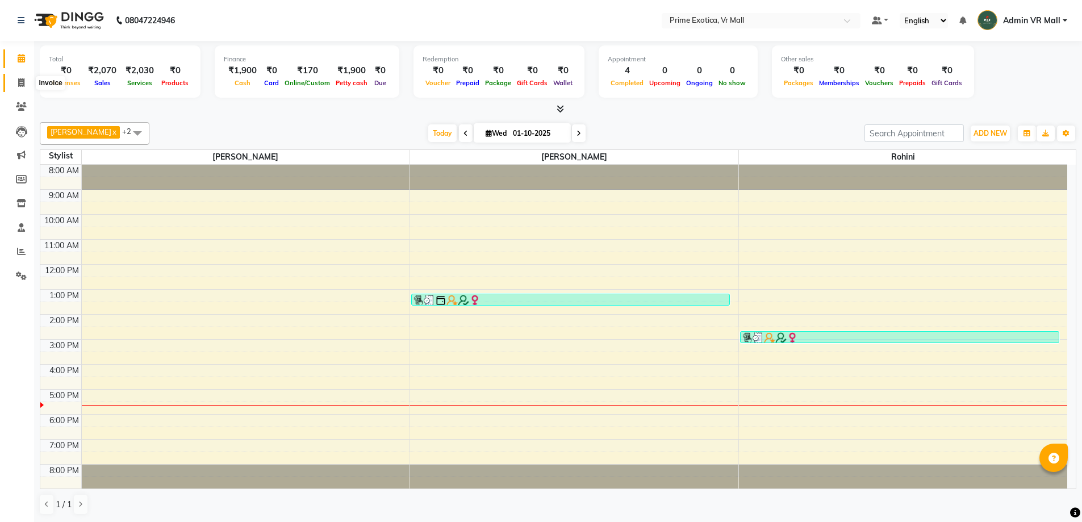
click at [26, 81] on span at bounding box center [21, 83] width 20 height 13
select select "service"
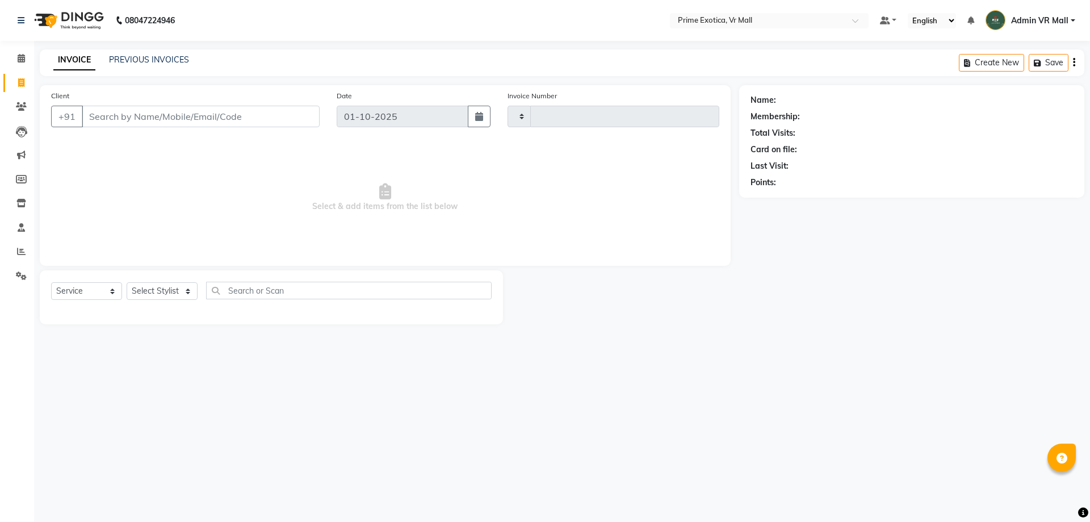
click at [166, 112] on input "Client" at bounding box center [201, 117] width 238 height 22
type input "1940"
select select "6077"
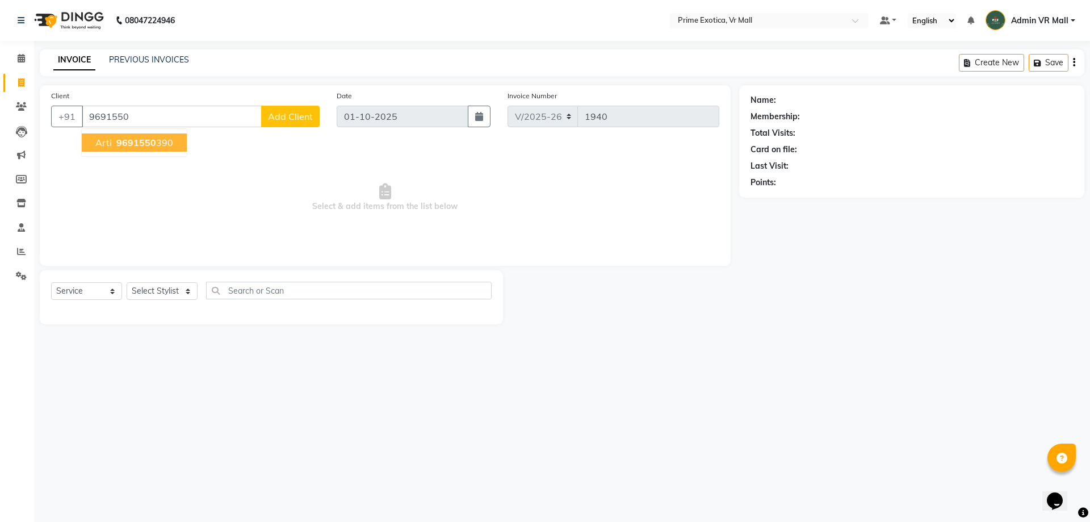
click at [175, 144] on button "arti 9691550 390" at bounding box center [134, 142] width 105 height 18
type input "9691550390"
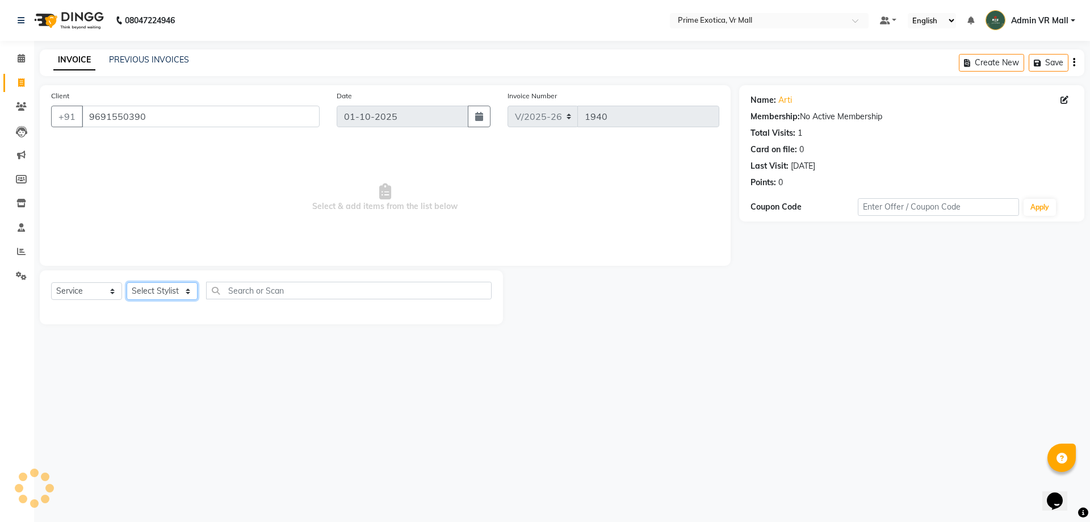
click at [182, 294] on select "Select Stylist abhijeet Admin VR Mall AKSHAY RAJENDRRA MANKAR ANGELA S JOHN Arc…" at bounding box center [162, 291] width 71 height 18
select select "69613"
click at [127, 282] on select "Select Stylist abhijeet Admin VR Mall AKSHAY RAJENDRRA MANKAR ANGELA S JOHN Arc…" at bounding box center [162, 291] width 71 height 18
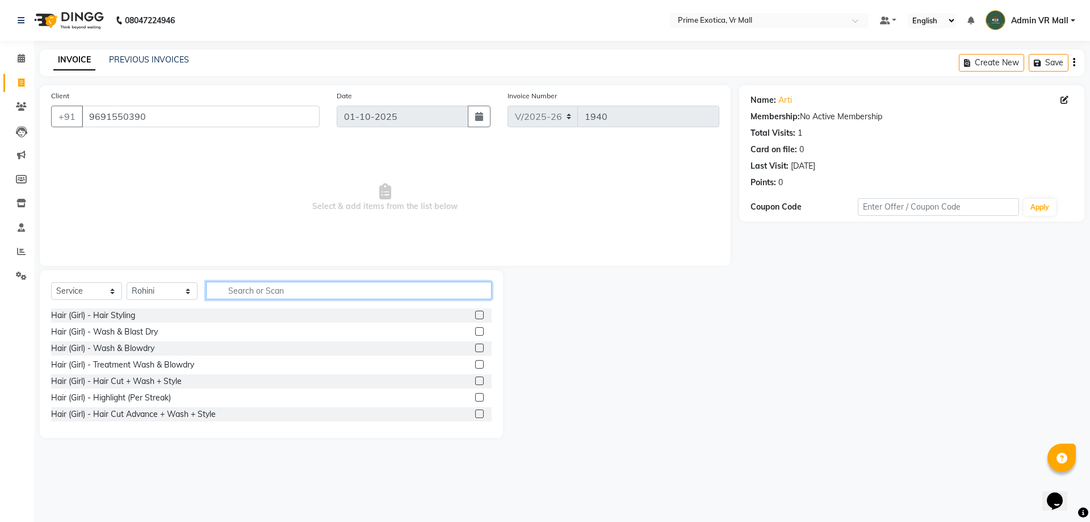
click at [256, 288] on input "text" at bounding box center [349, 291] width 286 height 18
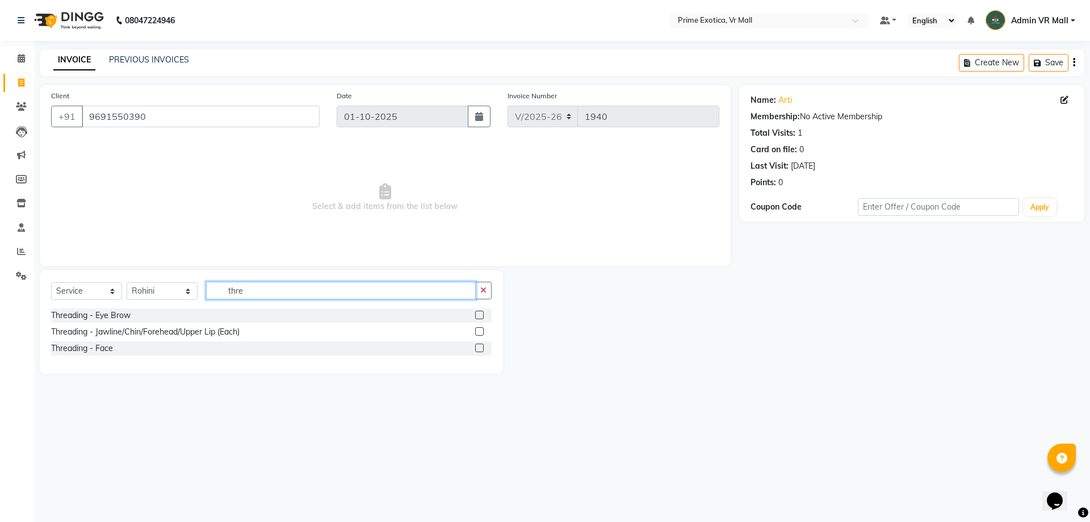
type input "thre"
click at [479, 316] on label at bounding box center [479, 315] width 9 height 9
click at [479, 316] on input "checkbox" at bounding box center [478, 315] width 7 height 7
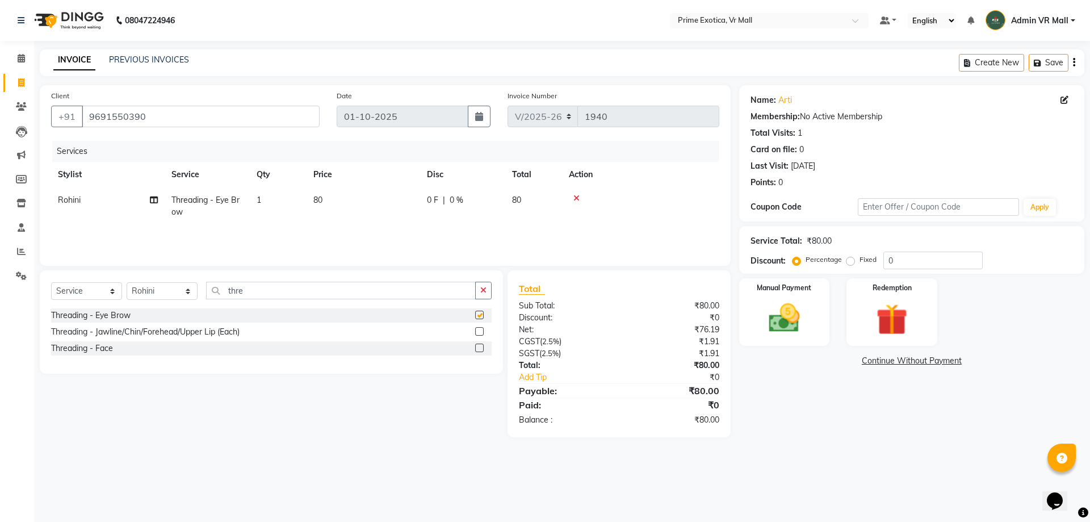
checkbox input "false"
click at [481, 330] on label at bounding box center [479, 331] width 9 height 9
click at [481, 330] on input "checkbox" at bounding box center [478, 331] width 7 height 7
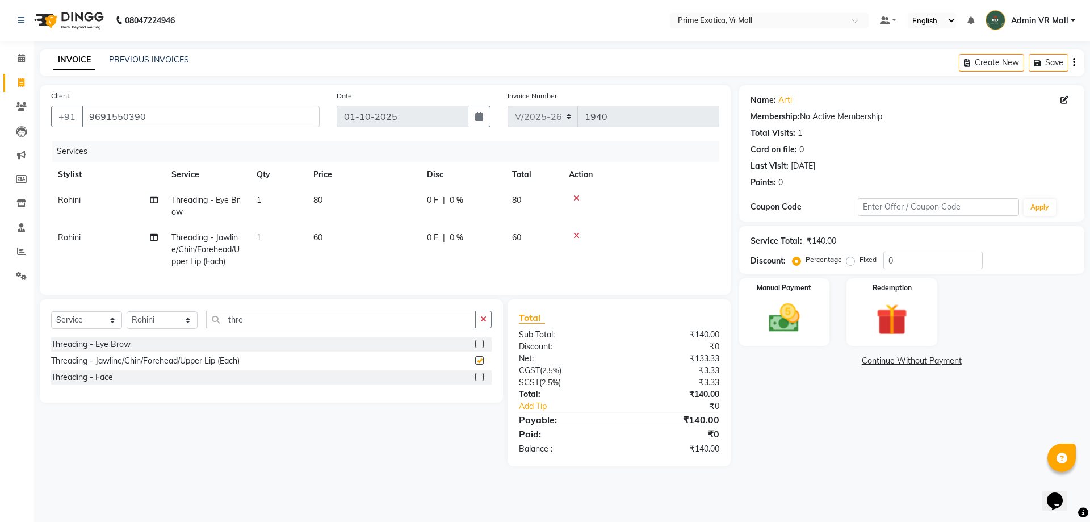
checkbox input "false"
click at [801, 304] on img at bounding box center [784, 317] width 53 height 37
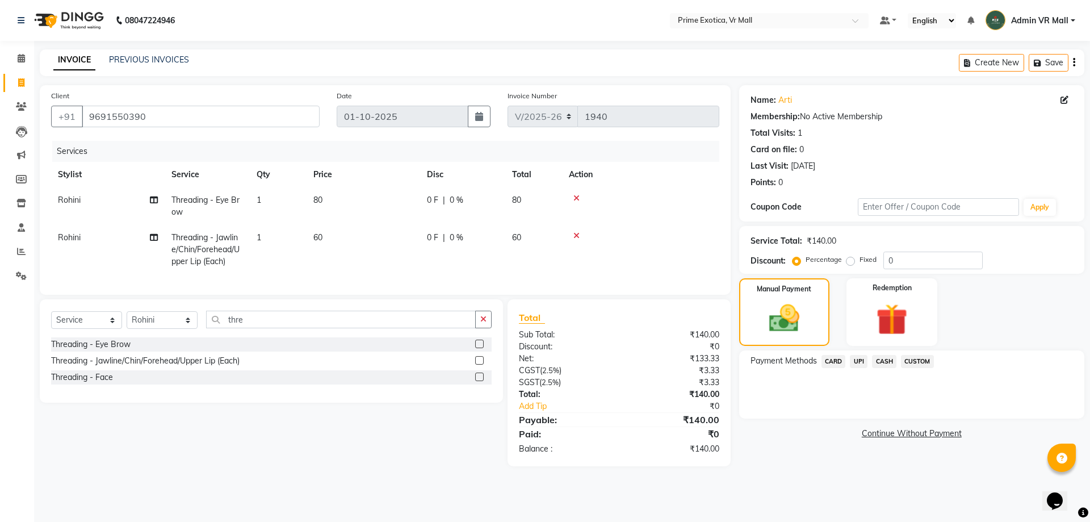
click at [855, 354] on div "Payment Methods CARD UPI CASH CUSTOM" at bounding box center [911, 384] width 345 height 68
click at [861, 364] on span "UPI" at bounding box center [859, 361] width 18 height 13
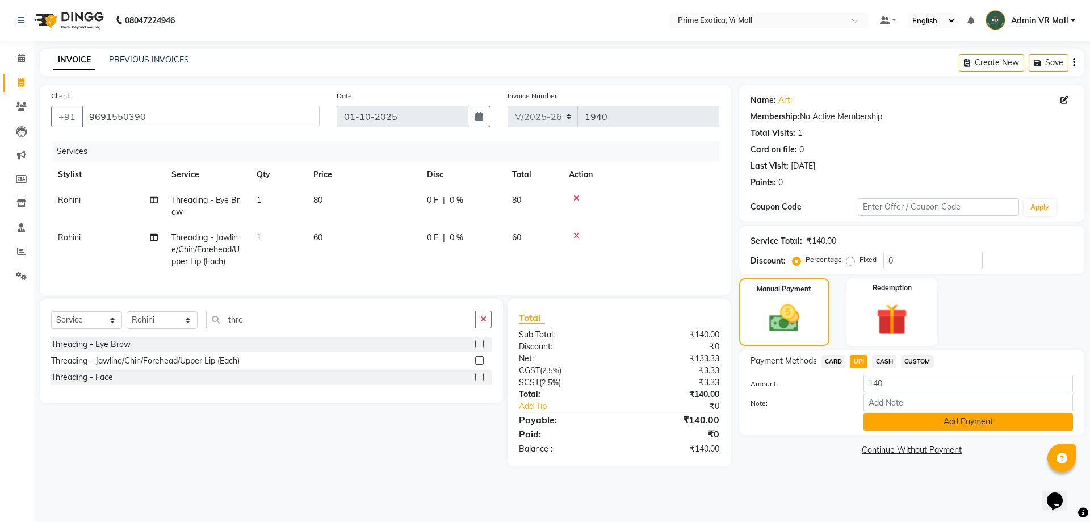
click at [882, 414] on button "Add Payment" at bounding box center [969, 422] width 210 height 18
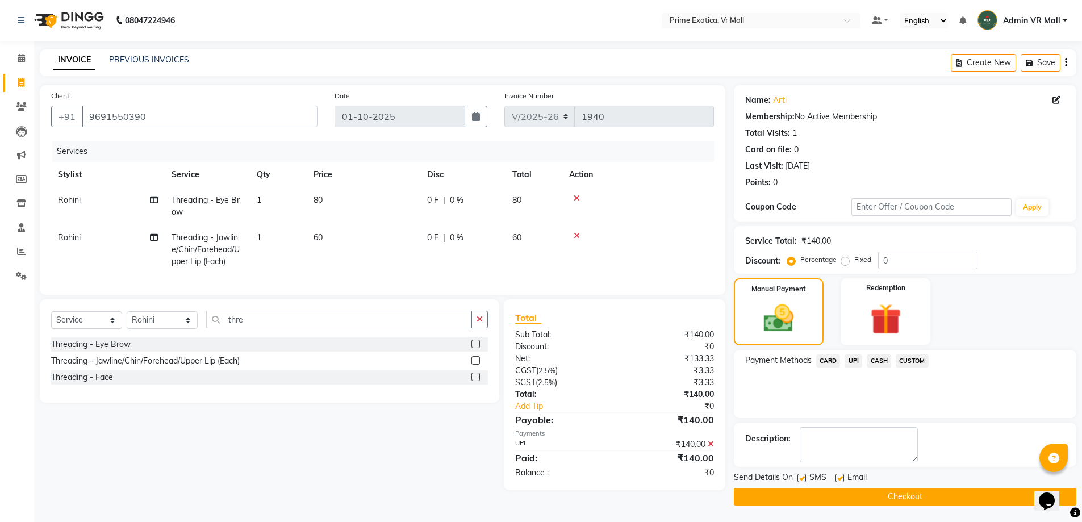
click at [901, 492] on button "Checkout" at bounding box center [905, 497] width 342 height 18
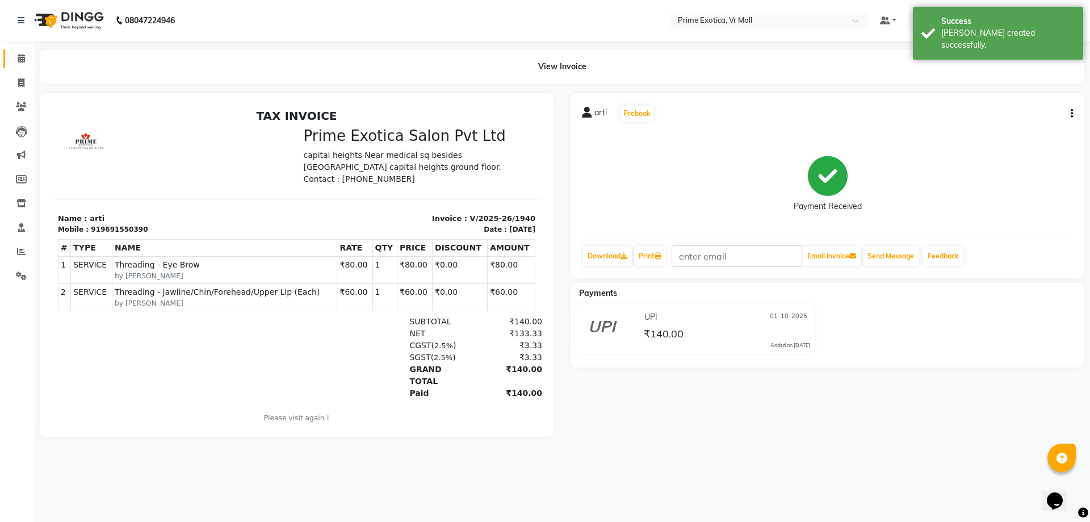
click at [27, 49] on link "Calendar" at bounding box center [16, 58] width 27 height 19
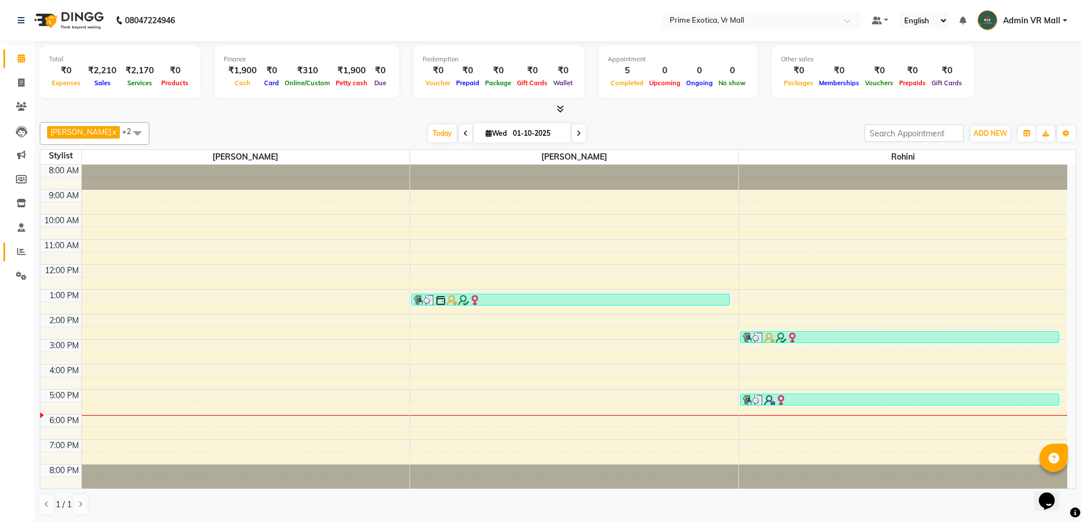
click at [10, 241] on li "Reports" at bounding box center [17, 252] width 34 height 24
click at [19, 249] on icon at bounding box center [21, 251] width 9 height 9
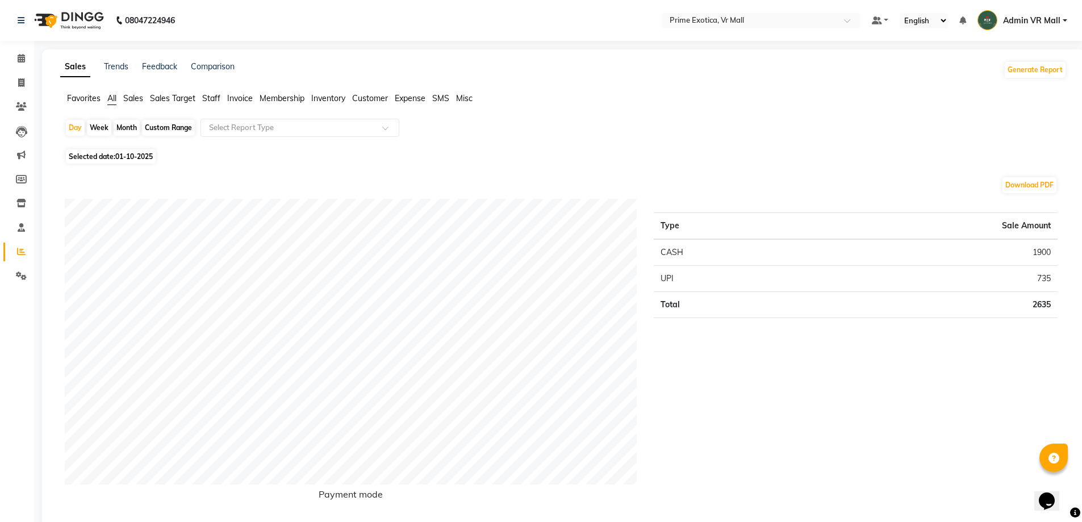
click at [215, 101] on span "Staff" at bounding box center [211, 98] width 18 height 10
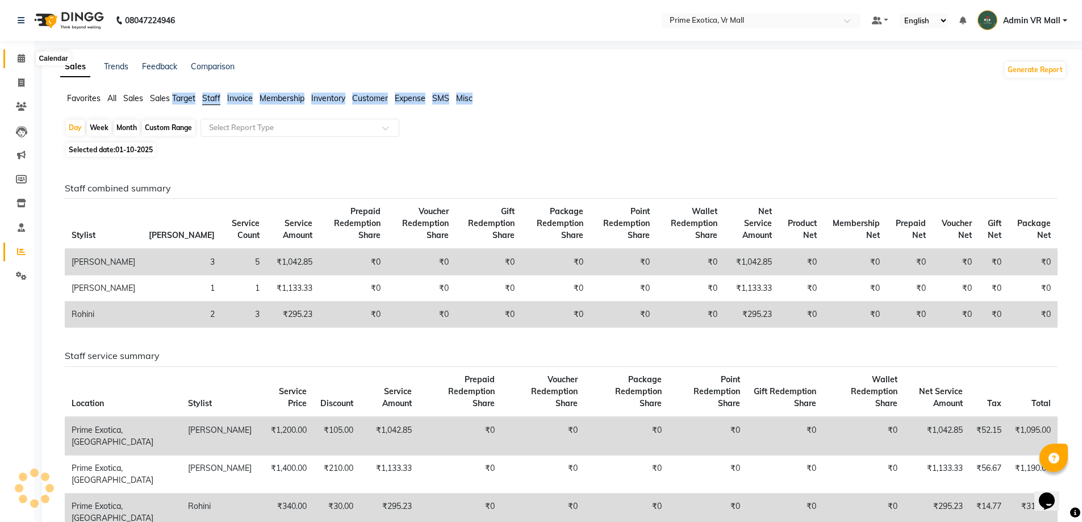
click at [15, 56] on span at bounding box center [21, 58] width 20 height 13
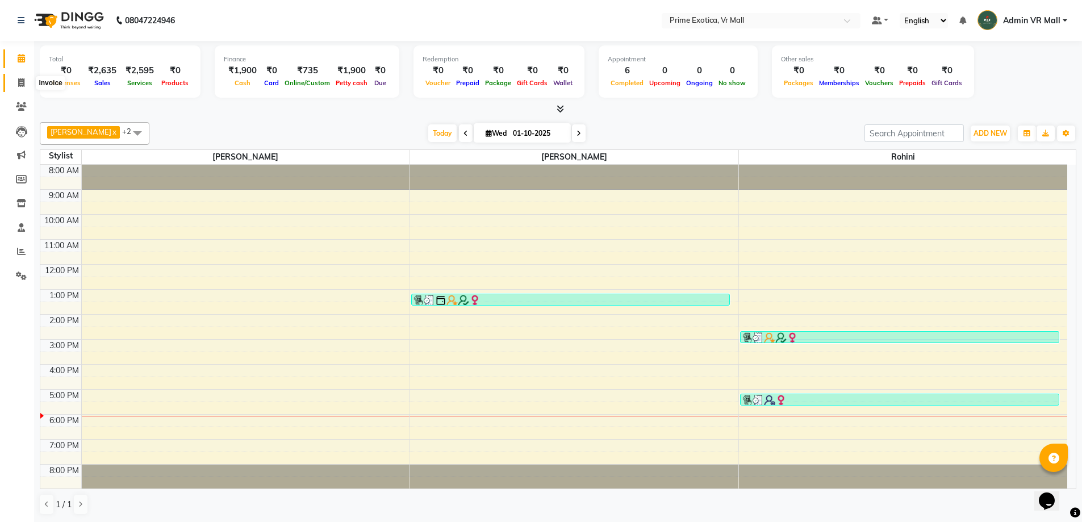
click at [20, 86] on icon at bounding box center [21, 82] width 6 height 9
select select "service"
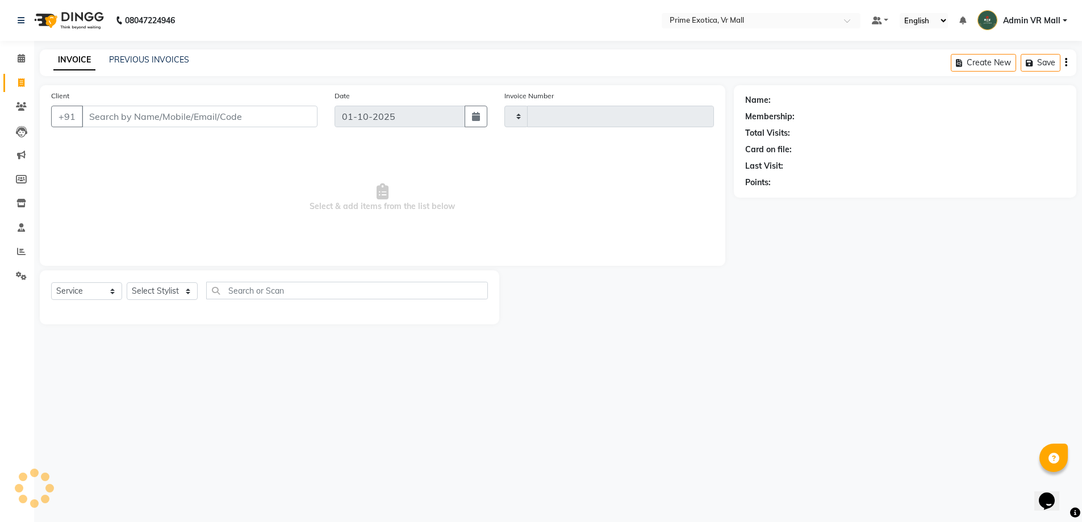
type input "1942"
select select "6077"
click at [178, 290] on select "Select Stylist abhijeet Admin VR Mall AKSHAY RAJENDRRA MANKAR ANGELA S JOHN Arc…" at bounding box center [162, 291] width 71 height 18
select select "62441"
click at [127, 282] on select "Select Stylist abhijeet Admin VR Mall AKSHAY RAJENDRRA MANKAR ANGELA S JOHN Arc…" at bounding box center [162, 291] width 71 height 18
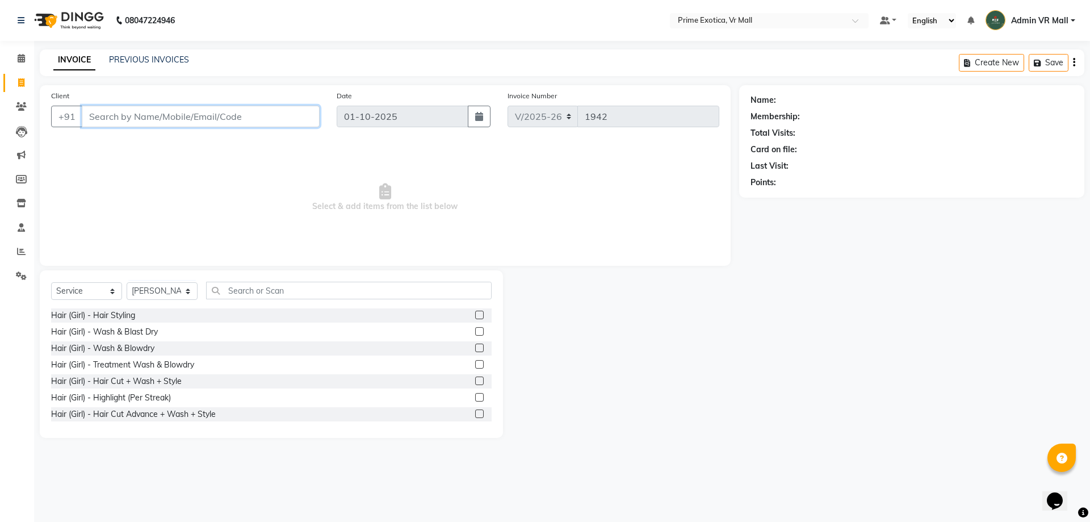
click at [145, 109] on input "Client" at bounding box center [201, 117] width 238 height 22
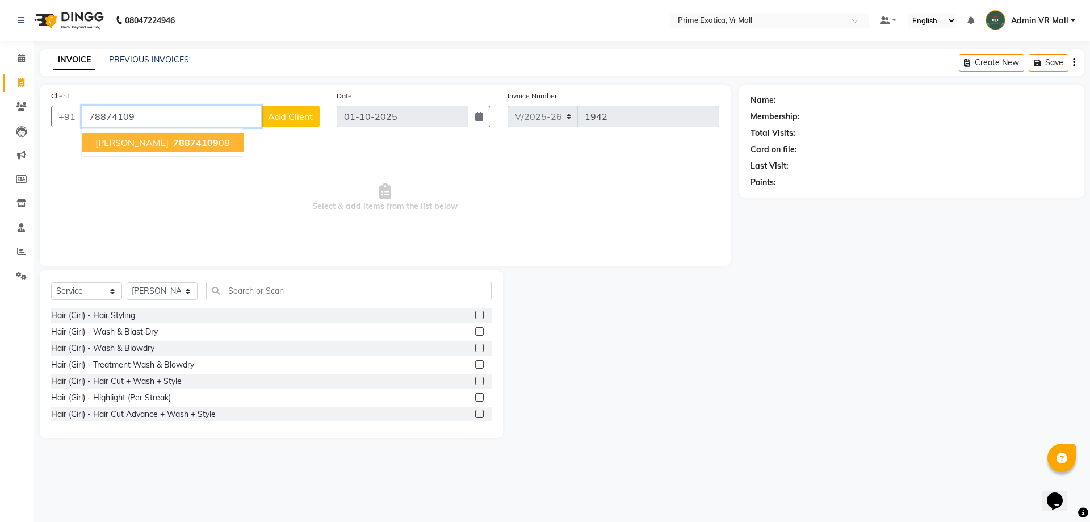
click at [106, 144] on span "payal" at bounding box center [131, 142] width 73 height 11
type input "7887410908"
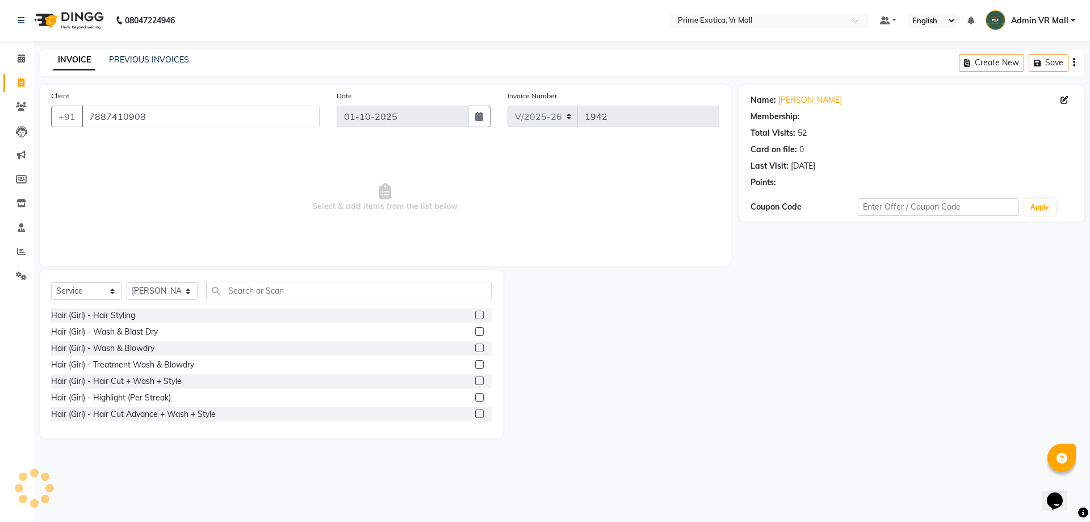
select select "1: Object"
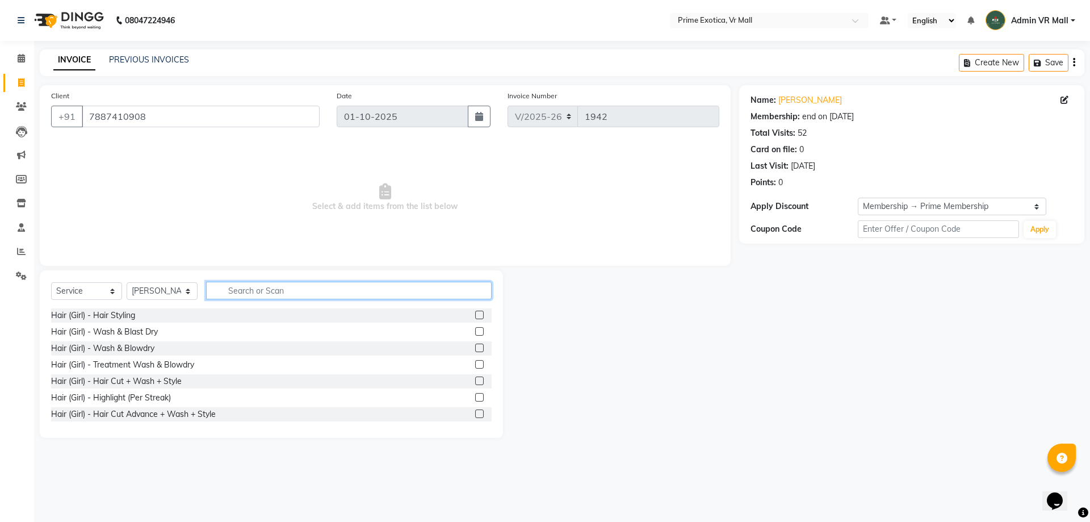
click at [334, 288] on input "text" at bounding box center [349, 291] width 286 height 18
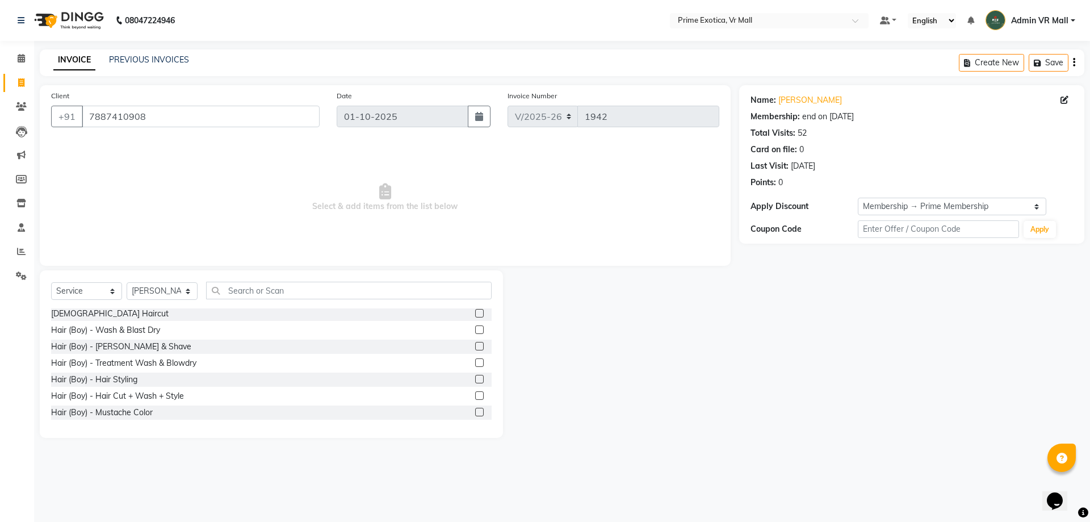
click at [475, 394] on label at bounding box center [479, 395] width 9 height 9
click at [475, 394] on input "checkbox" at bounding box center [478, 395] width 7 height 7
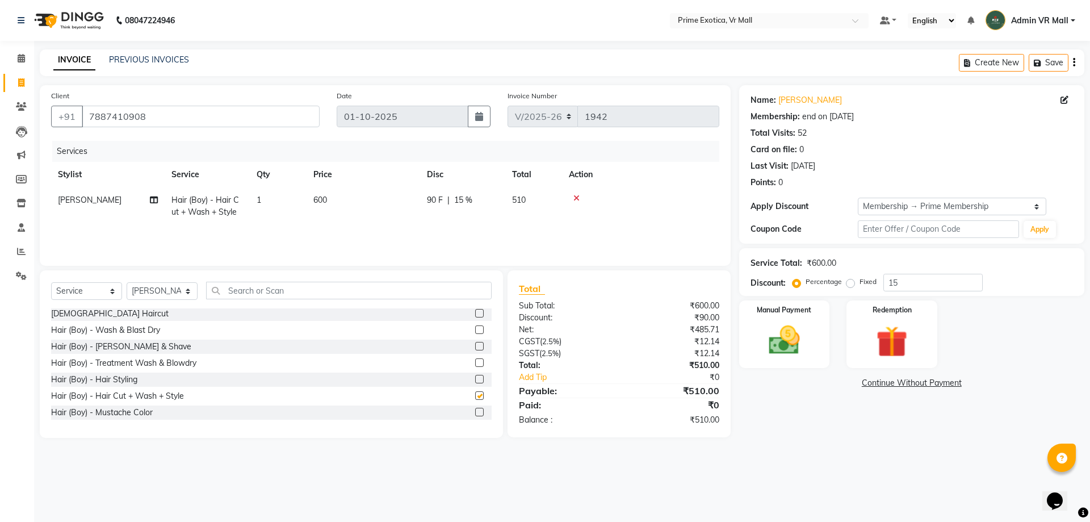
checkbox input "false"
click at [315, 202] on span "600" at bounding box center [320, 200] width 14 height 10
select select "62441"
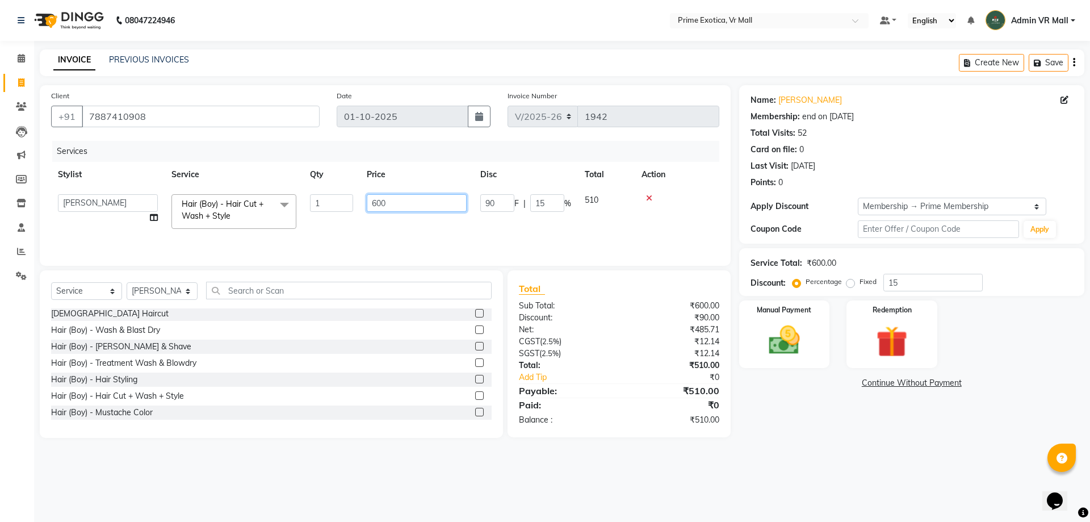
click at [400, 203] on input "600" at bounding box center [417, 203] width 100 height 18
type input "6"
type input "300"
click at [784, 473] on div "08047224946 Select Location × Prime Exotica, Vr Mall Default Panel My Panel Eng…" at bounding box center [545, 261] width 1090 height 522
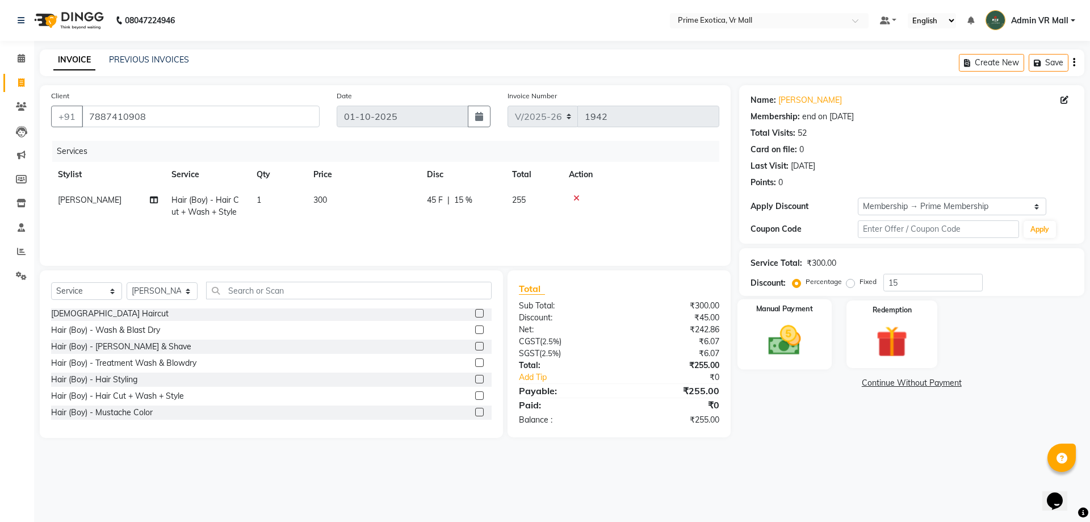
click at [785, 334] on img at bounding box center [784, 339] width 53 height 37
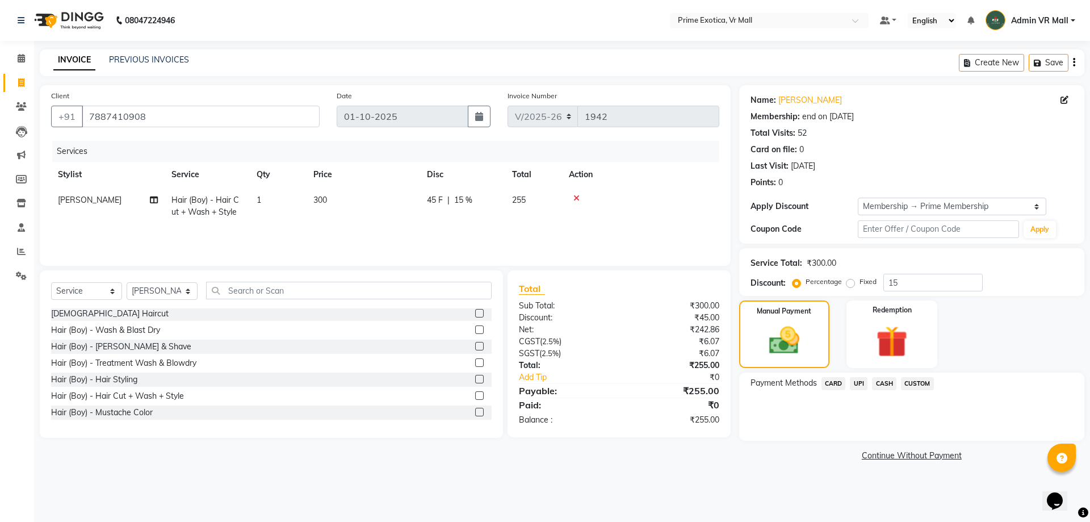
click at [885, 383] on span "CASH" at bounding box center [884, 383] width 24 height 13
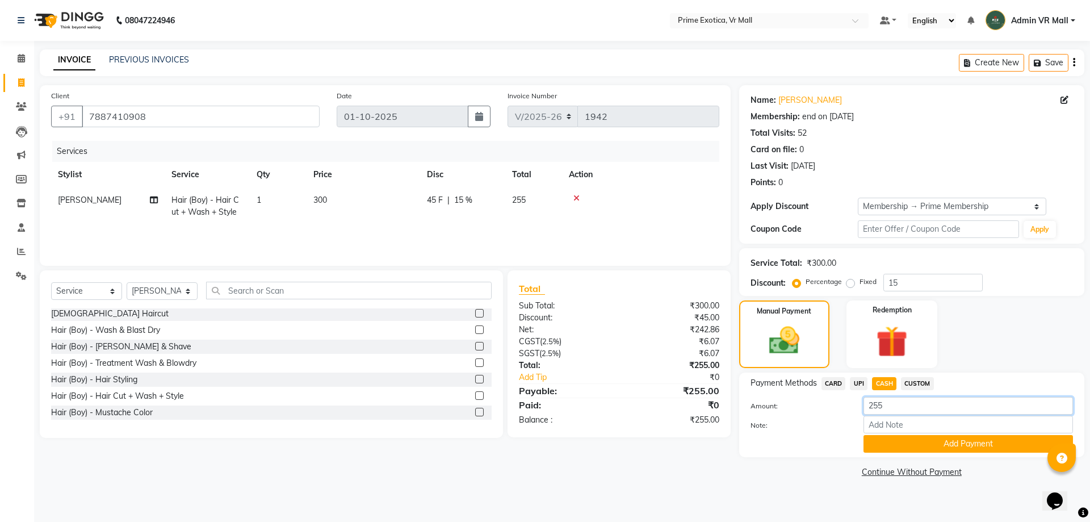
click at [885, 407] on input "255" at bounding box center [969, 406] width 210 height 18
type input "250"
click at [892, 445] on button "Add Payment" at bounding box center [969, 444] width 210 height 18
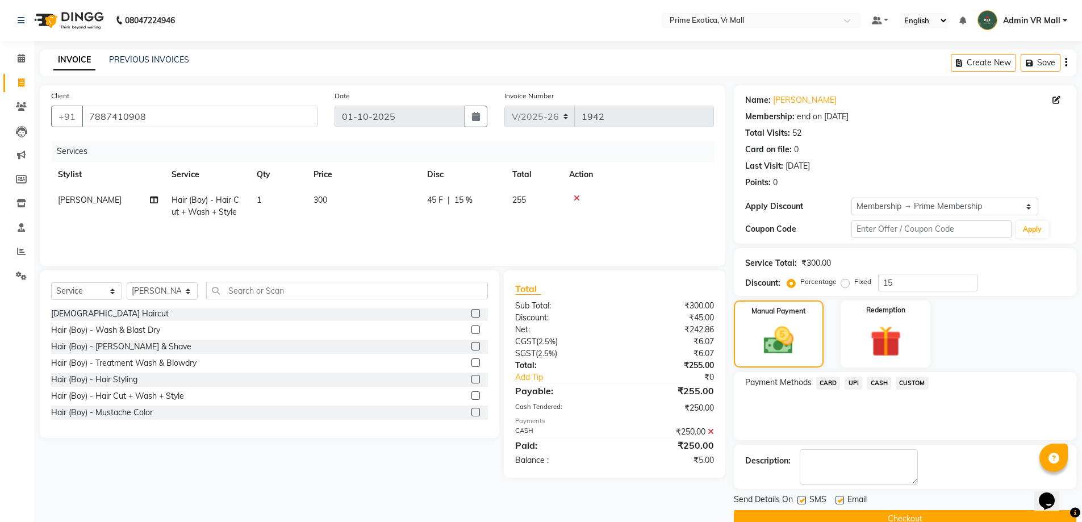
scroll to position [23, 0]
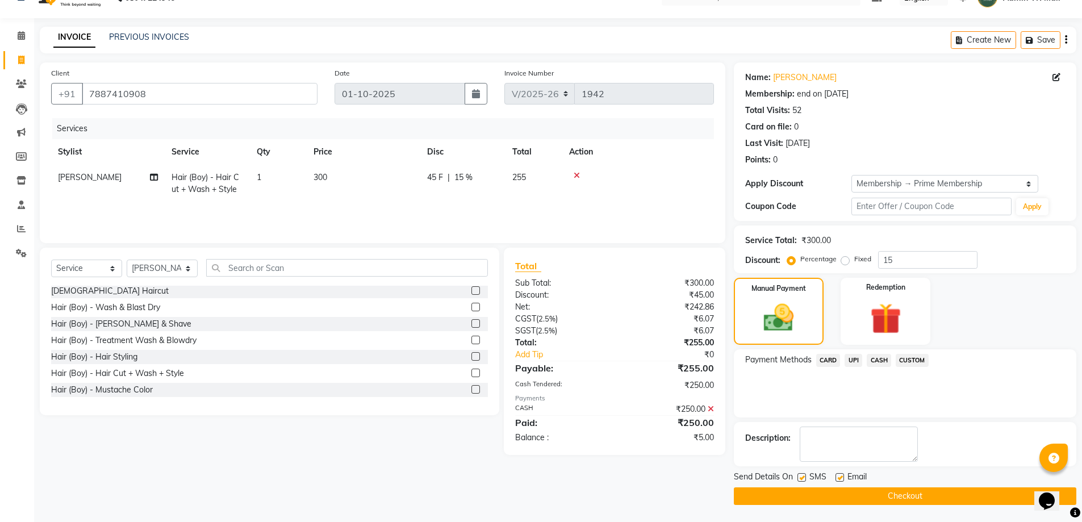
click at [809, 500] on button "Checkout" at bounding box center [905, 496] width 342 height 18
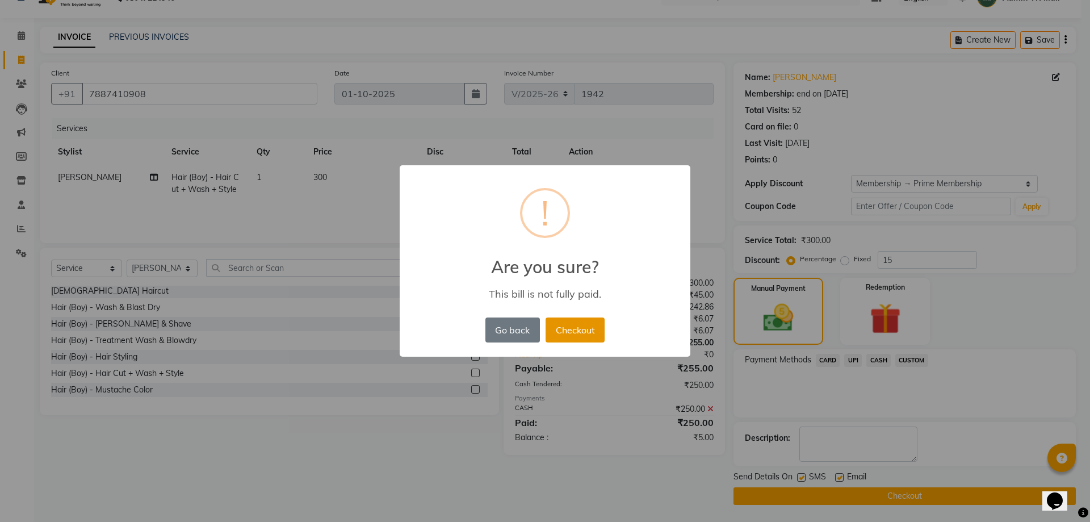
click at [574, 327] on button "Checkout" at bounding box center [575, 329] width 59 height 25
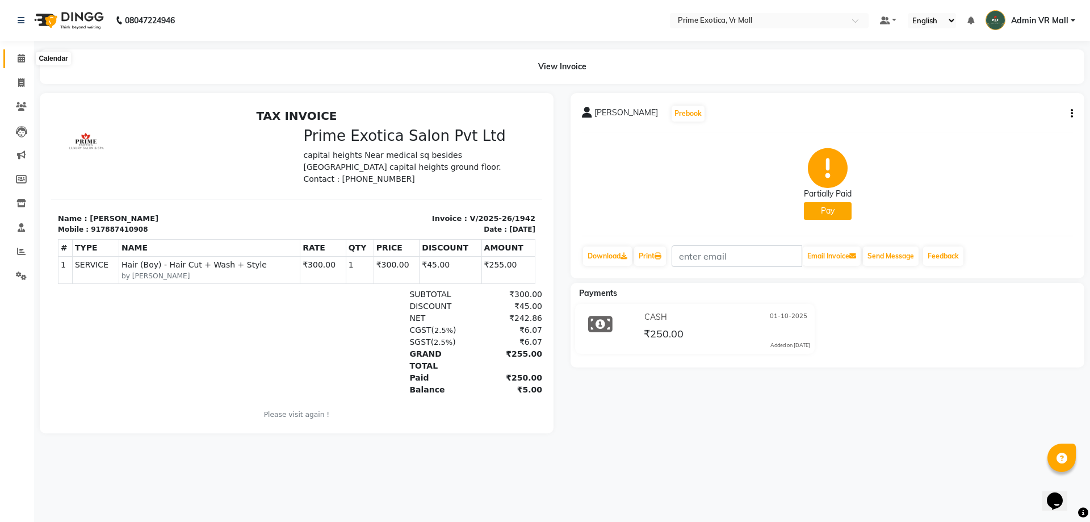
click at [19, 56] on icon at bounding box center [21, 58] width 7 height 9
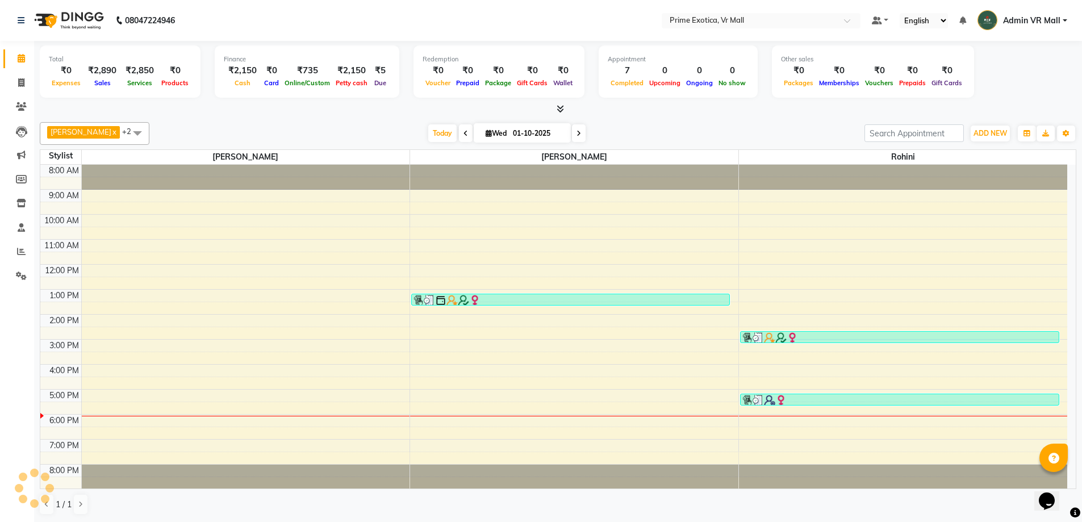
click at [259, 119] on div "SHIVAM SEN x kashish x Rohini x +2 Select All SHIVAM SEN Admin VR Mall abhijeet…" at bounding box center [558, 319] width 1036 height 402
click at [245, 298] on div "8:00 AM 9:00 AM 10:00 AM 11:00 AM 12:00 PM 1:00 PM 2:00 PM 3:00 PM 4:00 PM 5:00…" at bounding box center [553, 327] width 1027 height 324
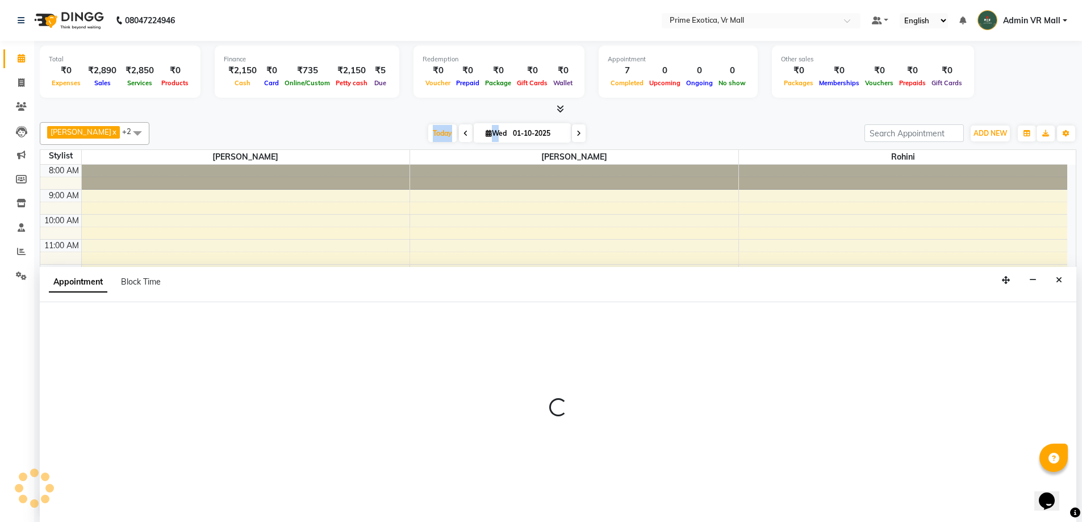
scroll to position [1, 0]
select select "47391"
select select "780"
select select "tentative"
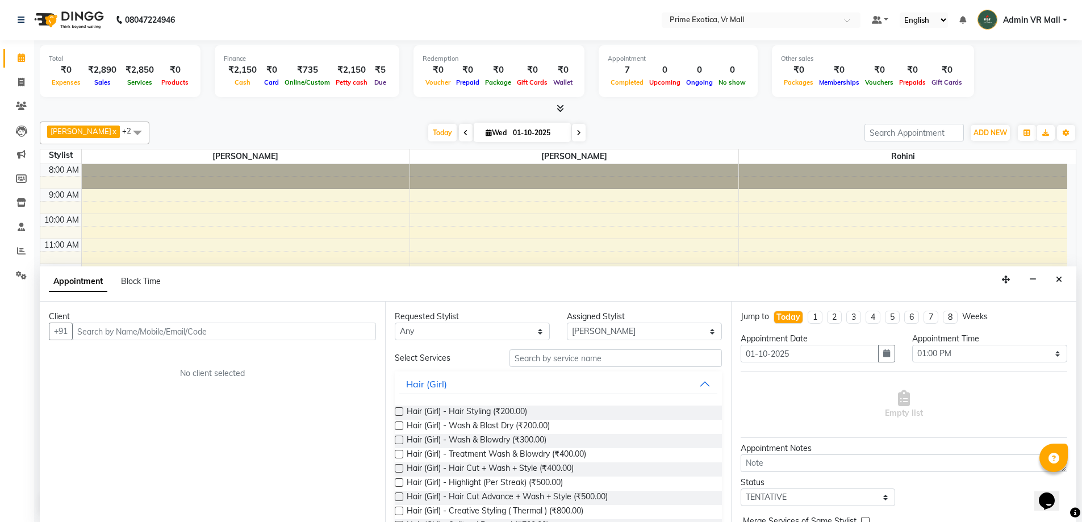
click at [211, 72] on div "Total ₹0 Expenses ₹2,890 Sales ₹2,850 Services ₹0 Products Finance ₹2,150 Cash …" at bounding box center [558, 73] width 1036 height 56
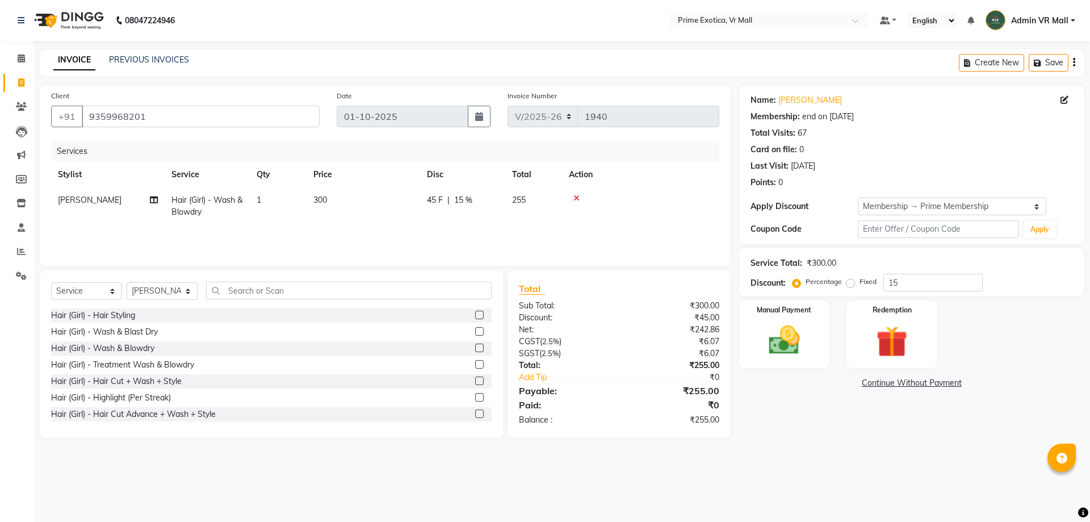
select select "6077"
select select "service"
select select "65217"
select select "1: Object"
select select "6077"
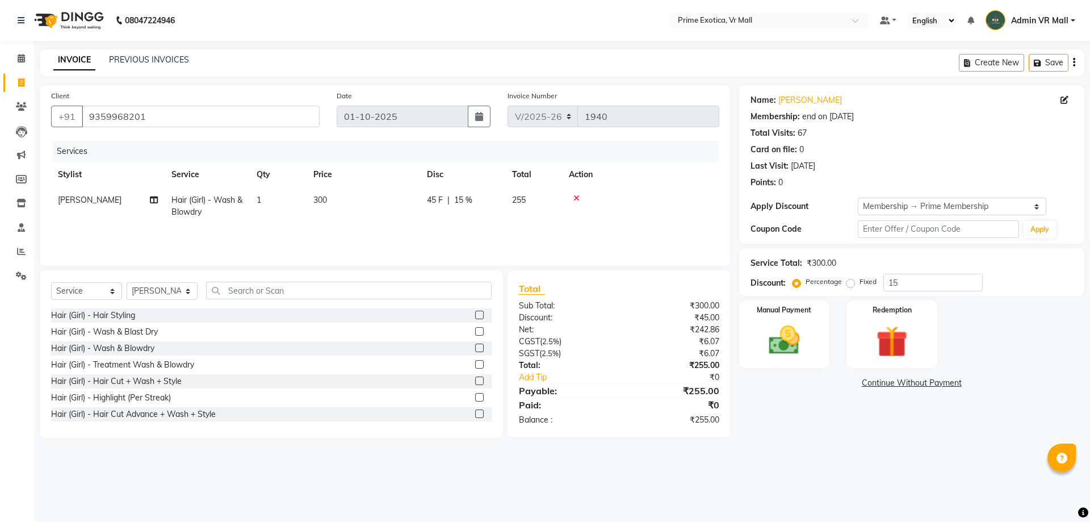
select select "service"
select select "65217"
select select "1: Object"
